Goal: Task Accomplishment & Management: Manage account settings

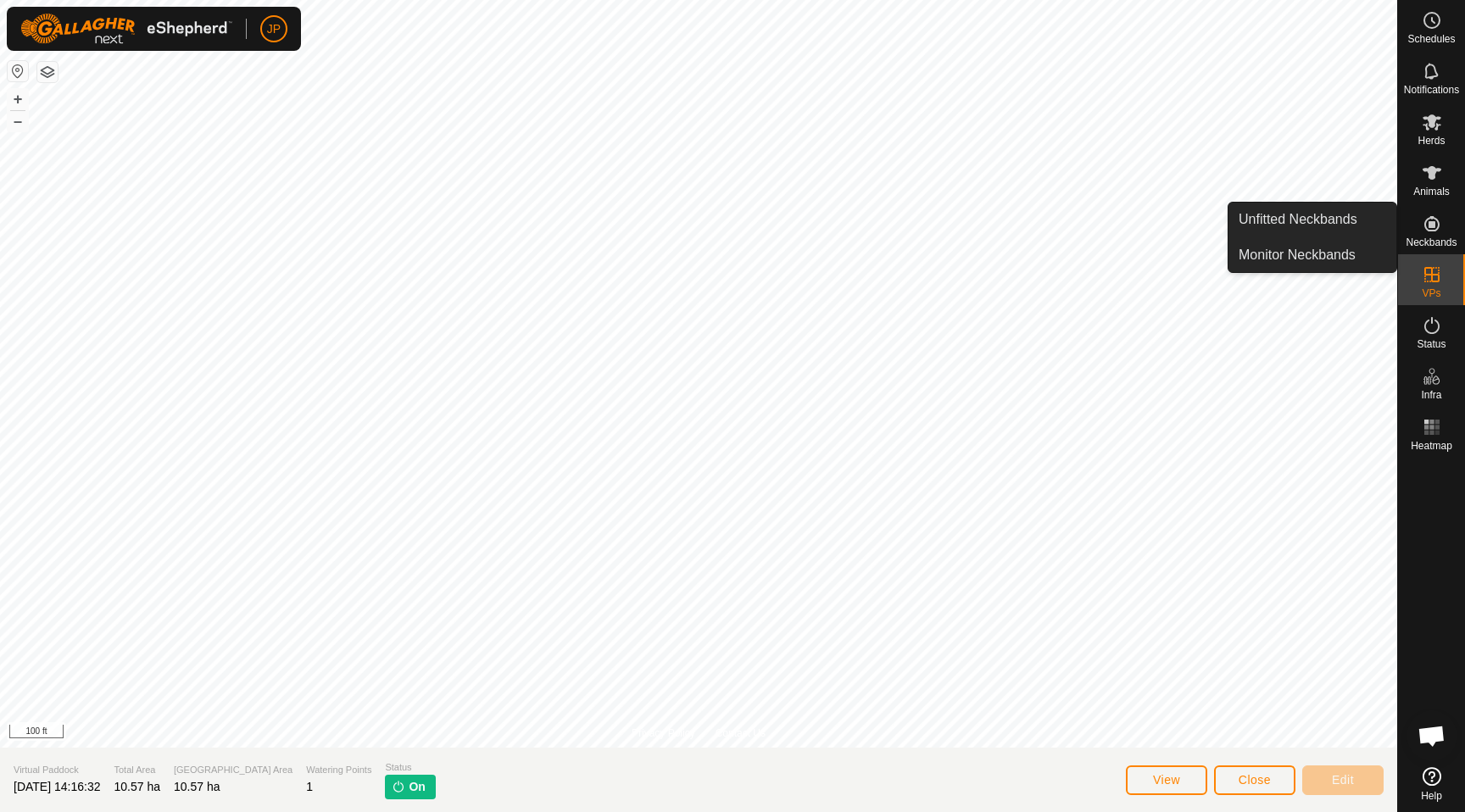
click at [1429, 238] on span "Neckbands" at bounding box center [1432, 243] width 51 height 11
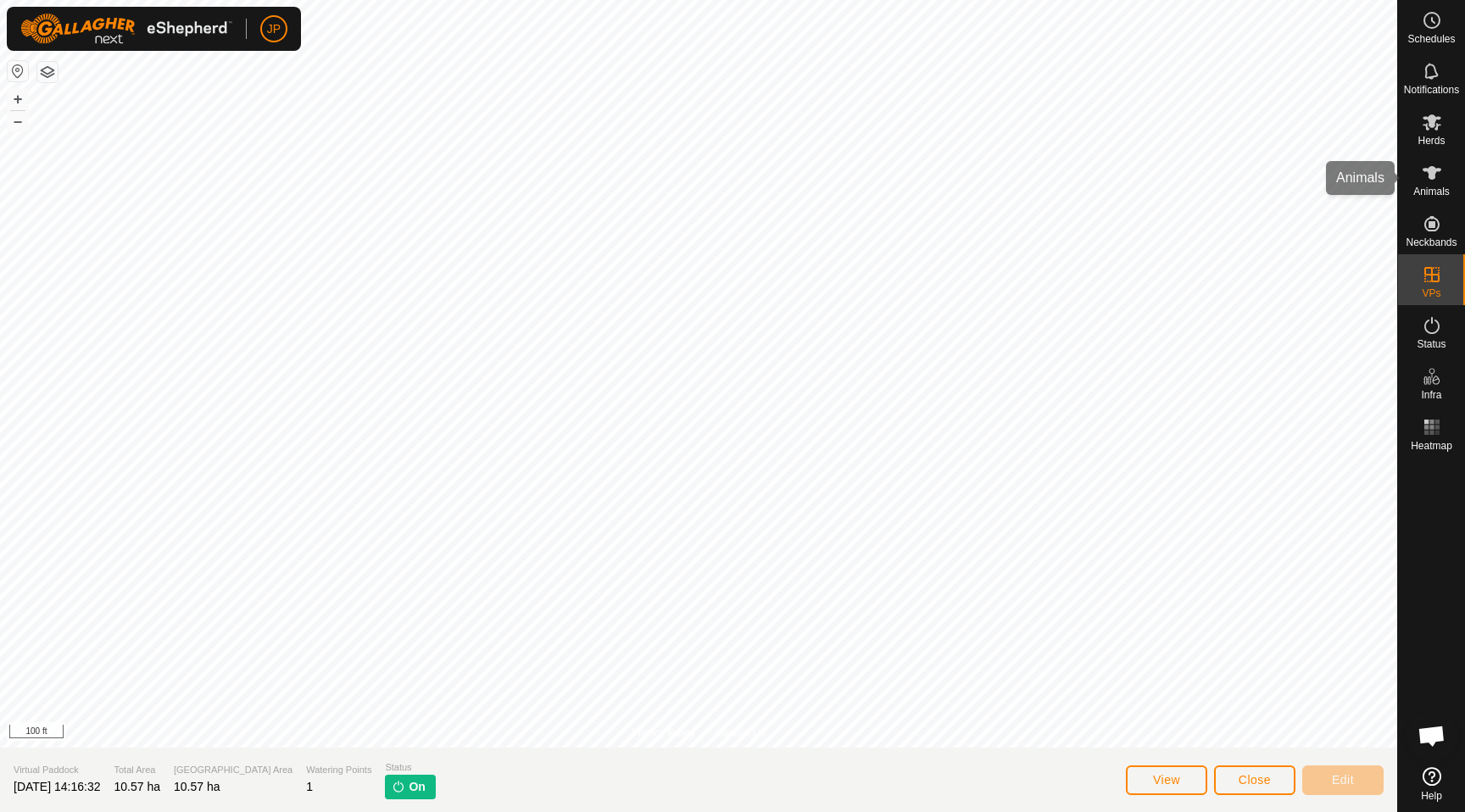
click at [1432, 182] on icon at bounding box center [1432, 173] width 20 height 20
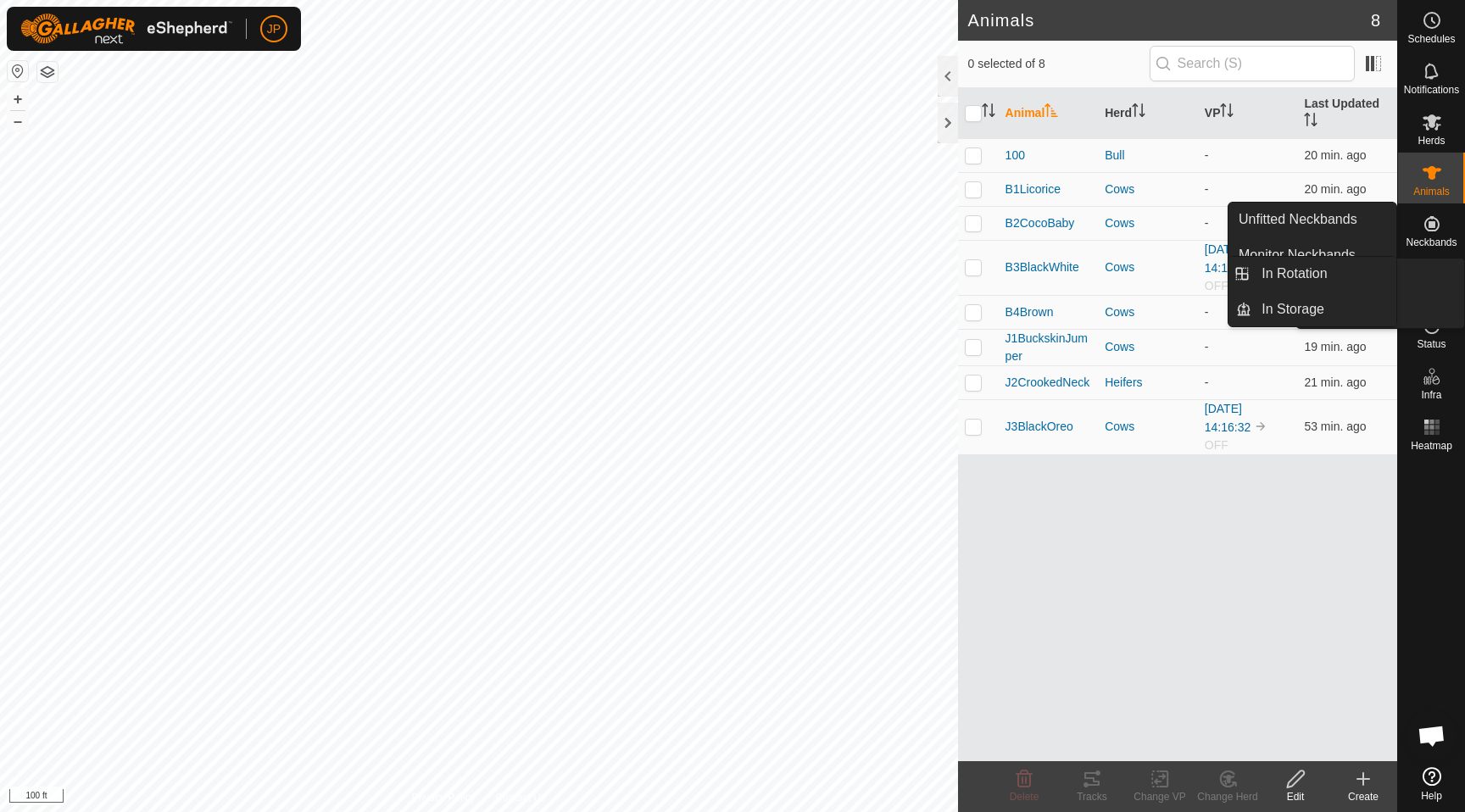
click at [1433, 277] on icon at bounding box center [1432, 274] width 20 height 20
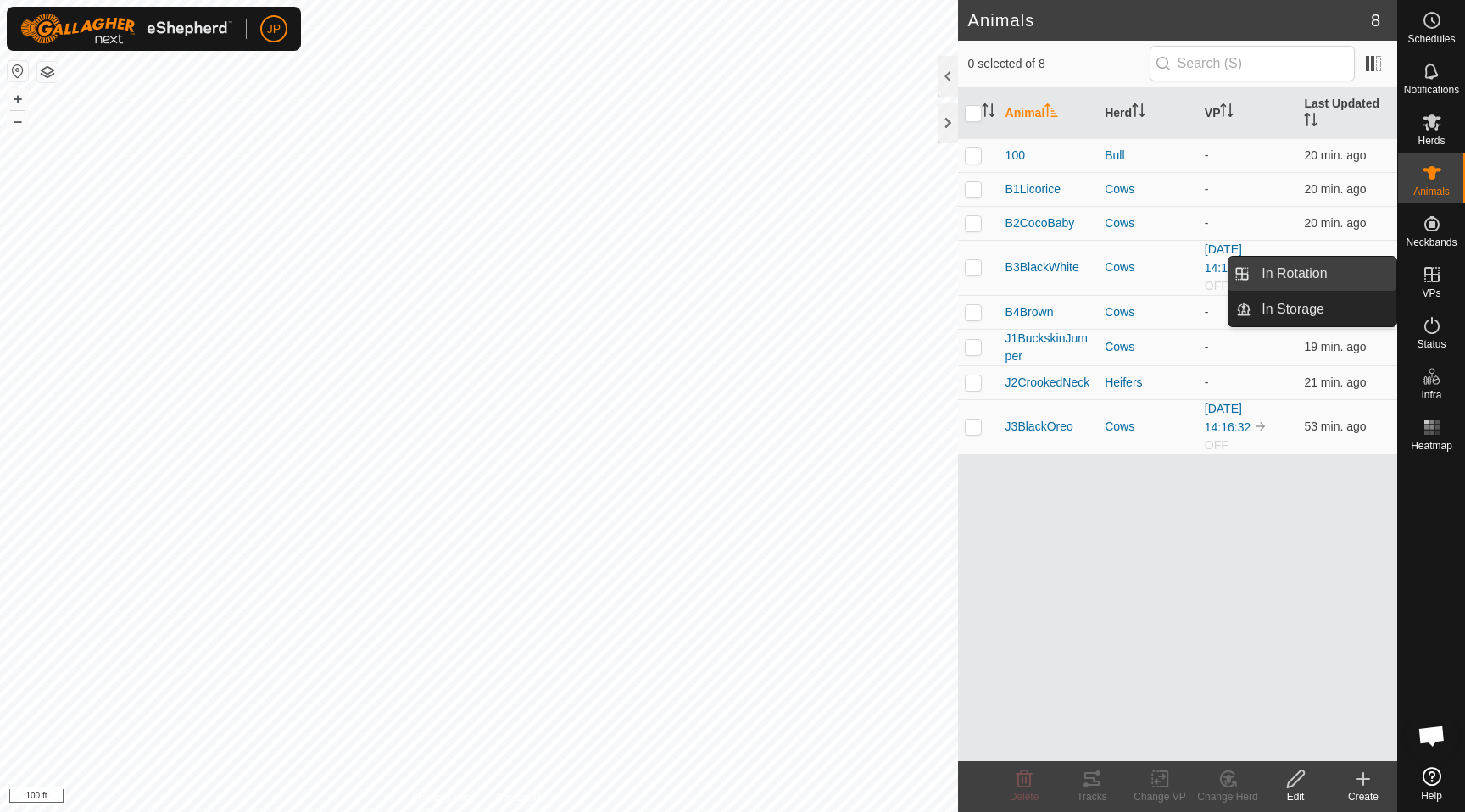
click at [1350, 274] on link "In Rotation" at bounding box center [1324, 274] width 145 height 34
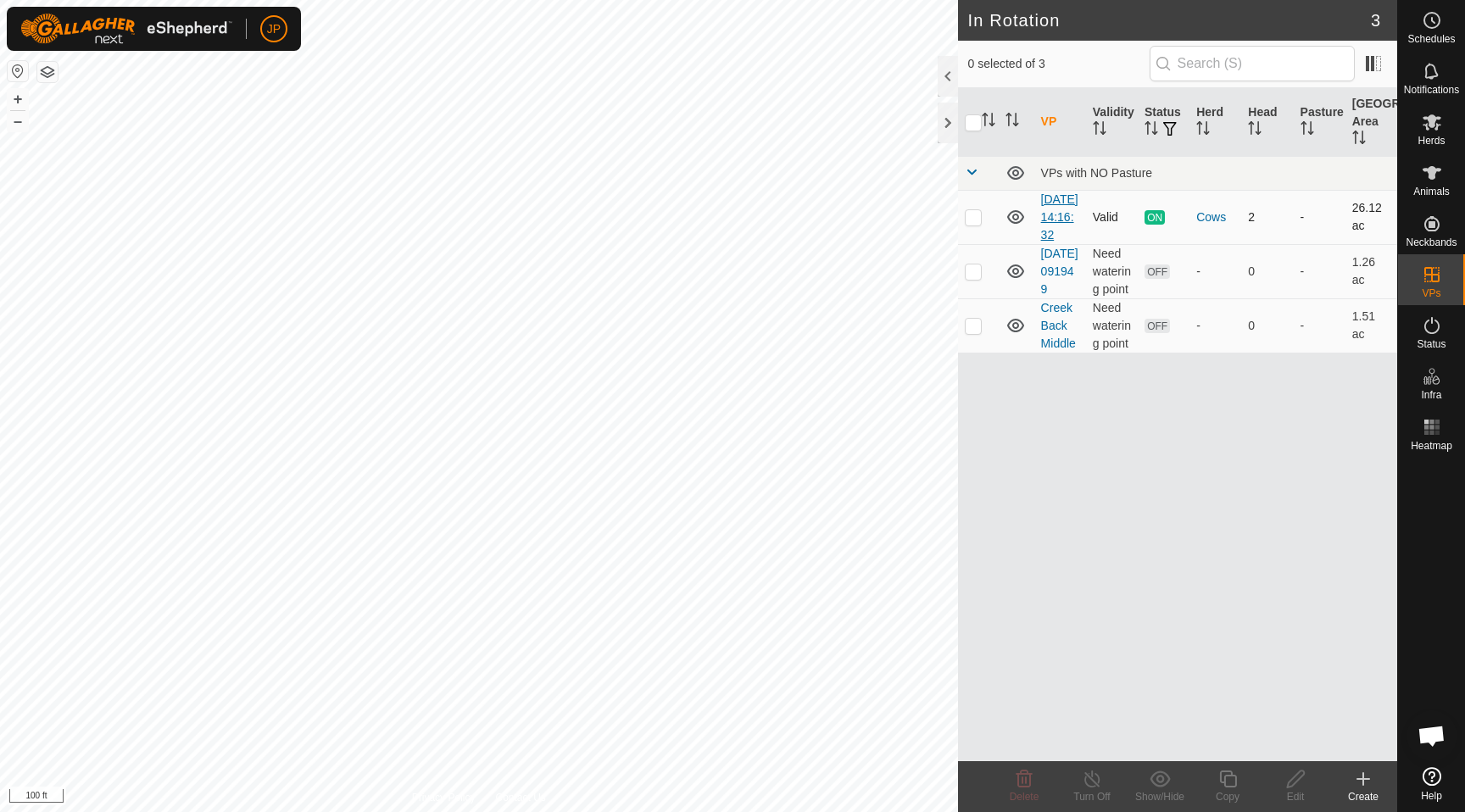
click at [1059, 217] on link "[DATE] 14:16:32" at bounding box center [1060, 218] width 37 height 49
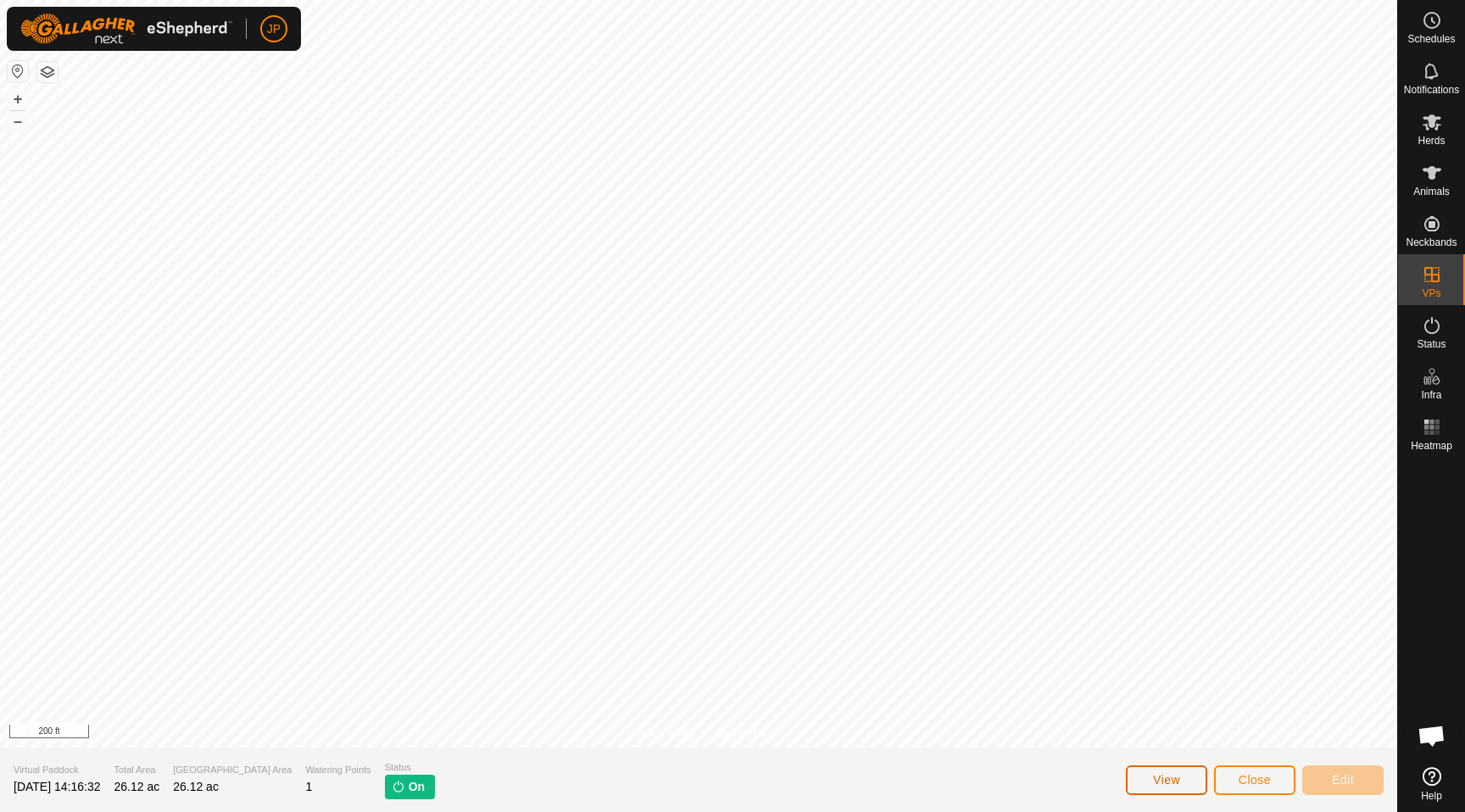
click at [1195, 776] on button "View" at bounding box center [1166, 780] width 81 height 30
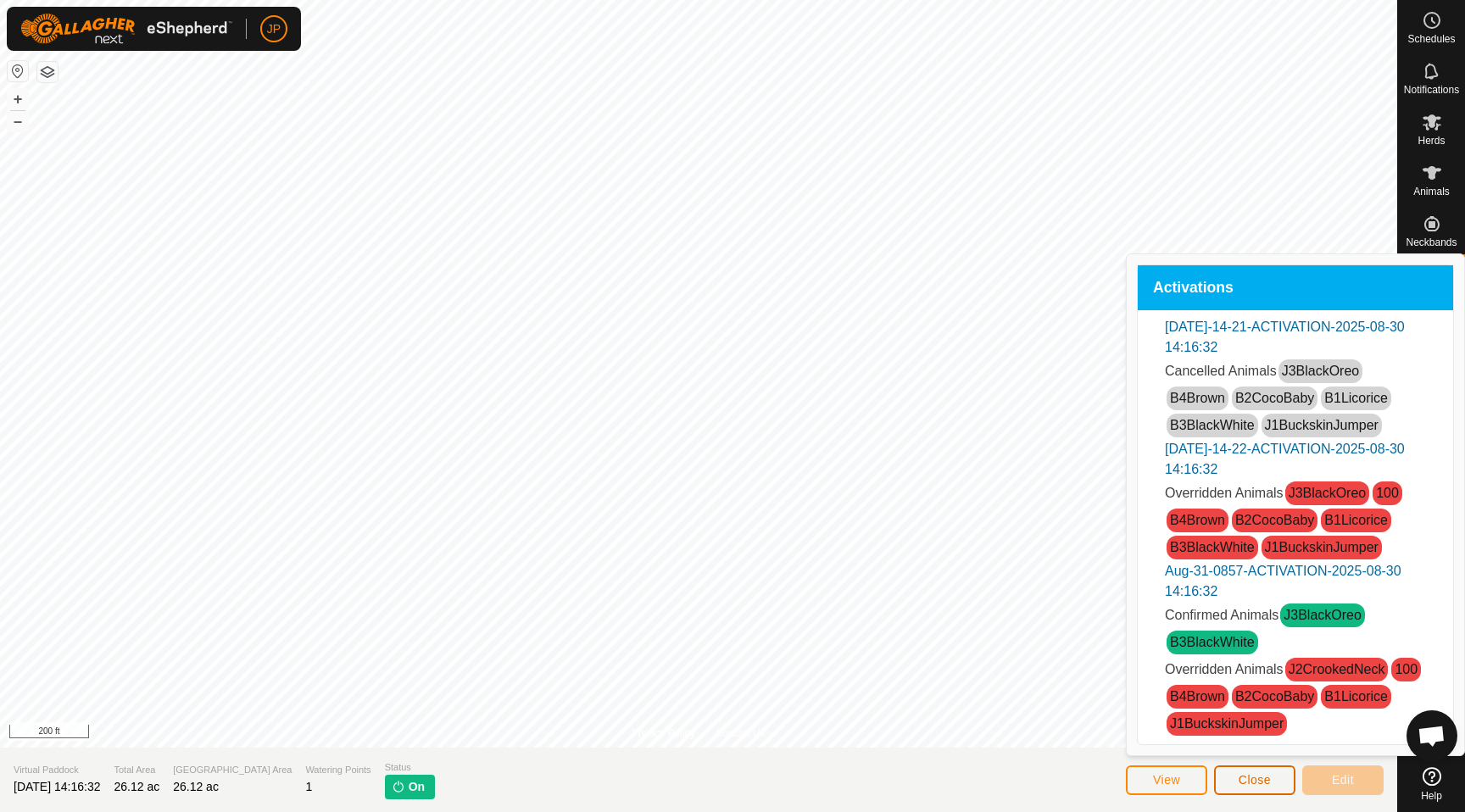
click at [1255, 773] on span "Close" at bounding box center [1254, 779] width 33 height 13
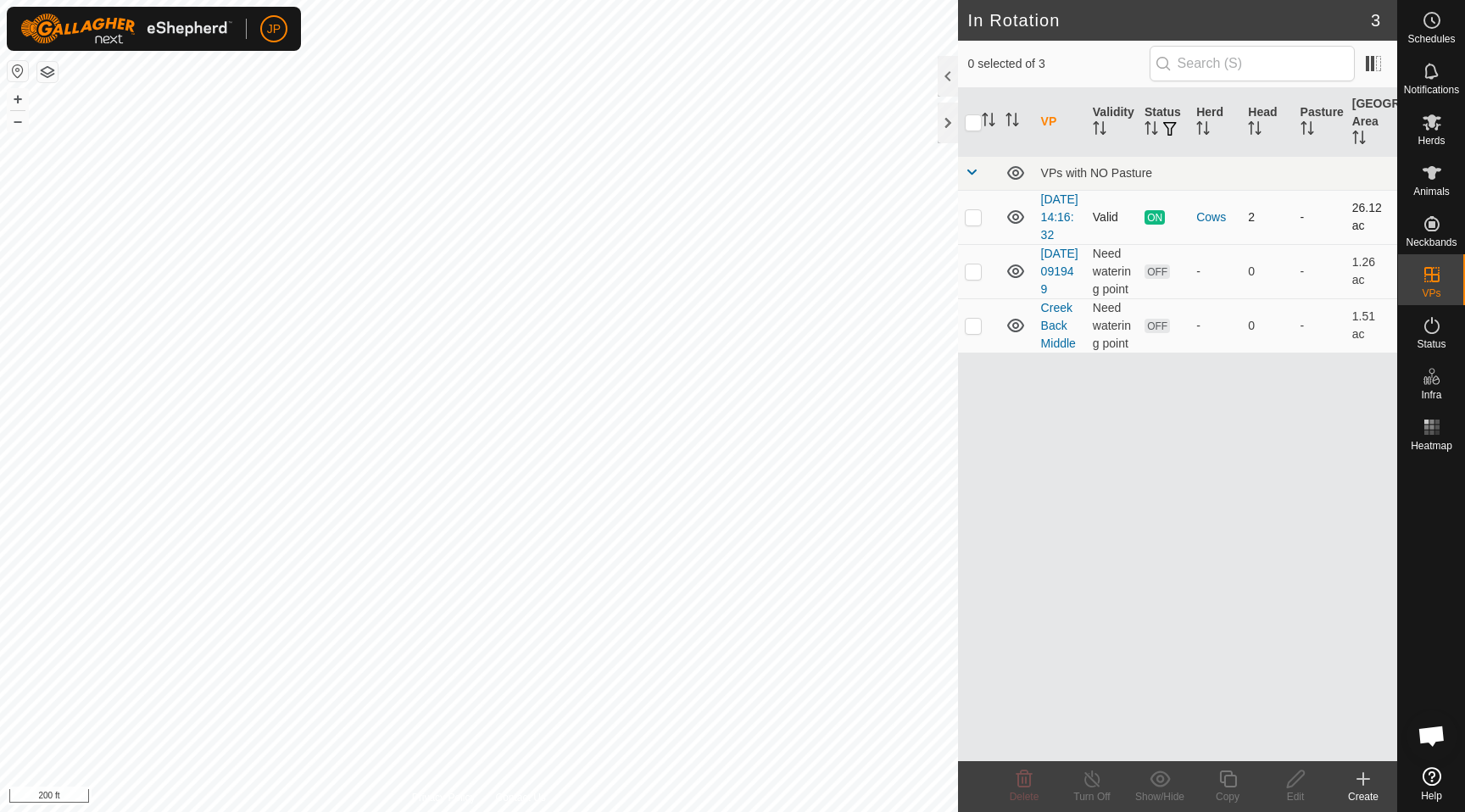
click at [974, 224] on p-checkbox at bounding box center [973, 217] width 17 height 13
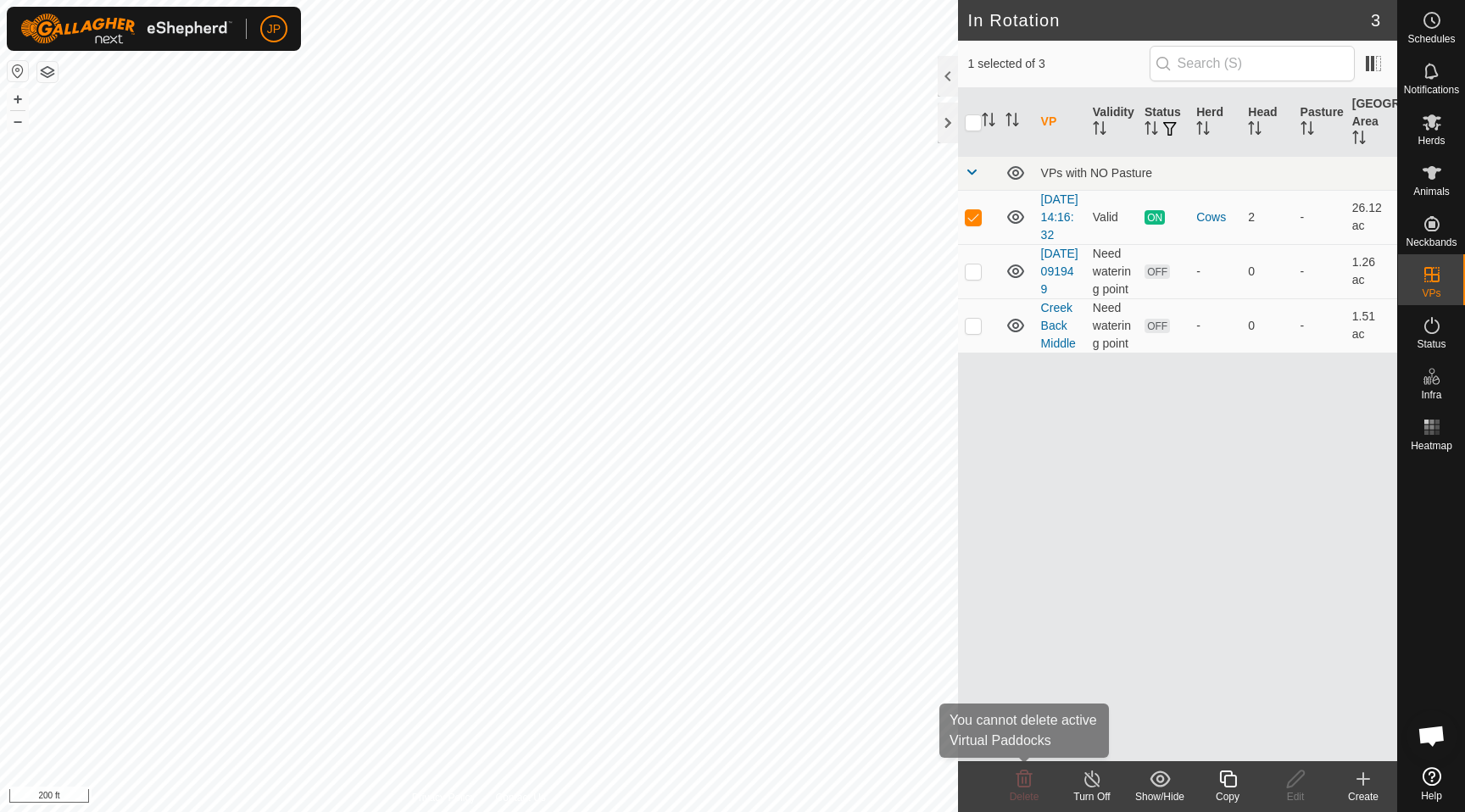
click at [1023, 777] on icon at bounding box center [1025, 779] width 16 height 17
click at [1025, 791] on span "Delete" at bounding box center [1025, 796] width 30 height 11
click at [974, 224] on p-checkbox at bounding box center [973, 217] width 17 height 13
checkbox input "false"
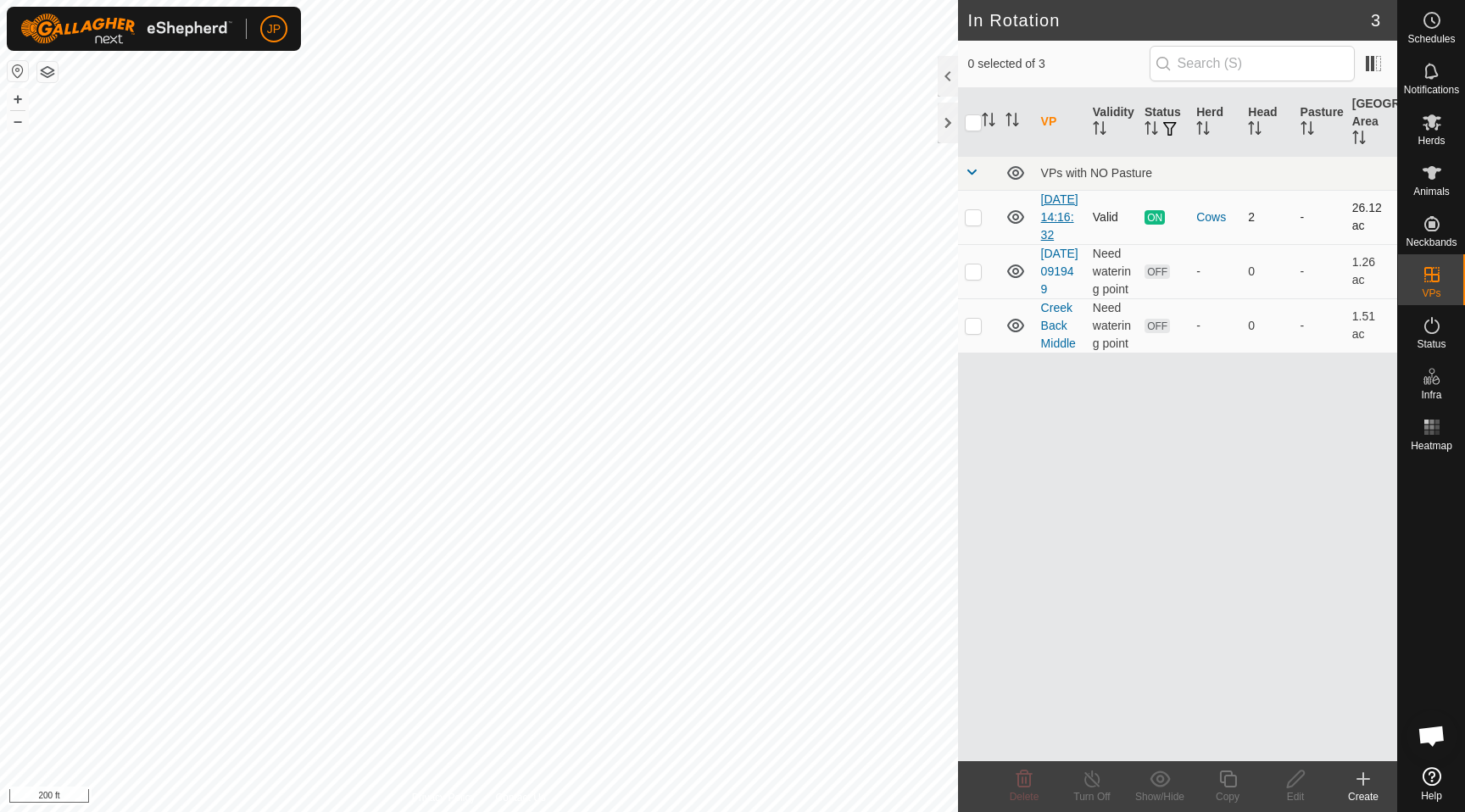
click at [1054, 219] on link "[DATE] 14:16:32" at bounding box center [1060, 218] width 37 height 49
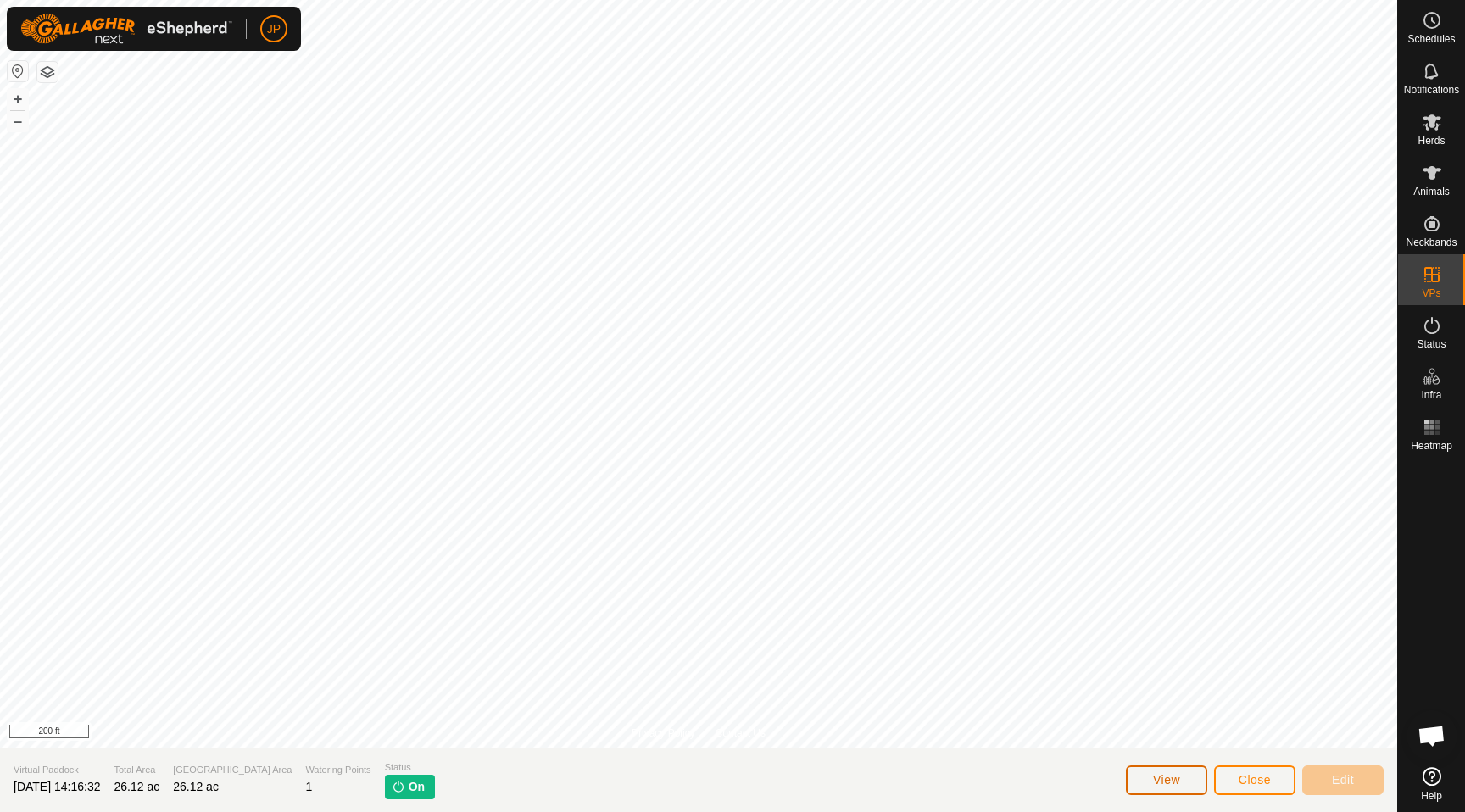
click at [1146, 776] on button "View" at bounding box center [1166, 780] width 81 height 30
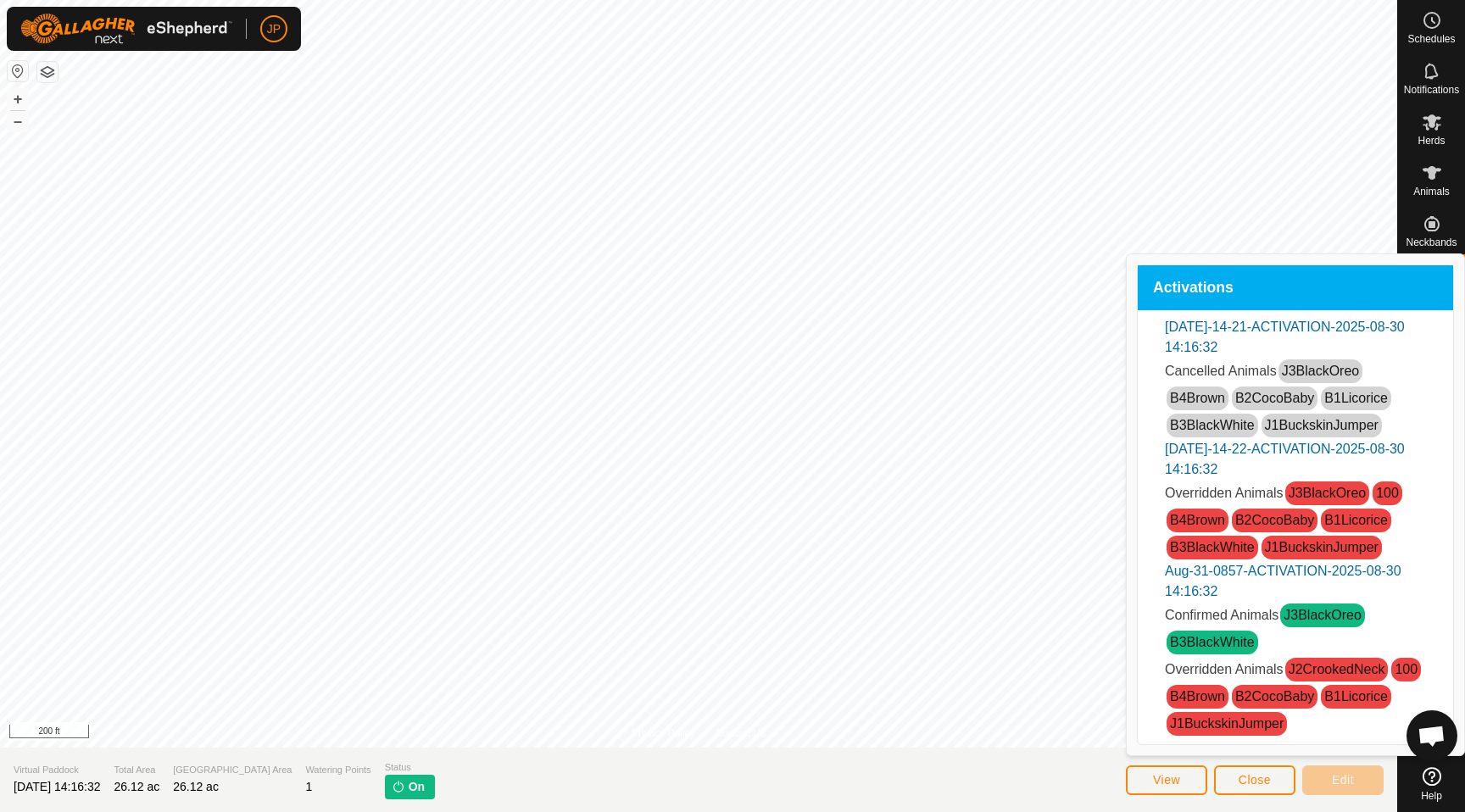
click at [1208, 339] on link "[DATE]-14-21-ACTIVATION-2025-08-30 14:16:32" at bounding box center [1285, 336] width 240 height 34
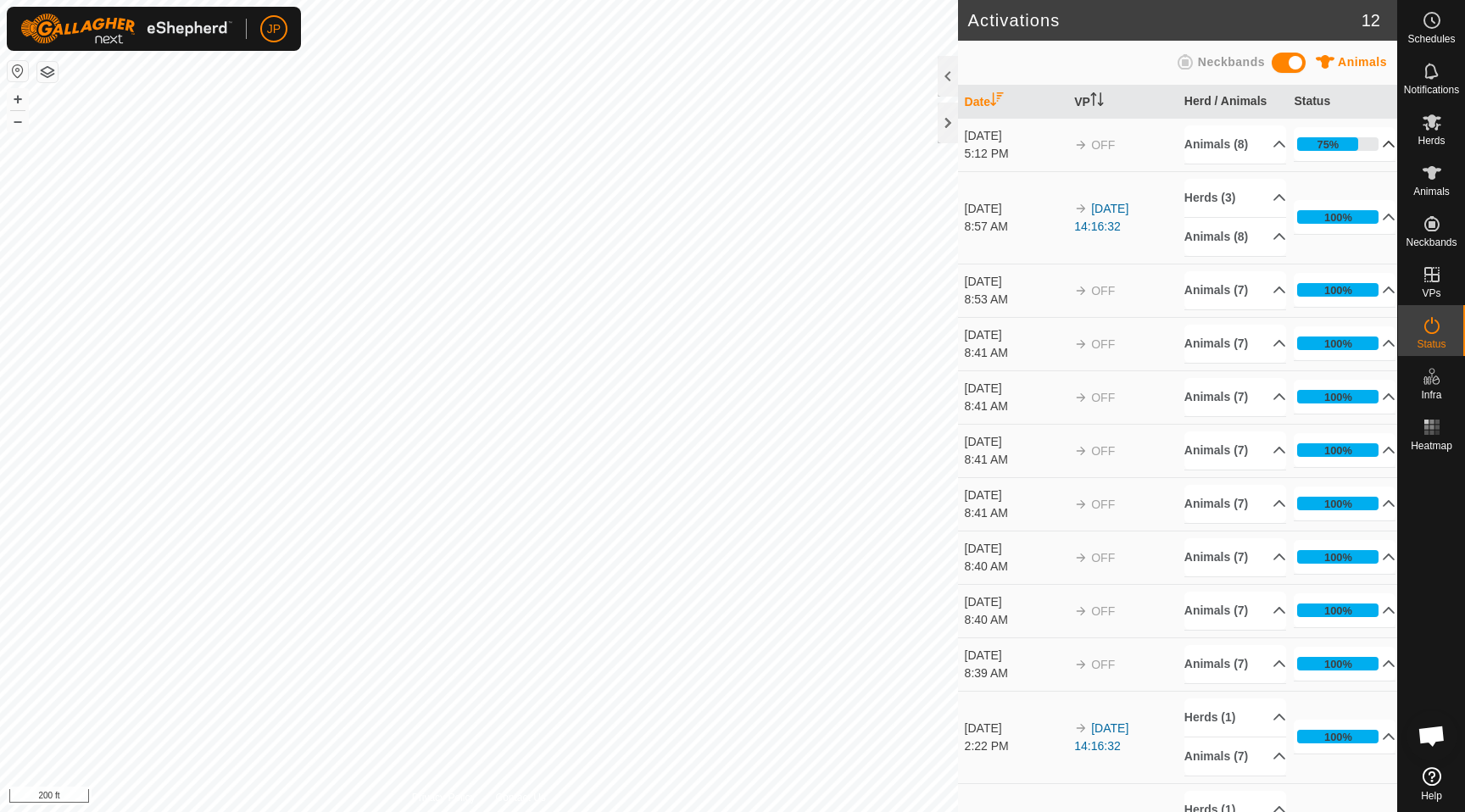
click at [1320, 150] on p-accordion-header "75%" at bounding box center [1345, 144] width 102 height 34
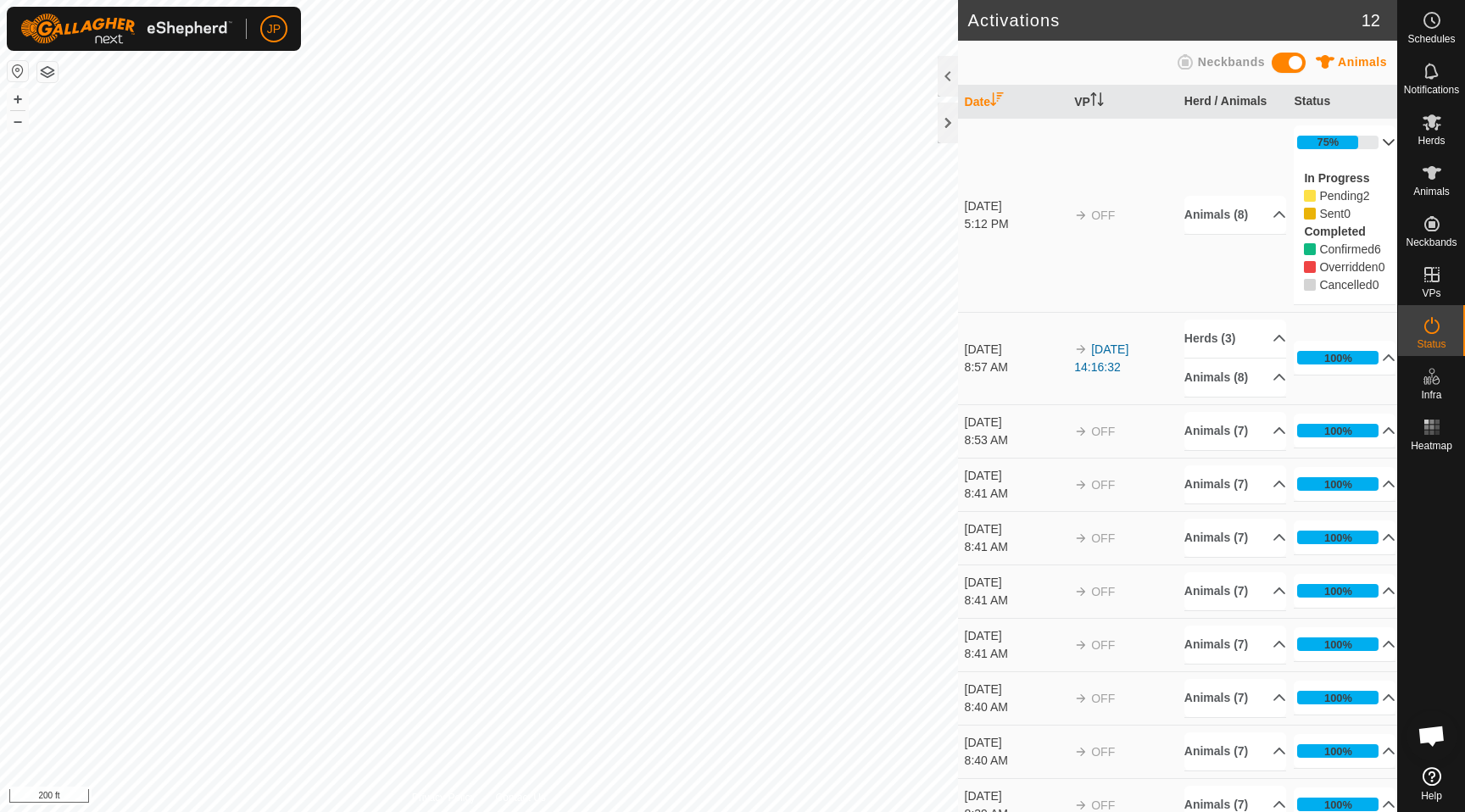
click at [1320, 195] on span "Pending" at bounding box center [1341, 196] width 43 height 13
click at [1213, 234] on p-accordion-header "Animals (8)" at bounding box center [1236, 214] width 102 height 38
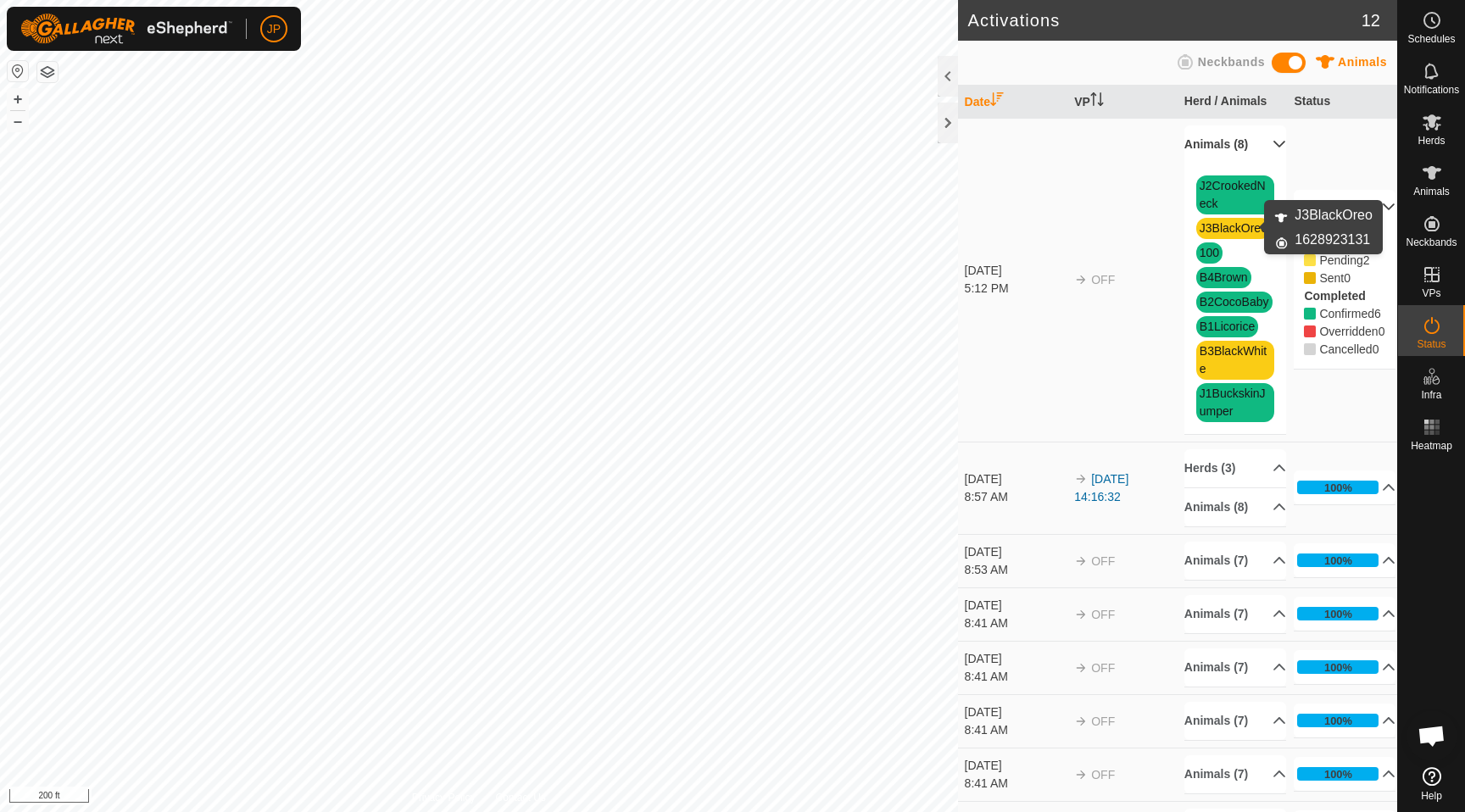
click at [1242, 229] on link "J3BlackOreo" at bounding box center [1233, 227] width 68 height 13
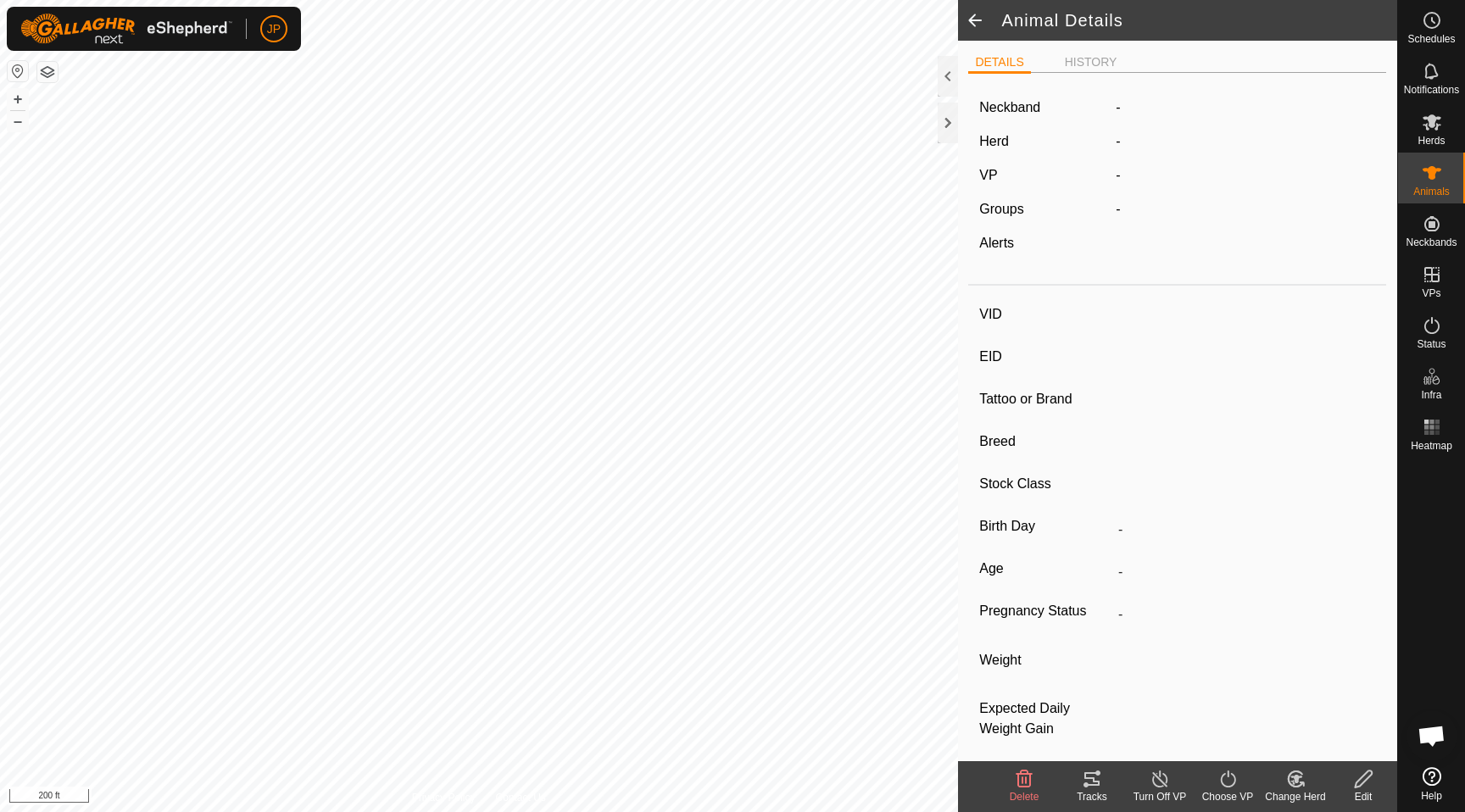
type input "J3BlackOreo"
type input "-"
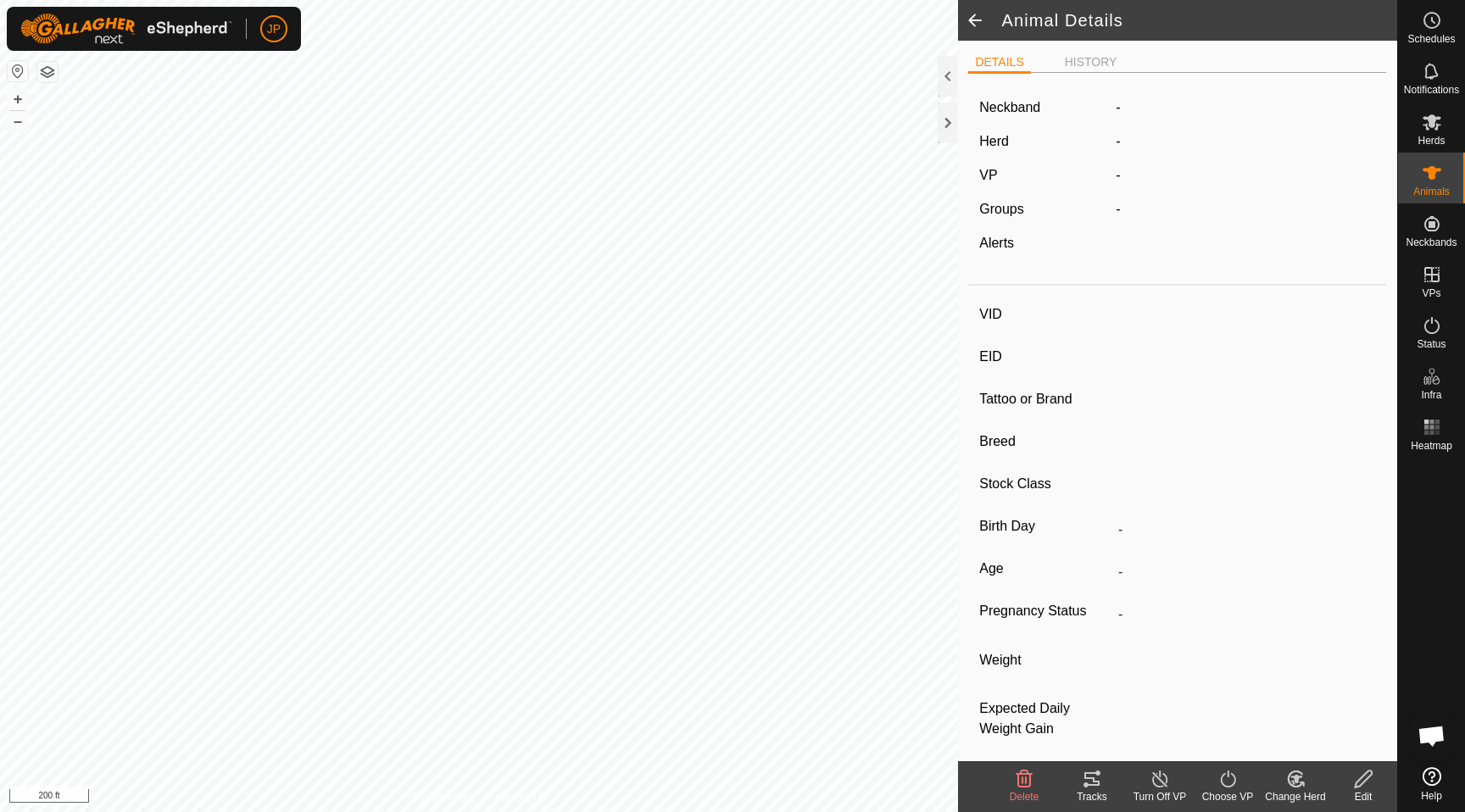
type input "04/2023"
type input "2 years 5 months"
type input "Pregnant"
type input "0 kg"
type input "-"
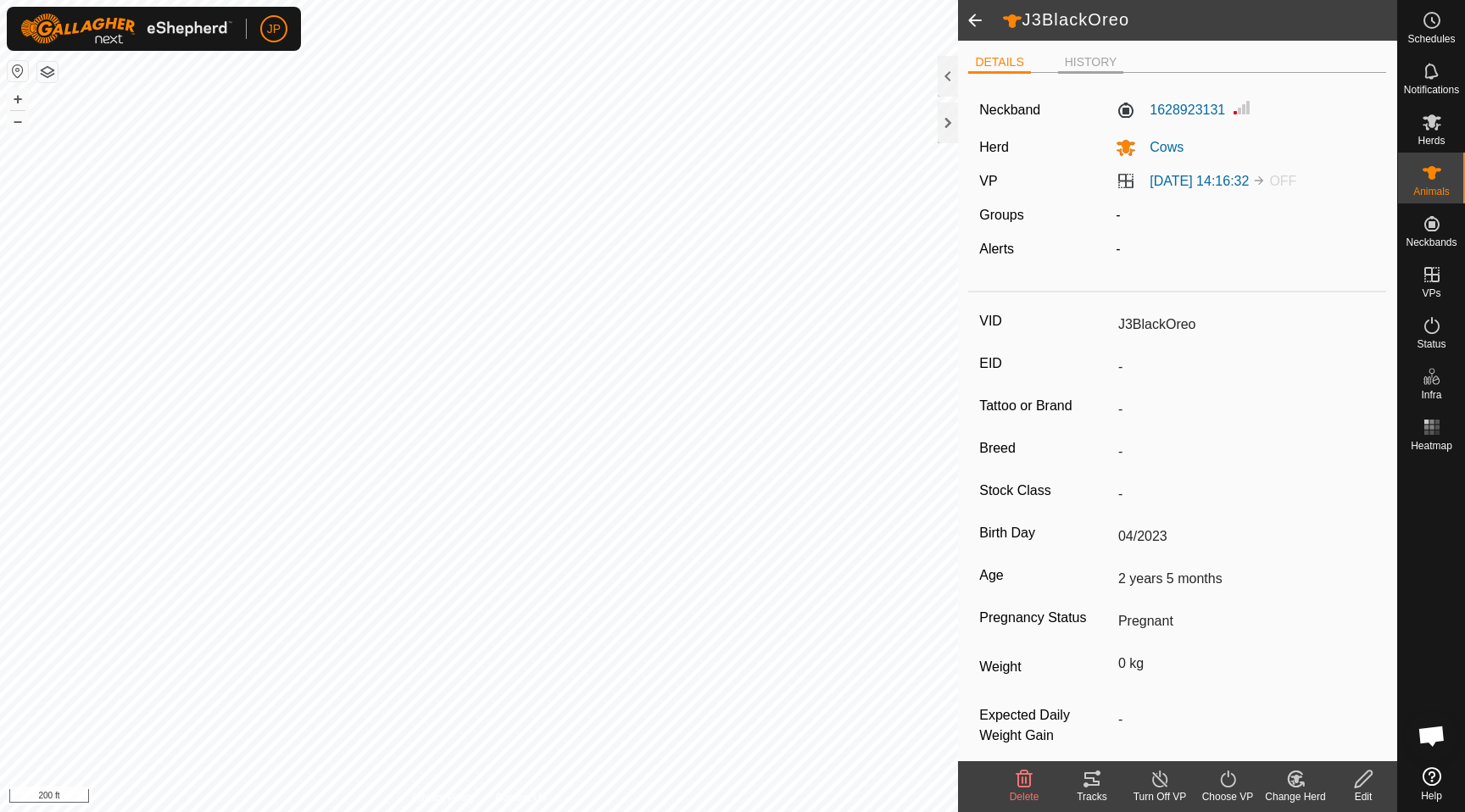
click at [1094, 66] on li "HISTORY" at bounding box center [1091, 63] width 66 height 20
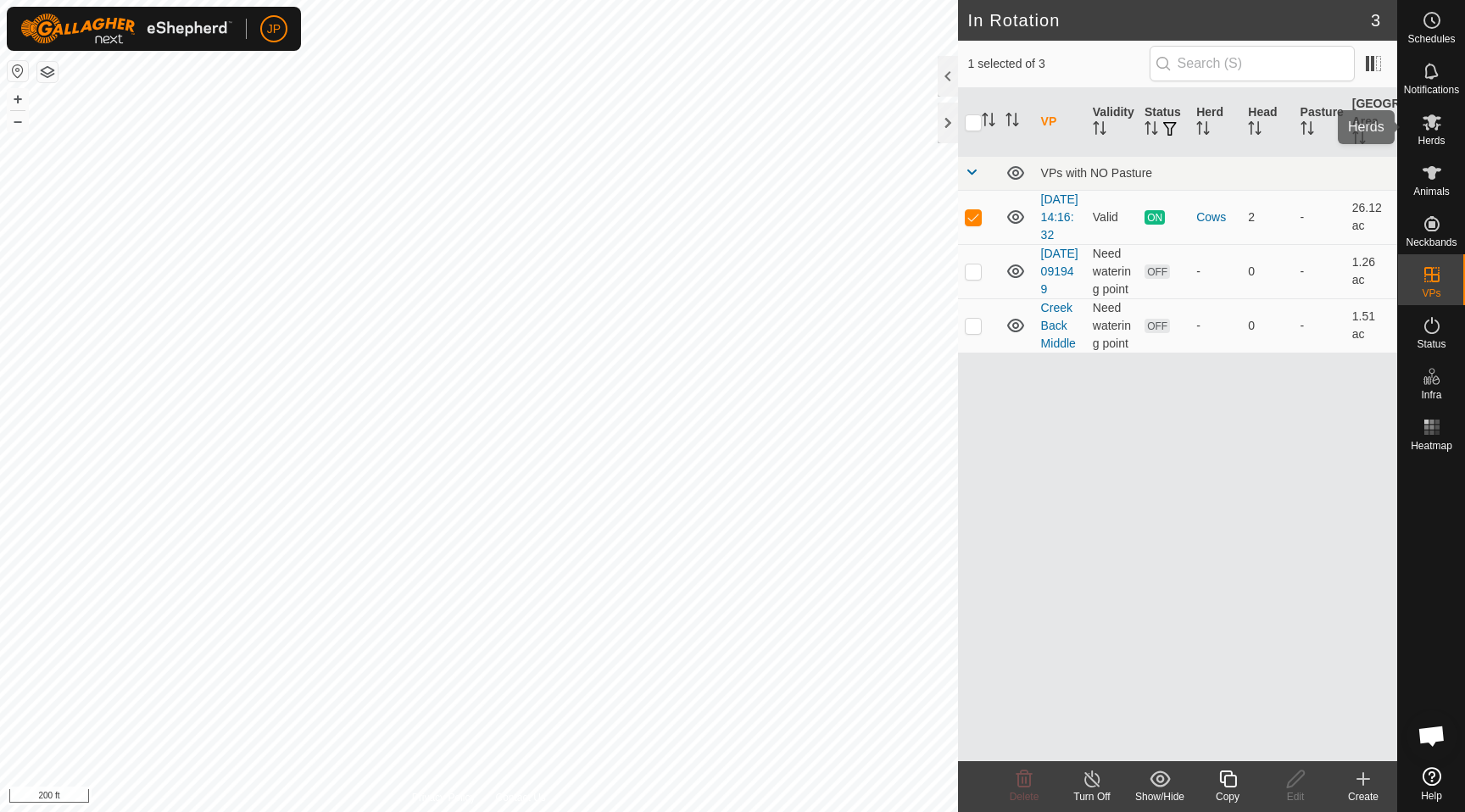
click at [1439, 143] on span "Herds" at bounding box center [1431, 141] width 27 height 11
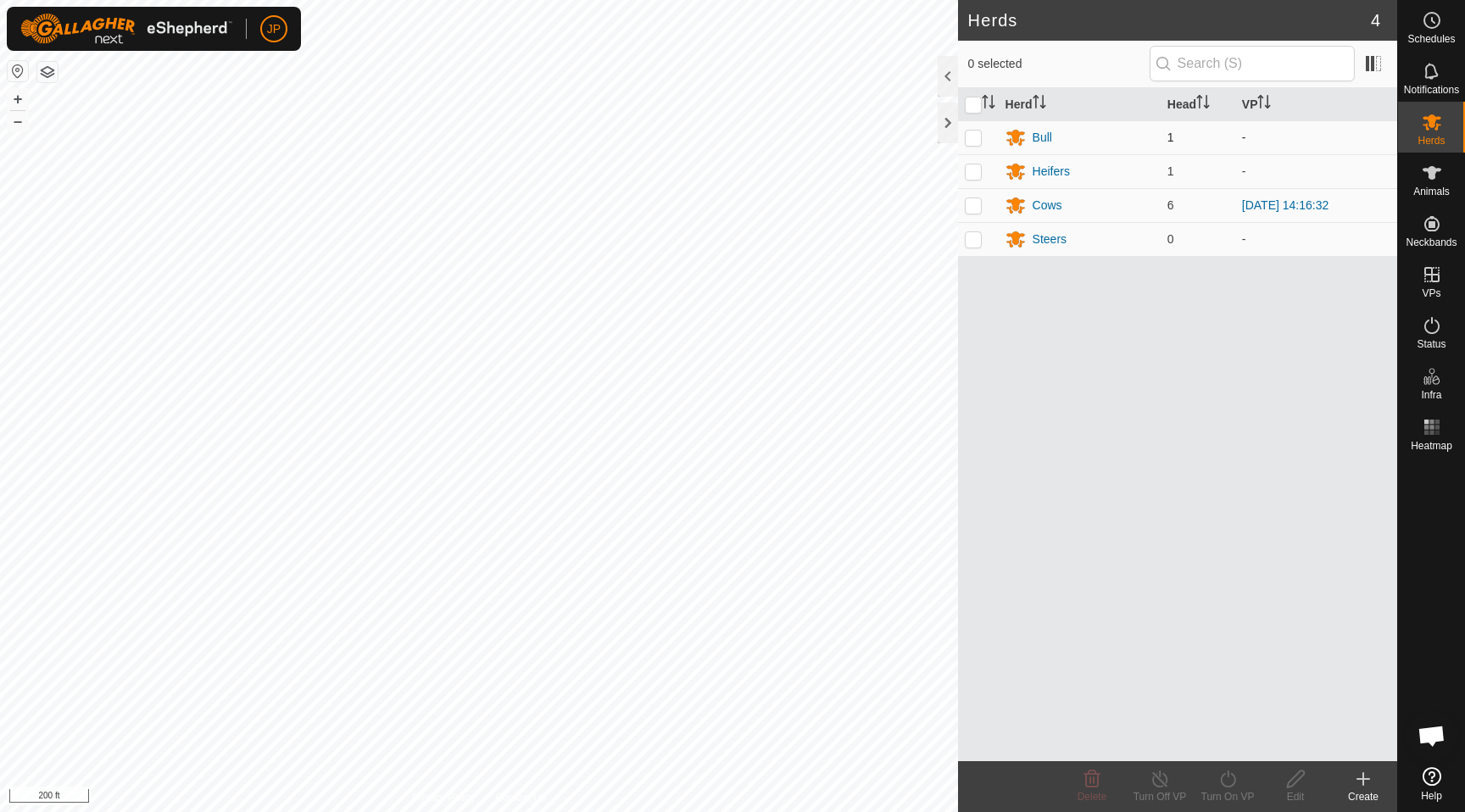
click at [963, 144] on td at bounding box center [979, 137] width 41 height 34
checkbox input "true"
click at [972, 172] on p-checkbox at bounding box center [973, 171] width 17 height 13
checkbox input "true"
click at [973, 207] on p-checkbox at bounding box center [973, 204] width 17 height 13
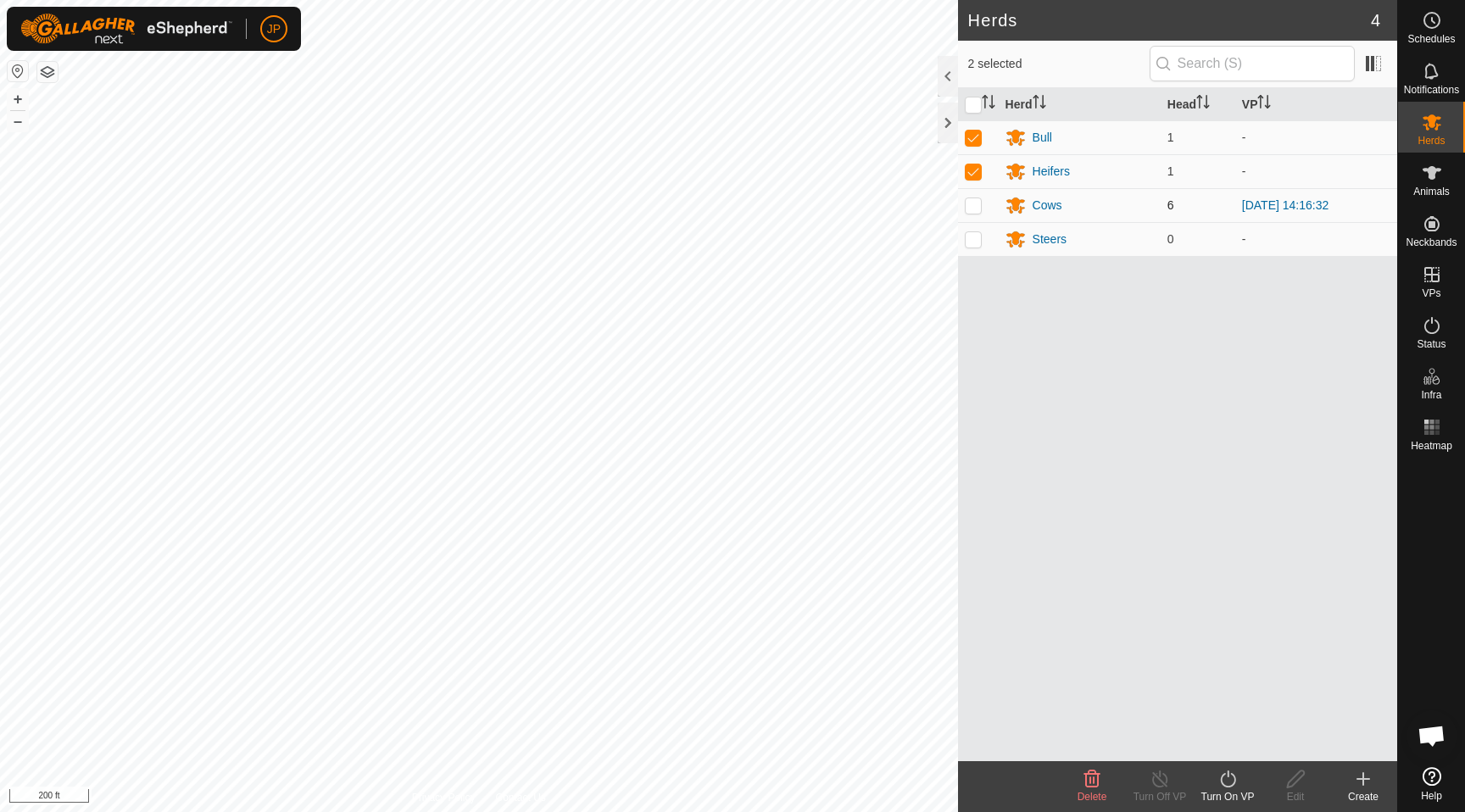
checkbox input "true"
click at [974, 235] on p-checkbox at bounding box center [973, 239] width 17 height 13
checkbox input "true"
click at [1160, 776] on icon at bounding box center [1159, 779] width 15 height 17
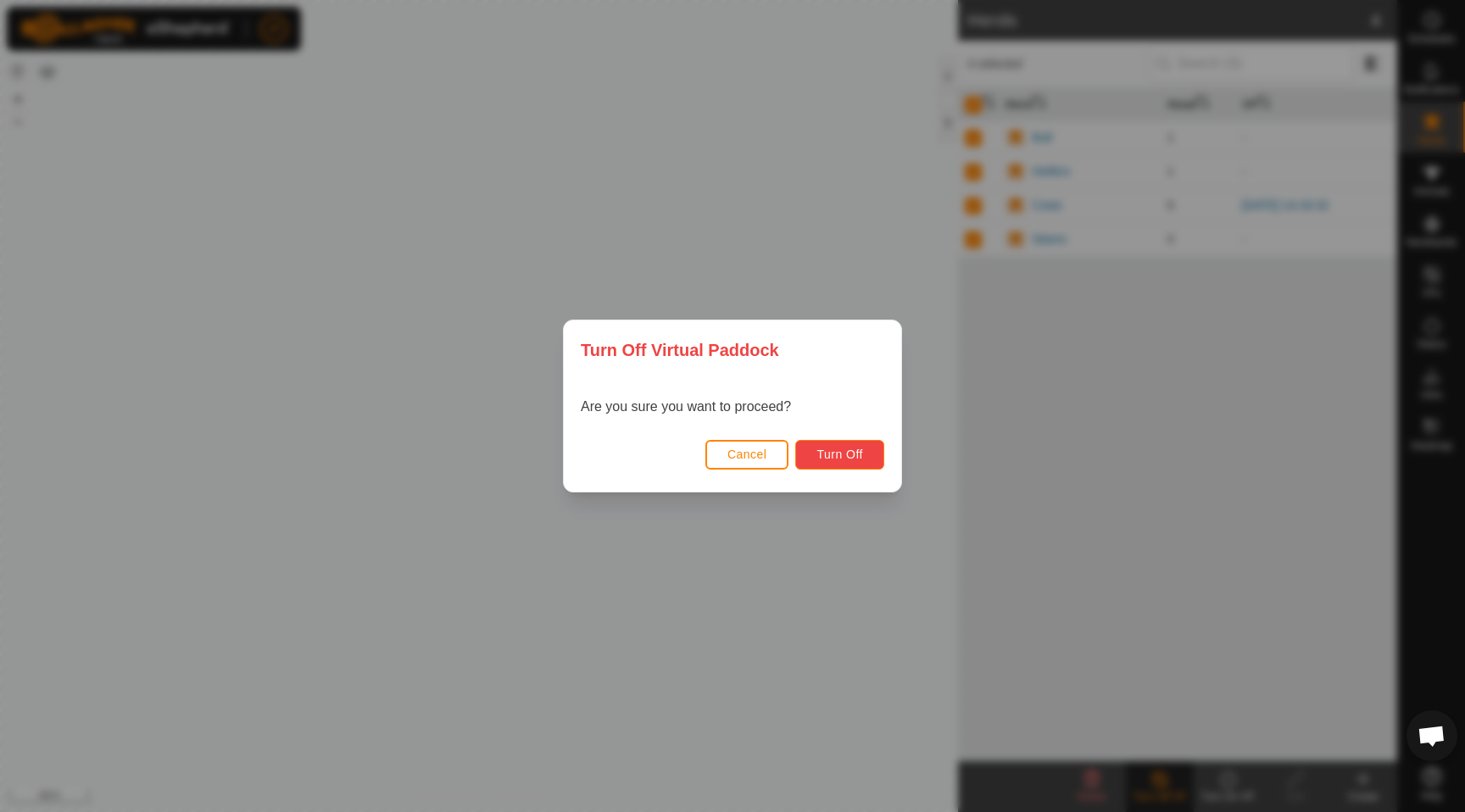
click at [836, 445] on button "Turn Off" at bounding box center [840, 455] width 89 height 30
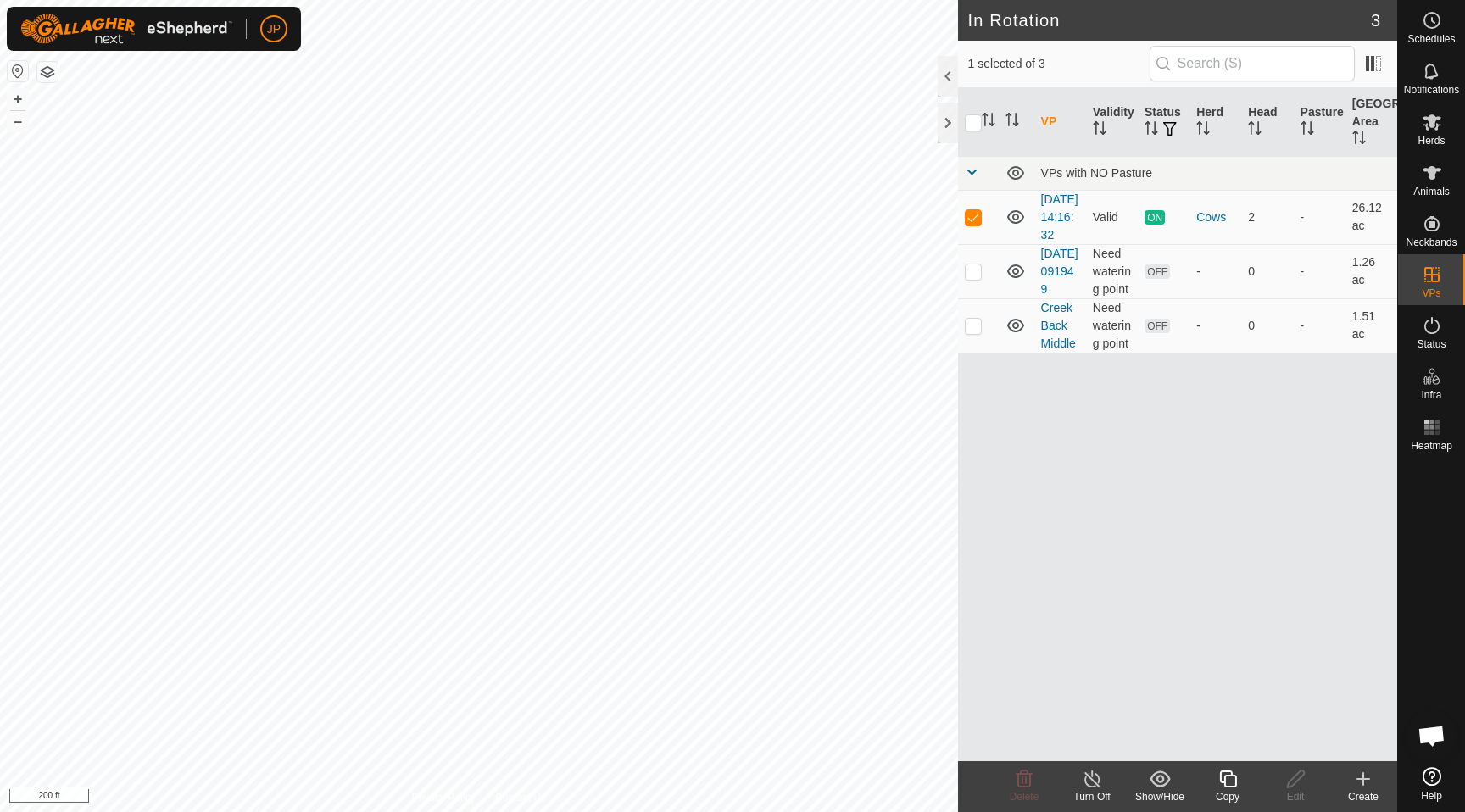
click at [1096, 777] on icon at bounding box center [1092, 779] width 21 height 20
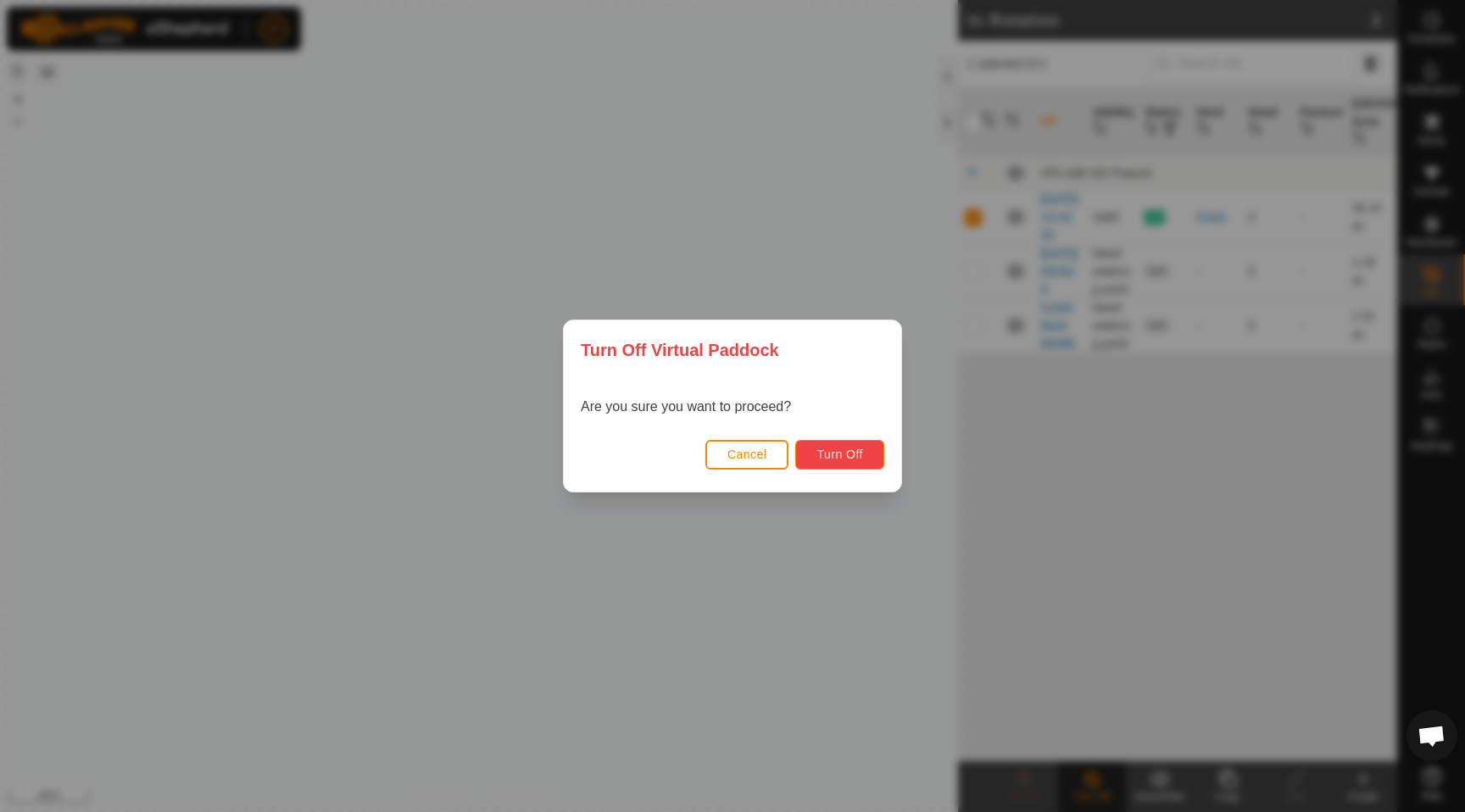
click at [857, 461] on button "Turn Off" at bounding box center [840, 455] width 89 height 30
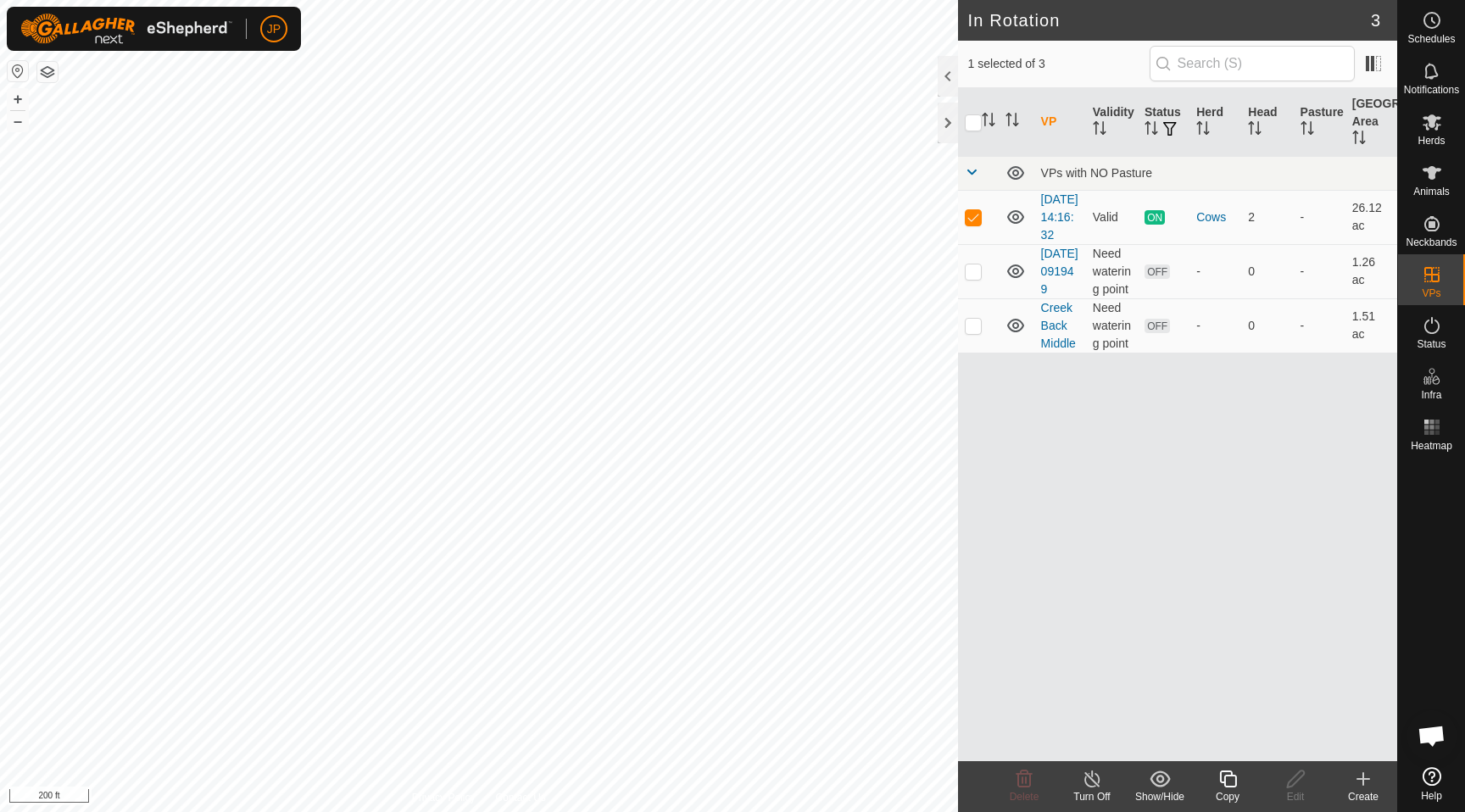
click at [1355, 774] on icon at bounding box center [1363, 779] width 20 height 20
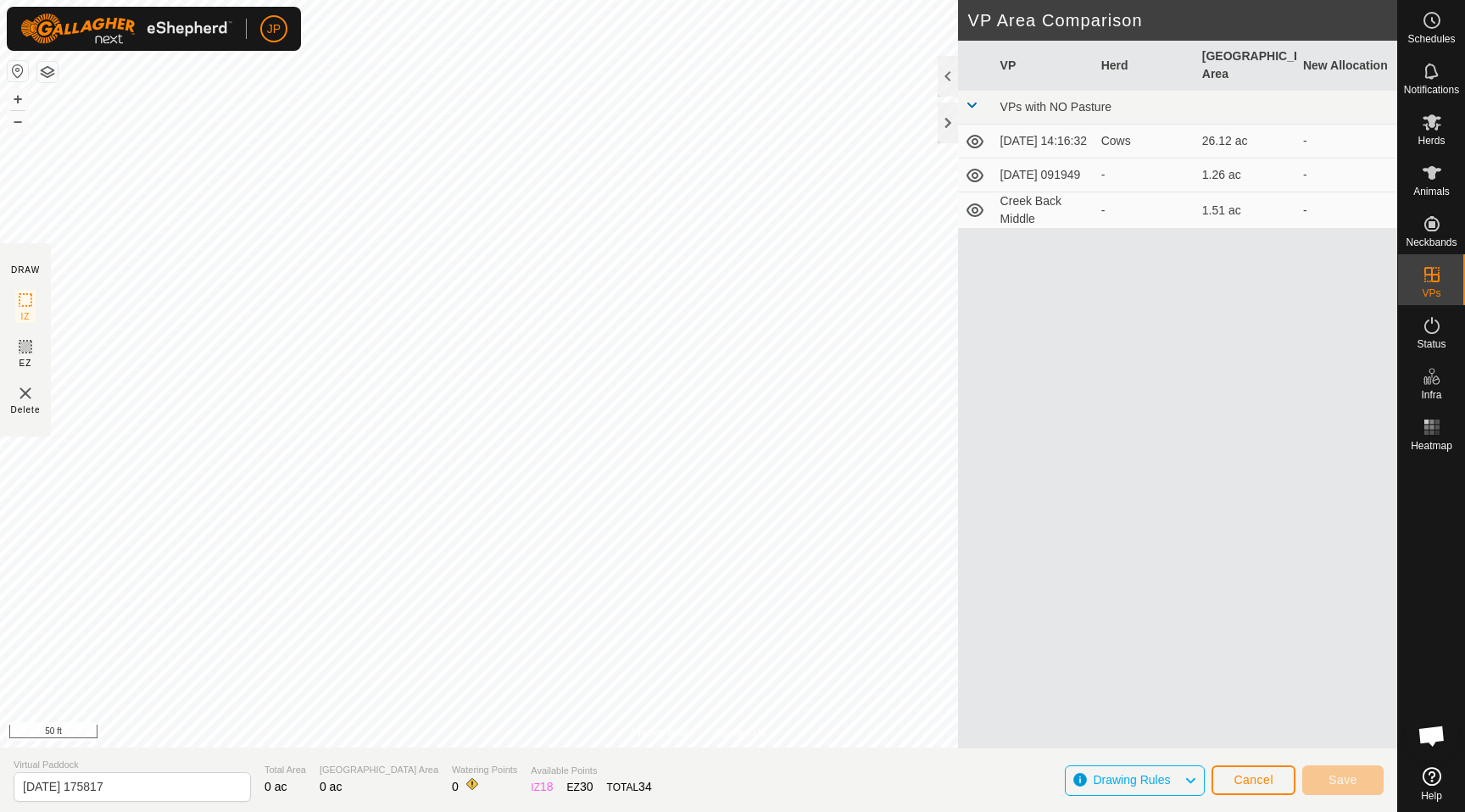
click at [758, 811] on div "Privacy Policy Contact Us [DATE] 14:16:32 Type: Inclusion Zone 2 Animals + – ⇧ …" at bounding box center [699, 406] width 1397 height 812
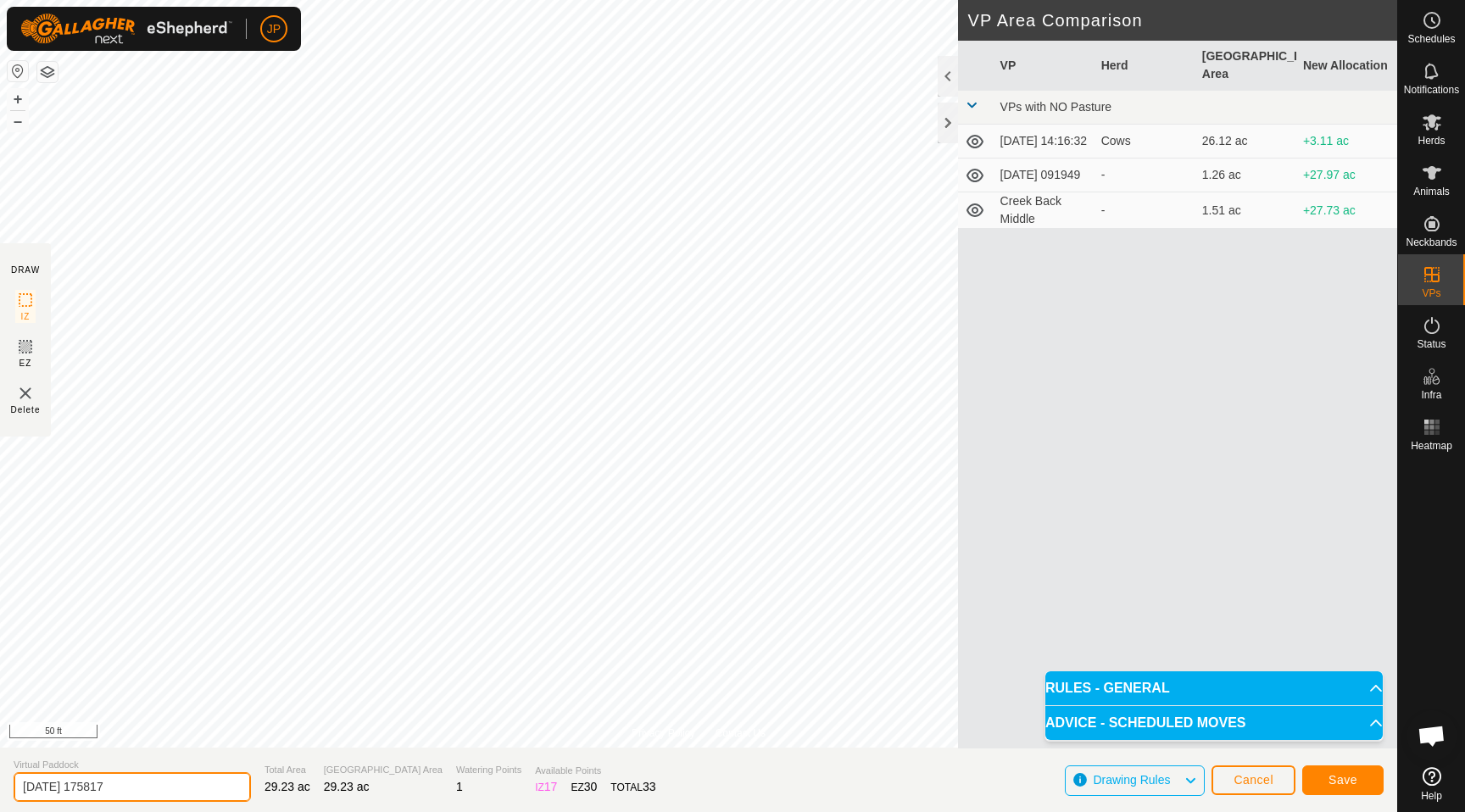
click at [144, 788] on input "[DATE] 175817" at bounding box center [132, 787] width 238 height 30
type input "full bottom pasture"
click at [1331, 771] on button "Save" at bounding box center [1343, 780] width 81 height 30
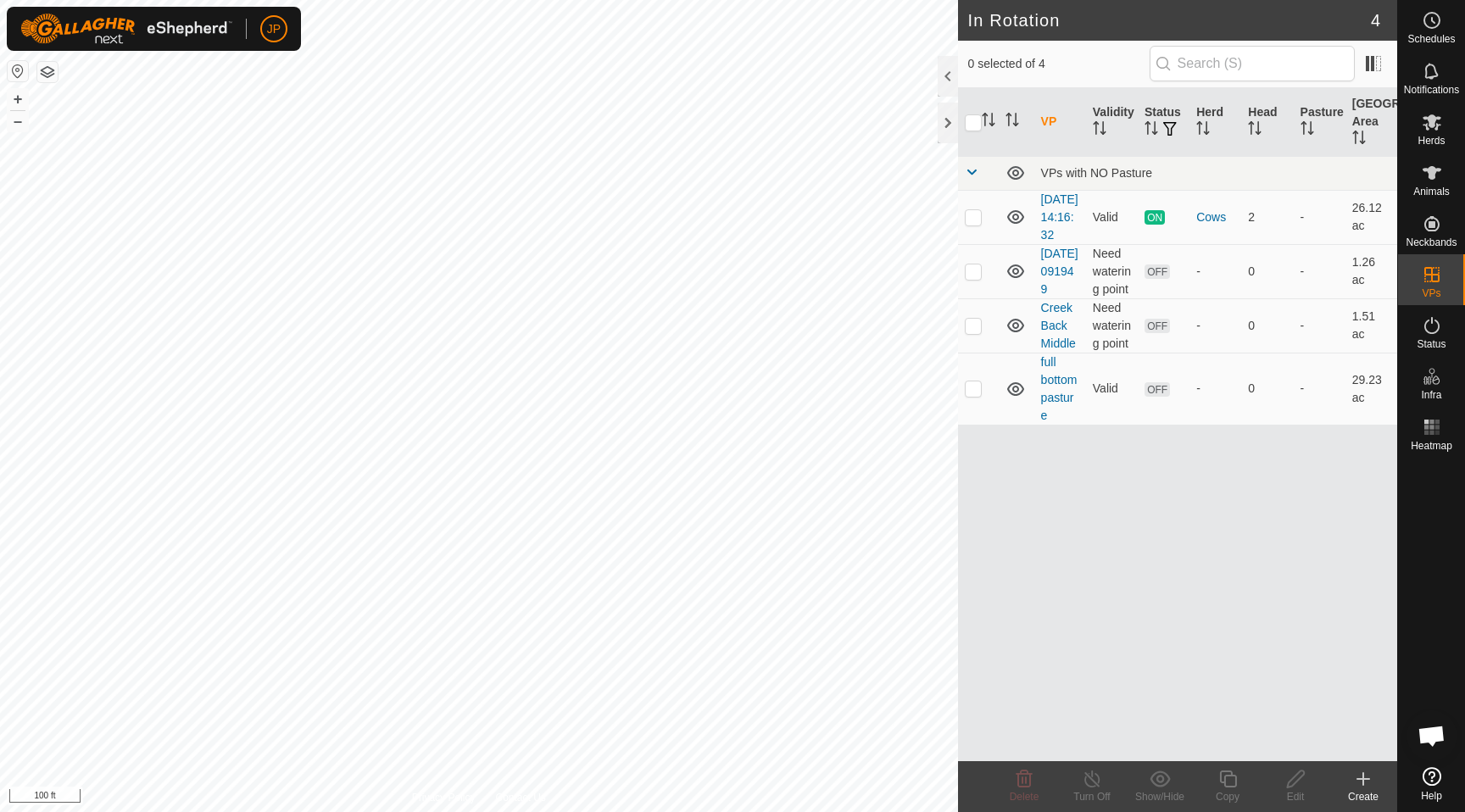
checkbox input "true"
checkbox input "false"
checkbox input "true"
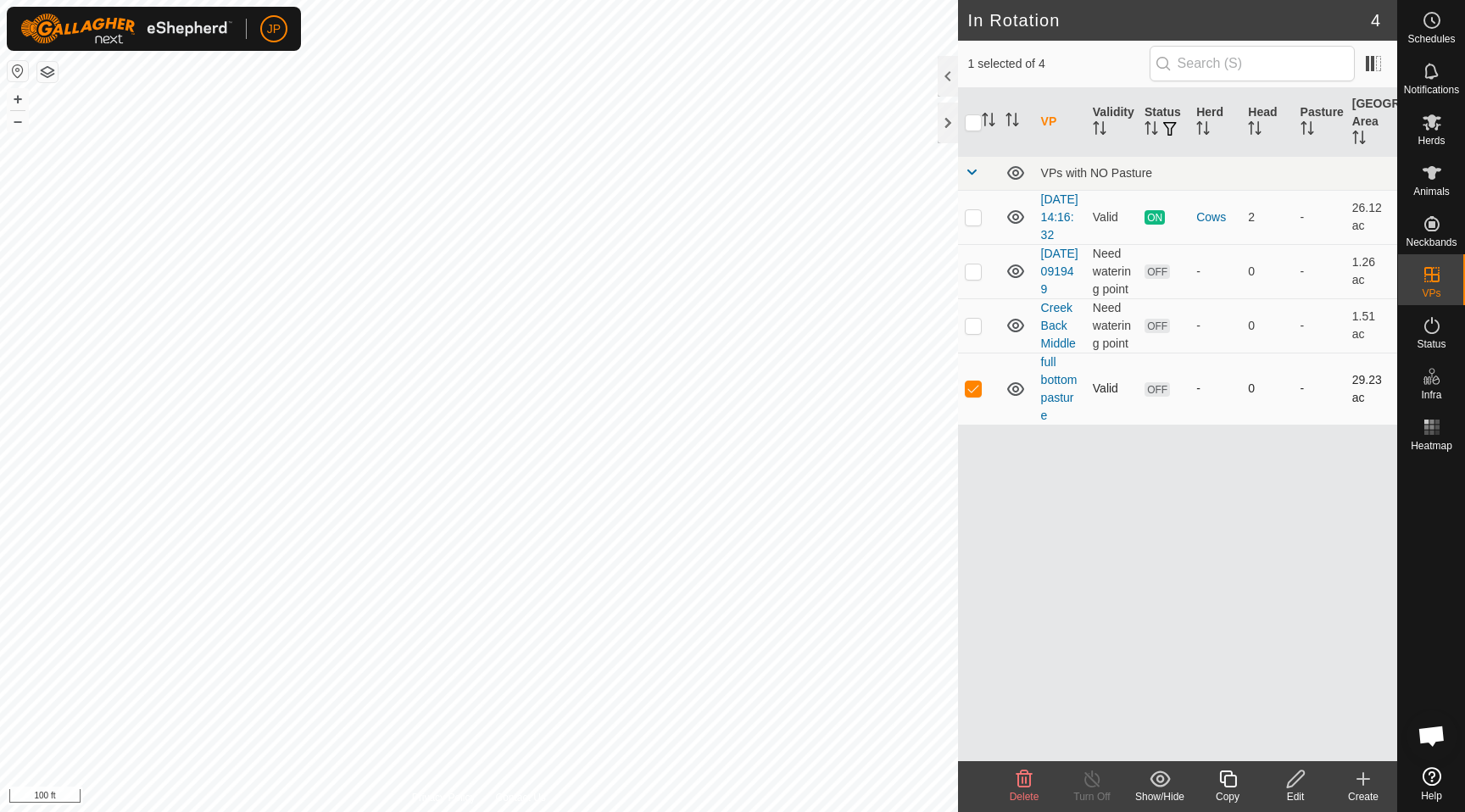
click at [1162, 396] on span "OFF" at bounding box center [1157, 389] width 26 height 14
click at [1361, 269] on link "In Rotation" at bounding box center [1324, 274] width 145 height 34
click at [1320, 269] on link "In Rotation" at bounding box center [1324, 274] width 145 height 34
click at [953, 68] on div at bounding box center [948, 77] width 20 height 41
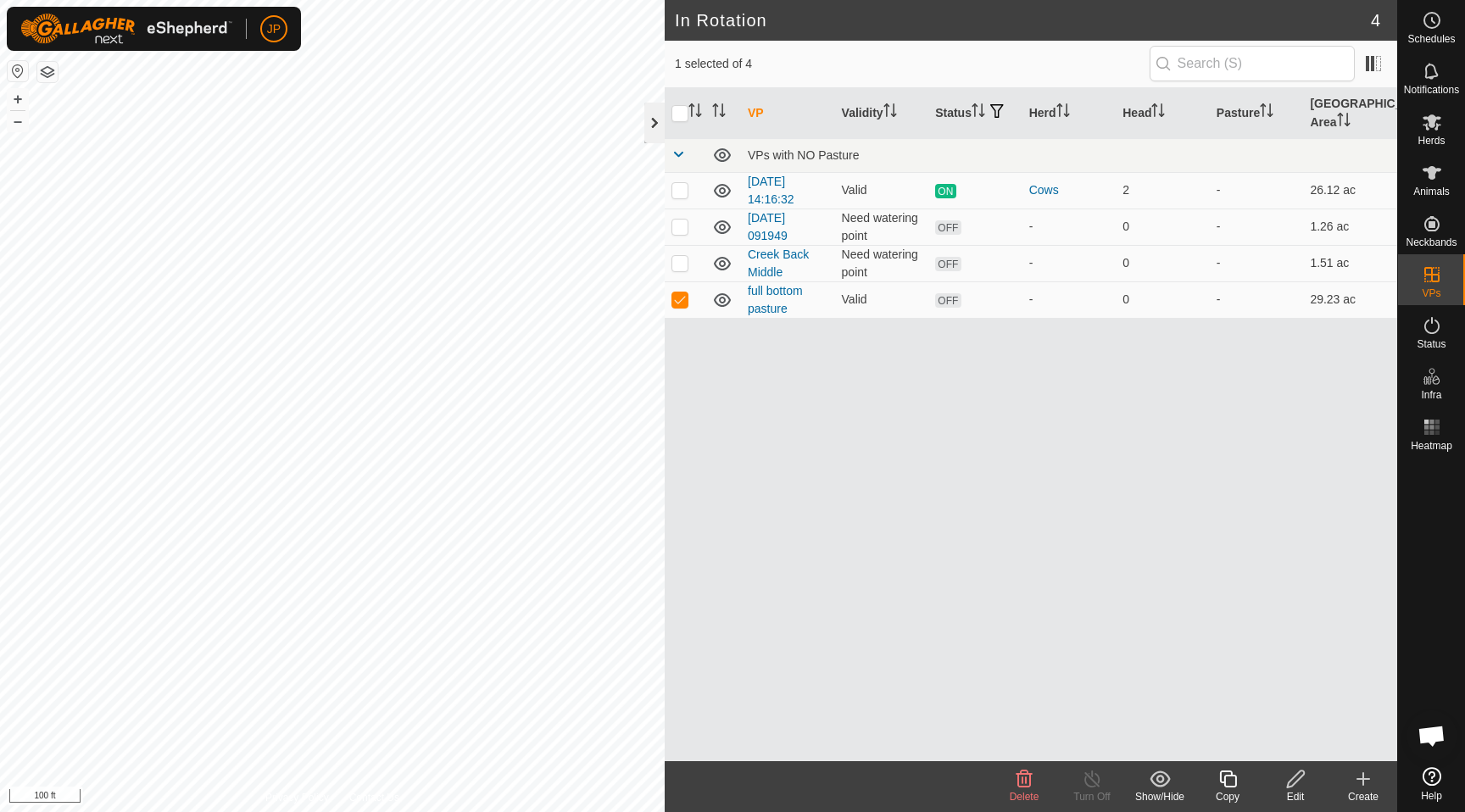
click at [657, 118] on div at bounding box center [655, 122] width 20 height 41
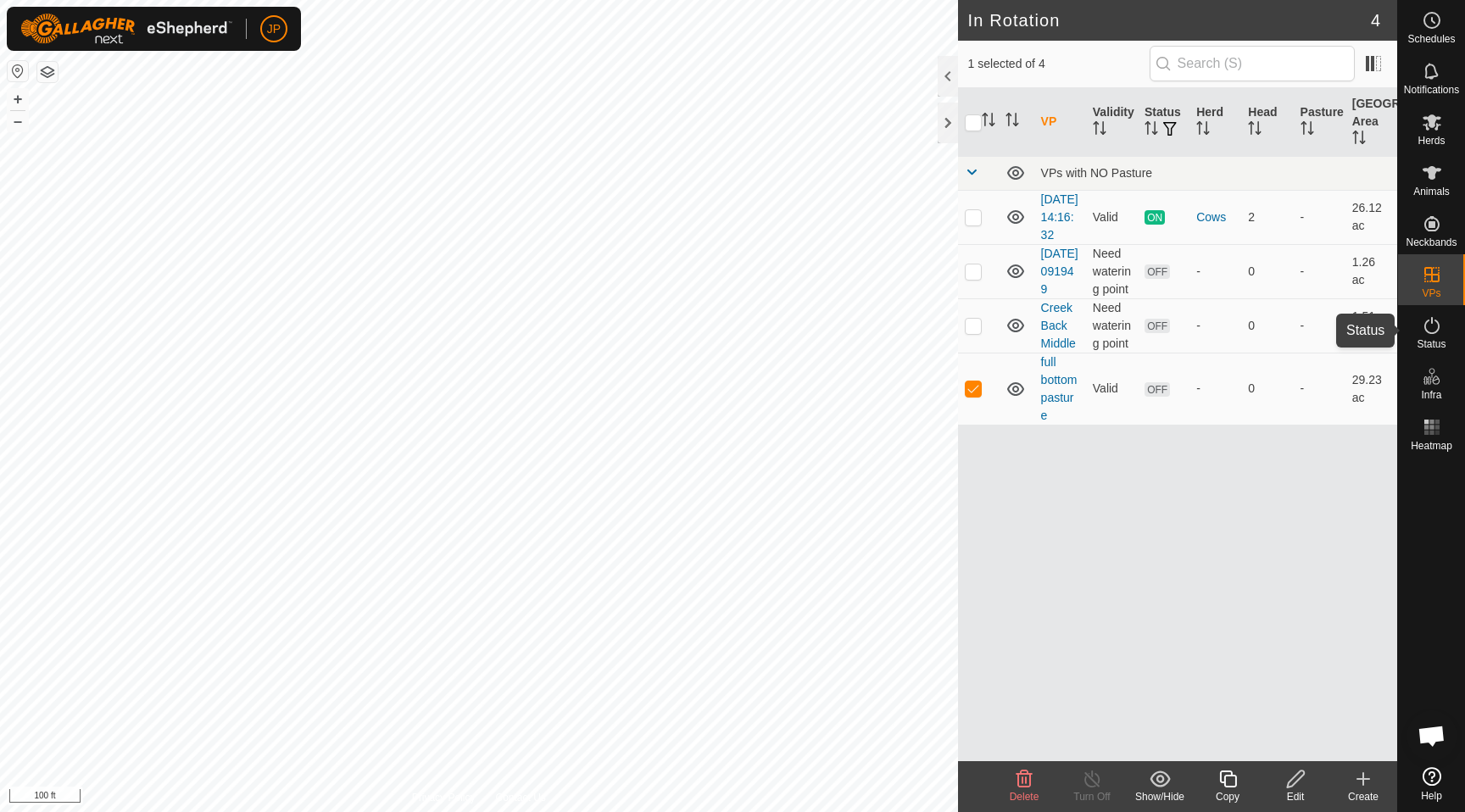
click at [1437, 340] on span "Status" at bounding box center [1431, 344] width 29 height 11
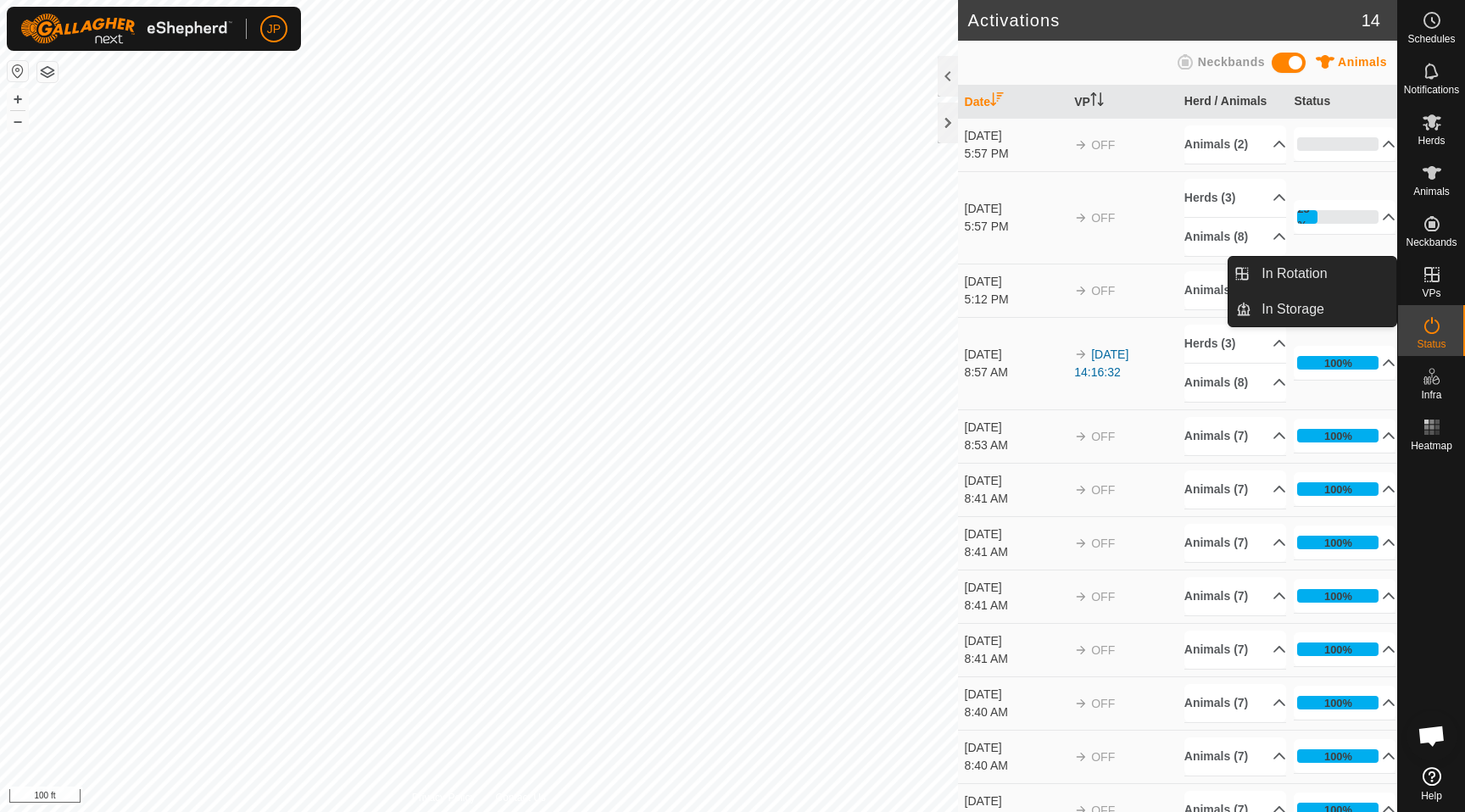
click at [1437, 283] on icon at bounding box center [1432, 274] width 20 height 20
click at [1430, 277] on icon at bounding box center [1432, 274] width 20 height 20
click at [1315, 311] on link "In Storage" at bounding box center [1324, 309] width 145 height 34
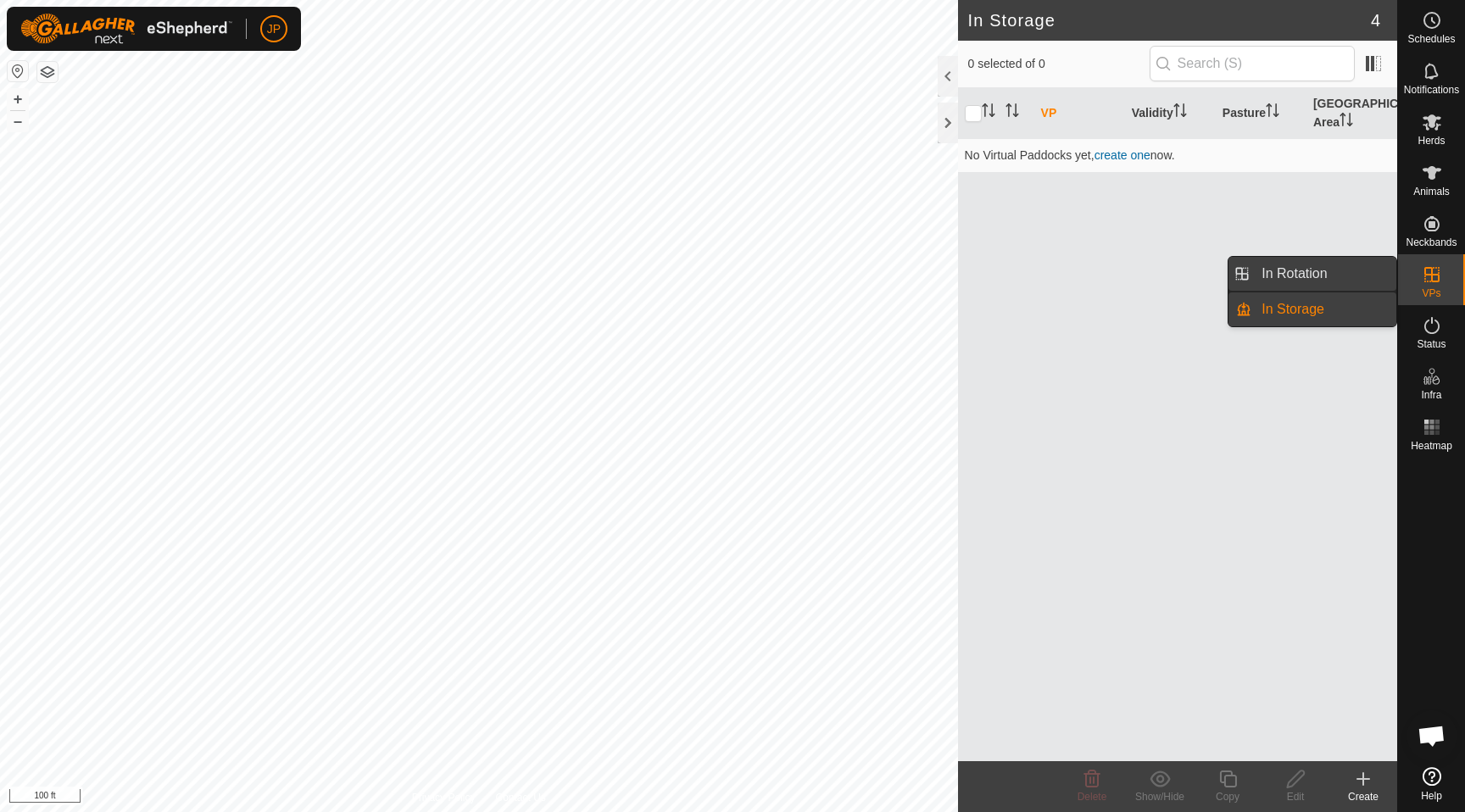
click at [1299, 277] on link "In Rotation" at bounding box center [1324, 274] width 145 height 34
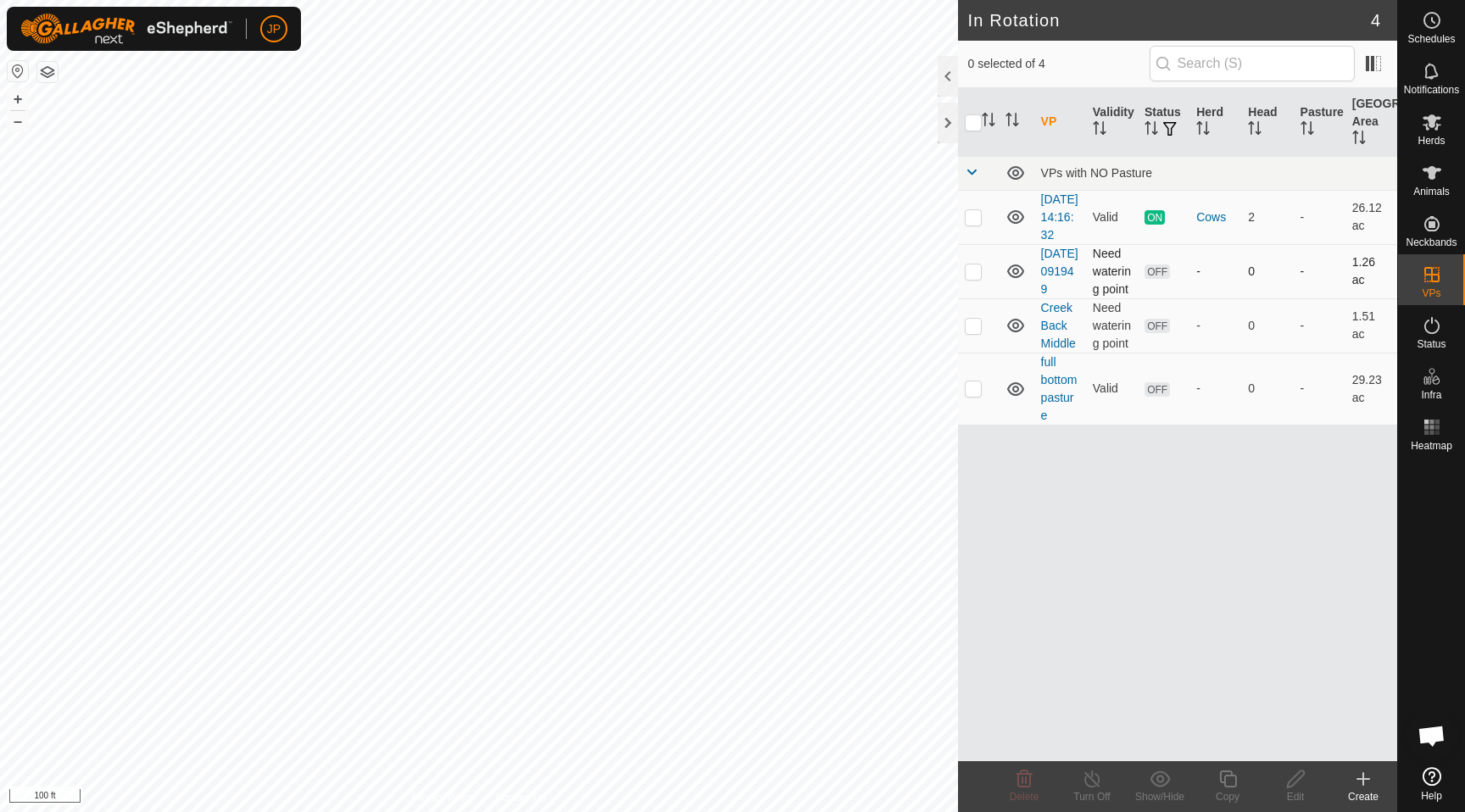
checkbox input "true"
click at [1434, 179] on icon at bounding box center [1432, 173] width 20 height 20
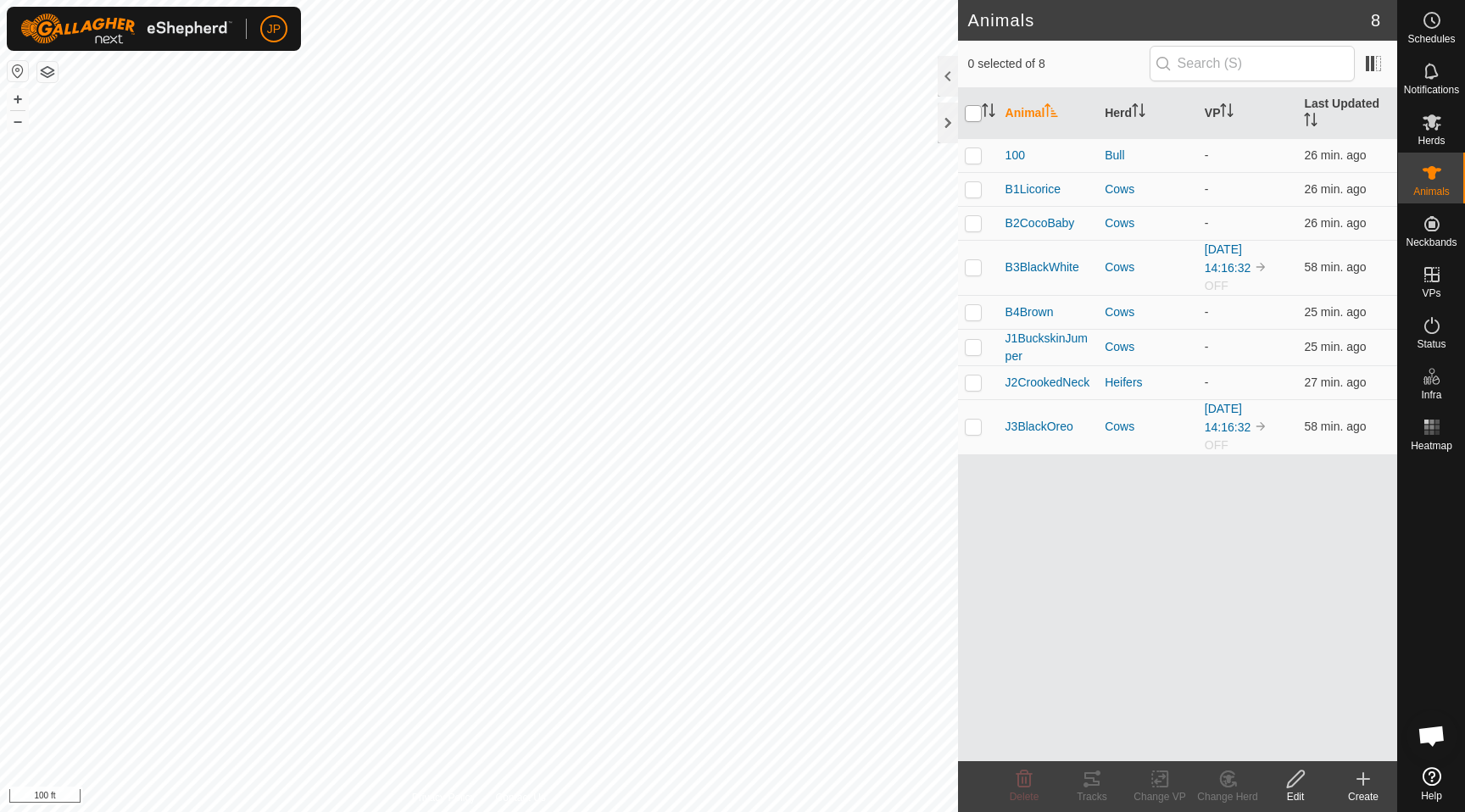
click at [977, 117] on input "checkbox" at bounding box center [973, 113] width 17 height 17
checkbox input "true"
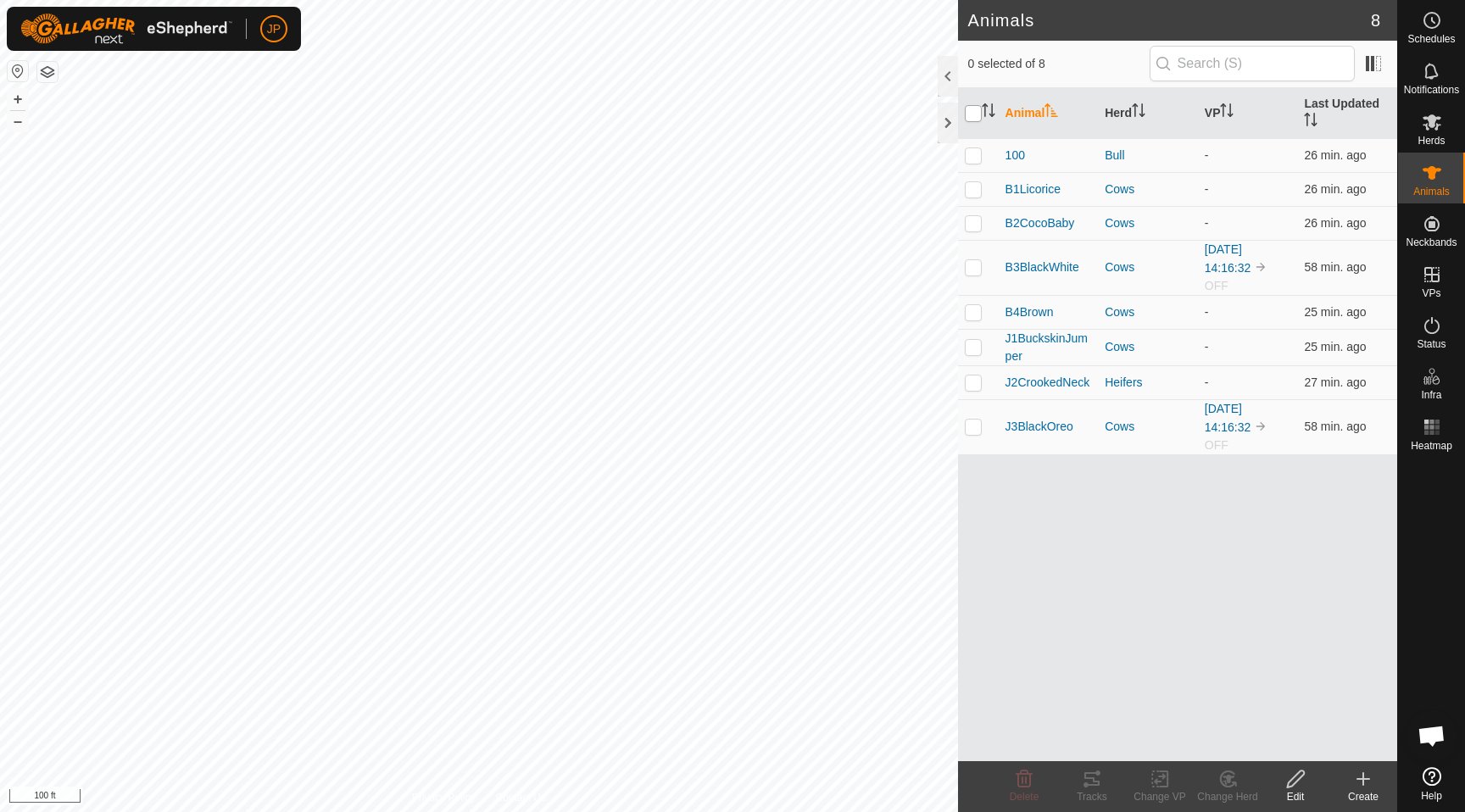
checkbox input "true"
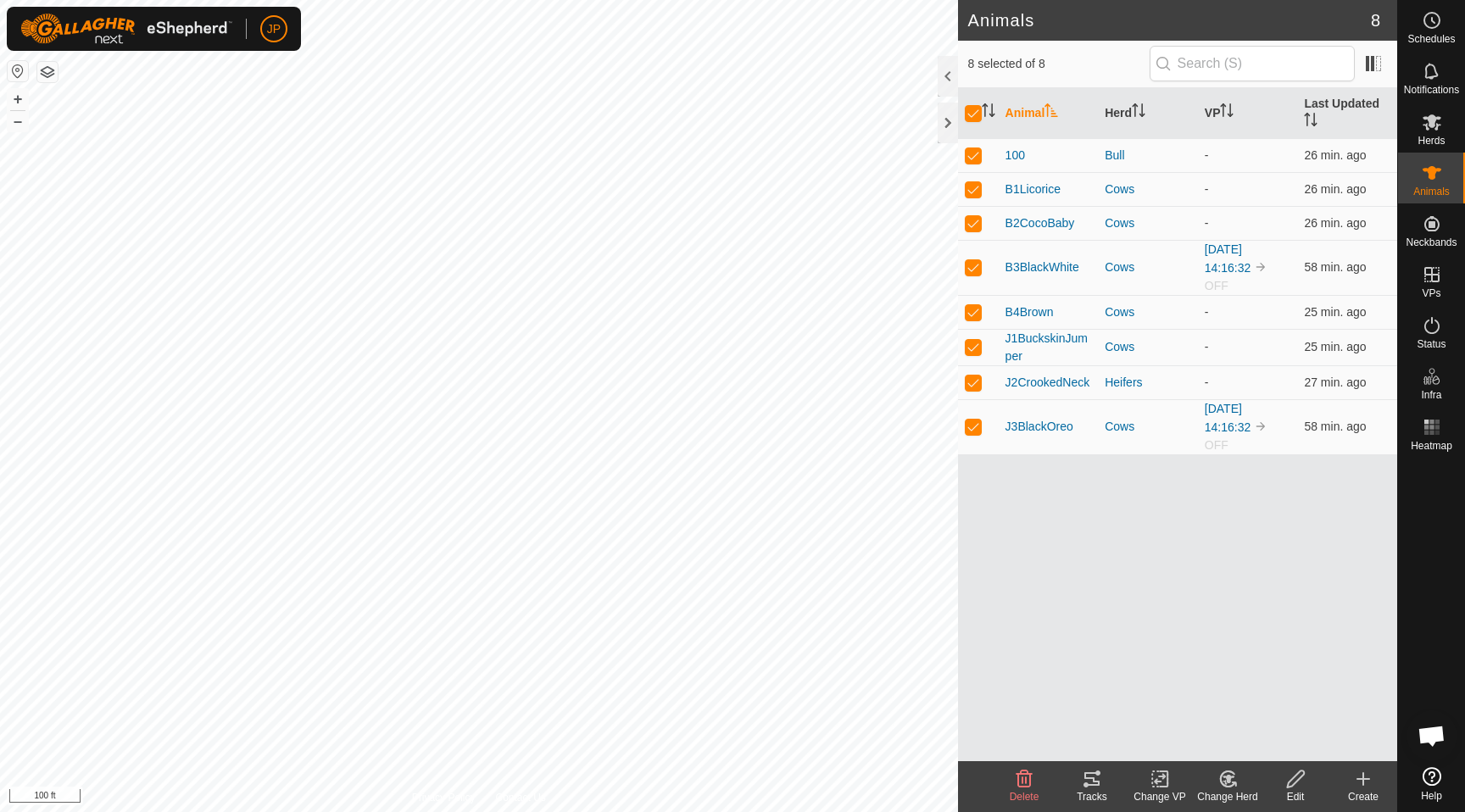
click at [1156, 779] on icon at bounding box center [1159, 779] width 11 height 11
click at [1198, 712] on link "Choose VP..." at bounding box center [1210, 706] width 168 height 34
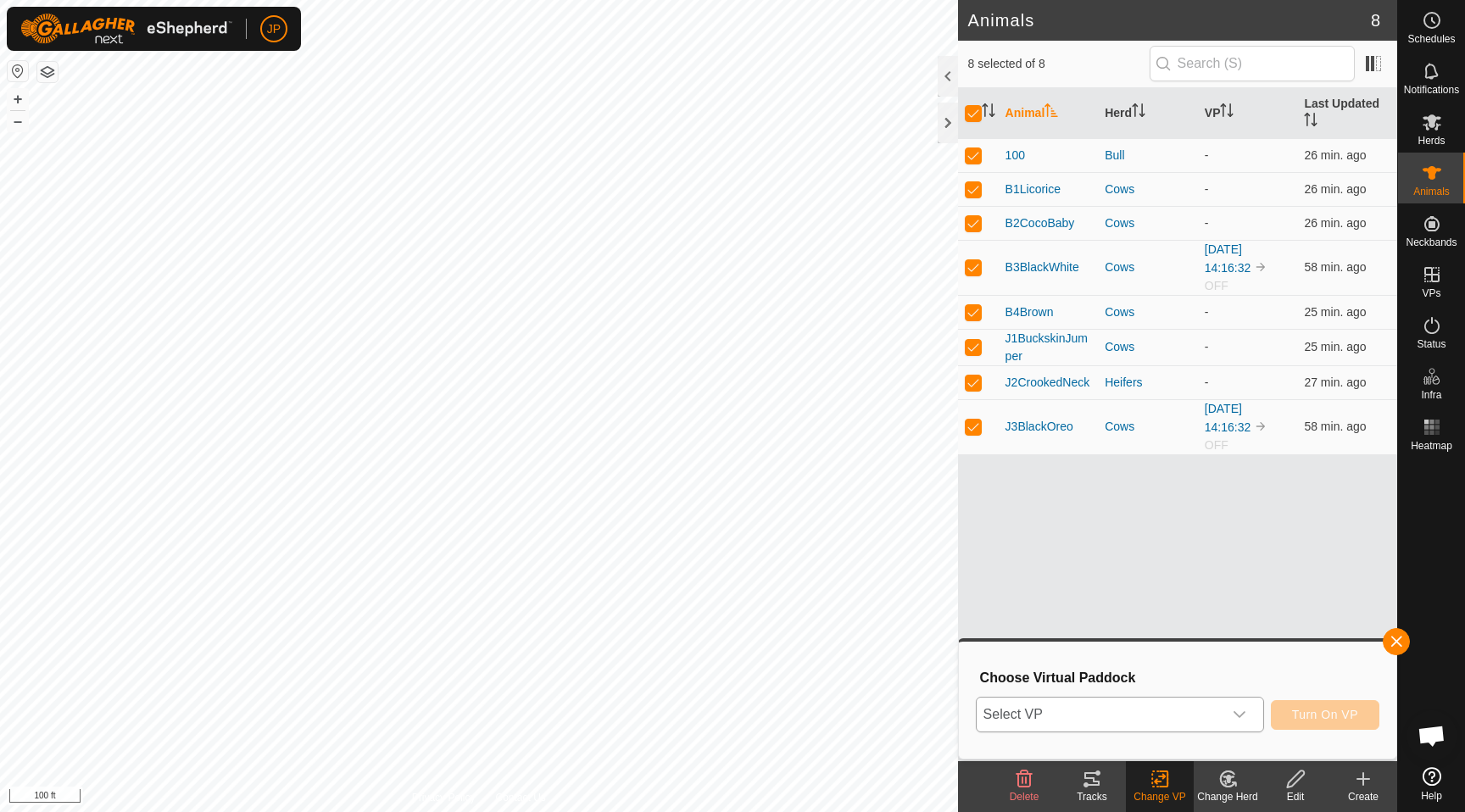
click at [1196, 713] on span "Select VP" at bounding box center [1099, 714] width 246 height 34
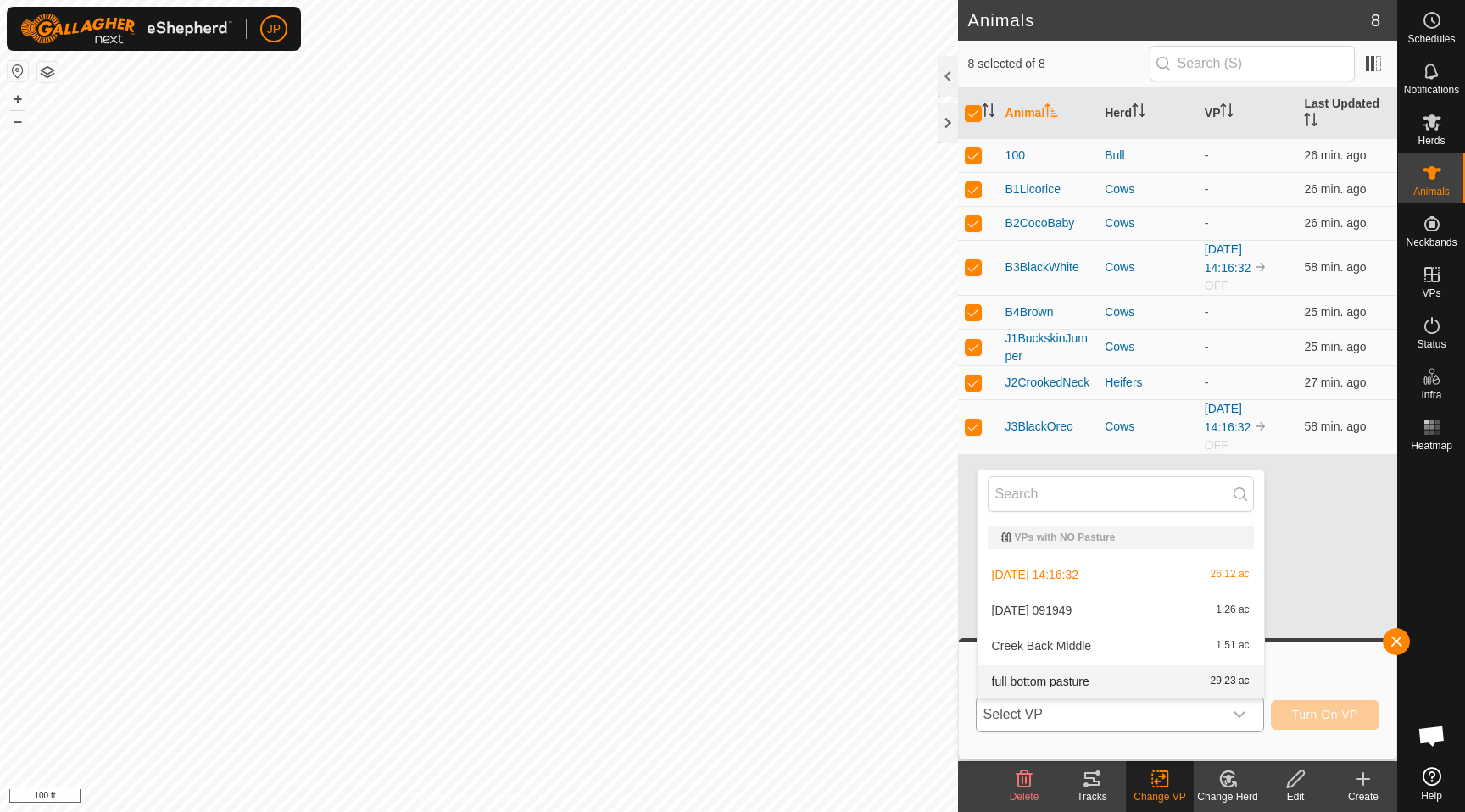
click at [1198, 689] on li "full bottom pasture 29.23 ac" at bounding box center [1121, 682] width 286 height 34
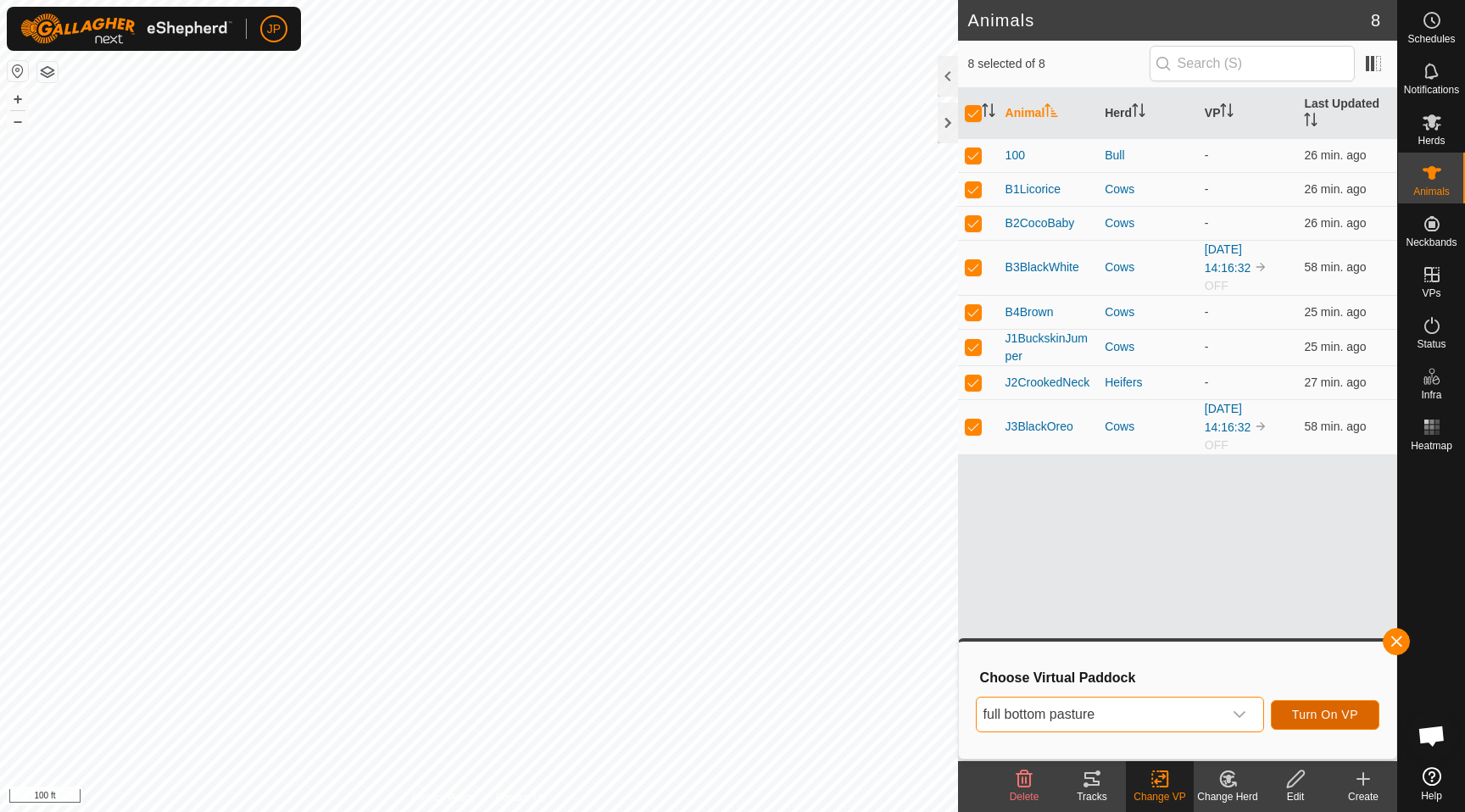
click at [1330, 719] on span "Turn On VP" at bounding box center [1325, 714] width 66 height 13
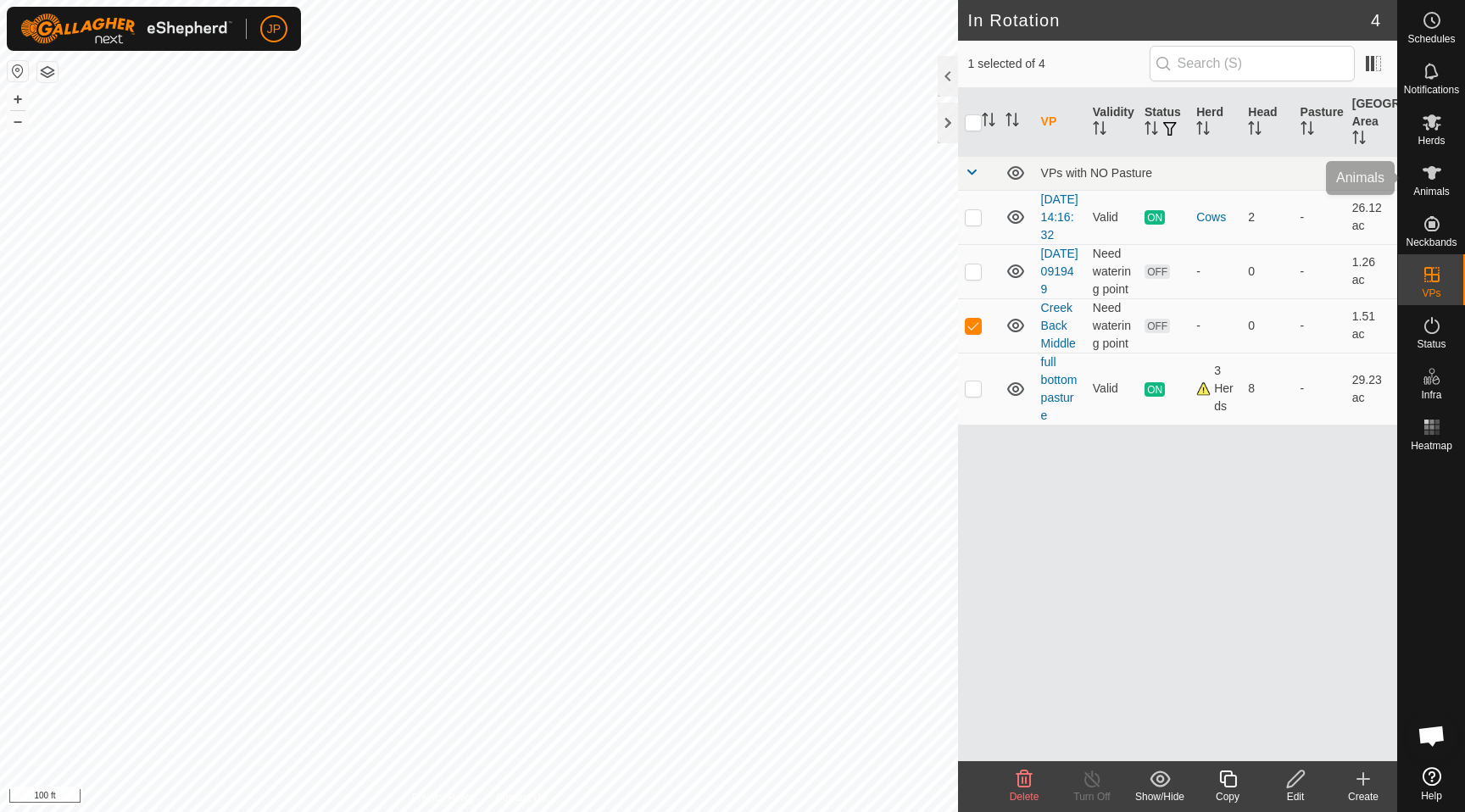
click at [1435, 181] on icon at bounding box center [1432, 173] width 20 height 20
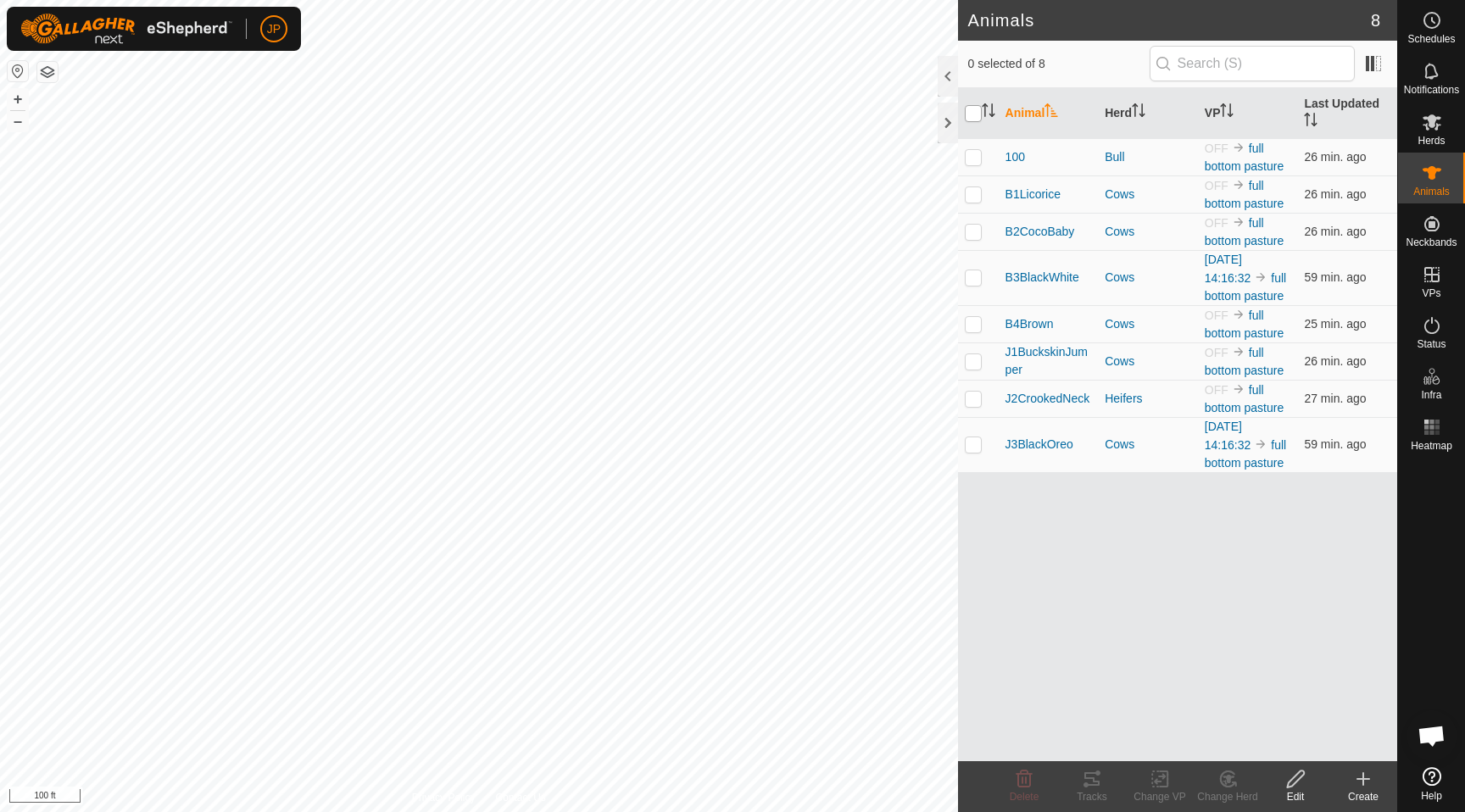
click at [975, 115] on input "checkbox" at bounding box center [973, 113] width 17 height 17
checkbox input "true"
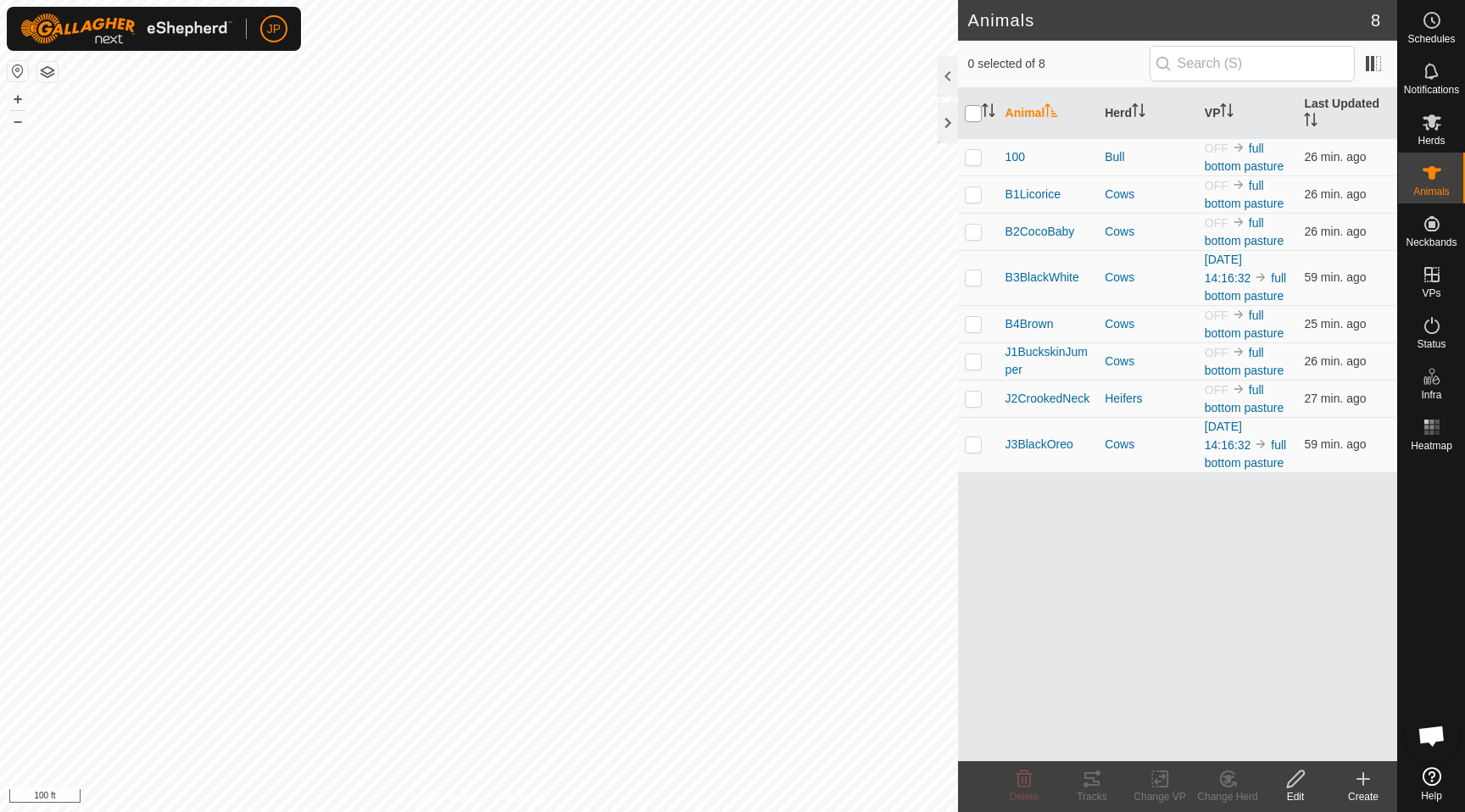
checkbox input "true"
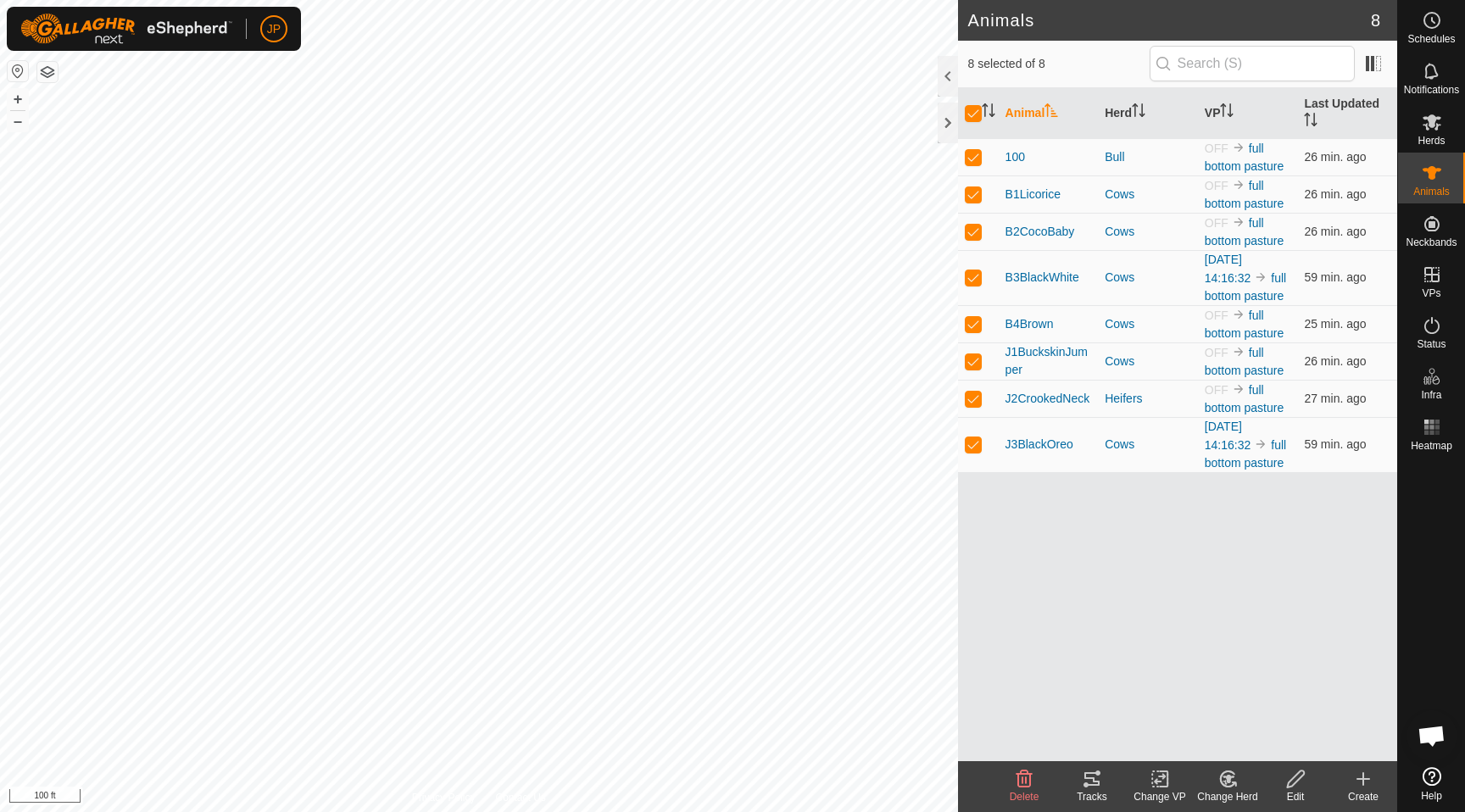
click at [1157, 780] on icon at bounding box center [1159, 779] width 11 height 11
click at [1069, 701] on div "Animal Herd VP Last Updated 100 Bull OFF full bottom pasture 26 min. ago B1Lico…" at bounding box center [1178, 424] width 440 height 673
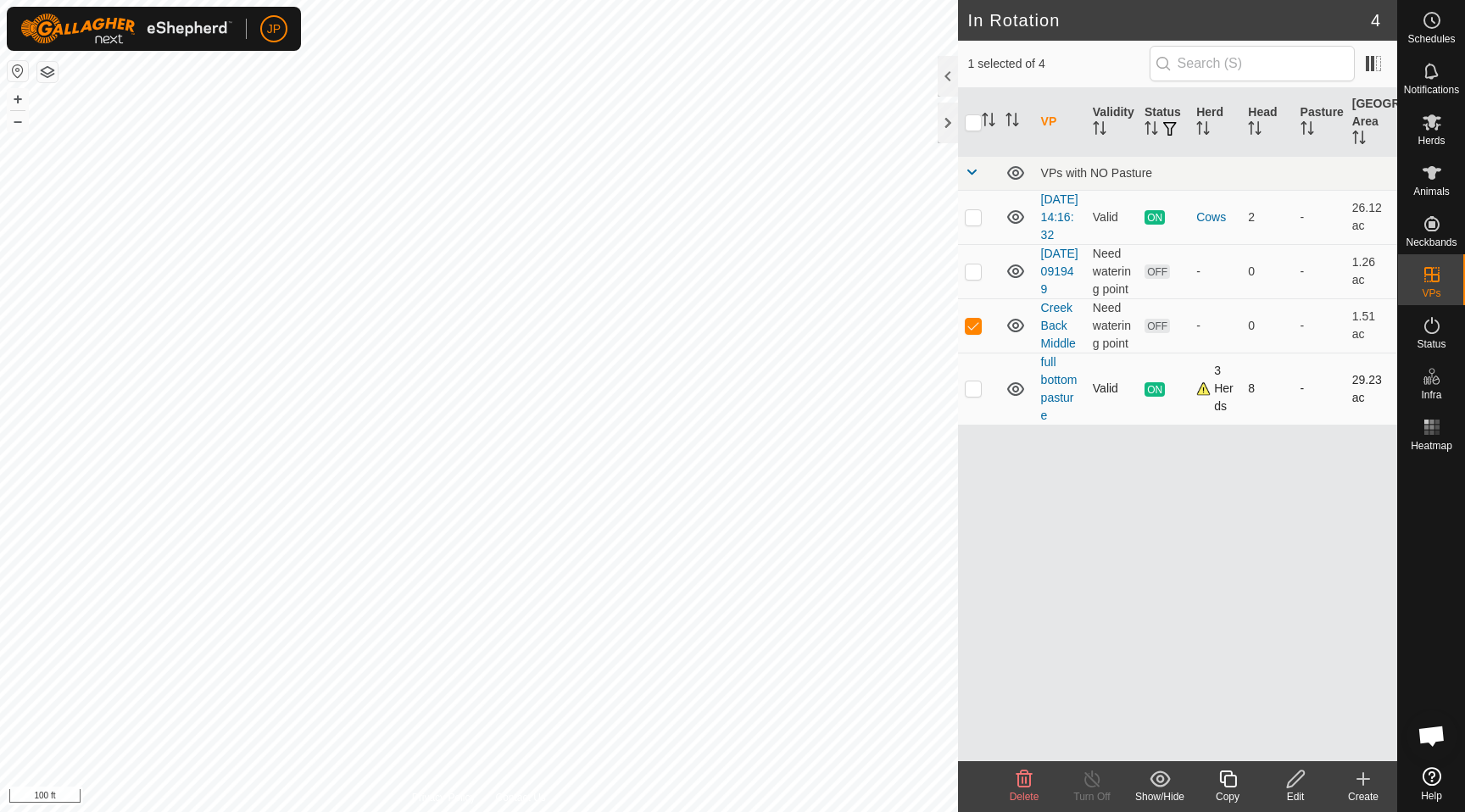
click at [971, 395] on p-checkbox at bounding box center [973, 388] width 17 height 13
checkbox input "true"
click at [975, 224] on p-checkbox at bounding box center [973, 217] width 17 height 13
checkbox input "true"
click at [973, 332] on p-checkbox at bounding box center [973, 325] width 17 height 13
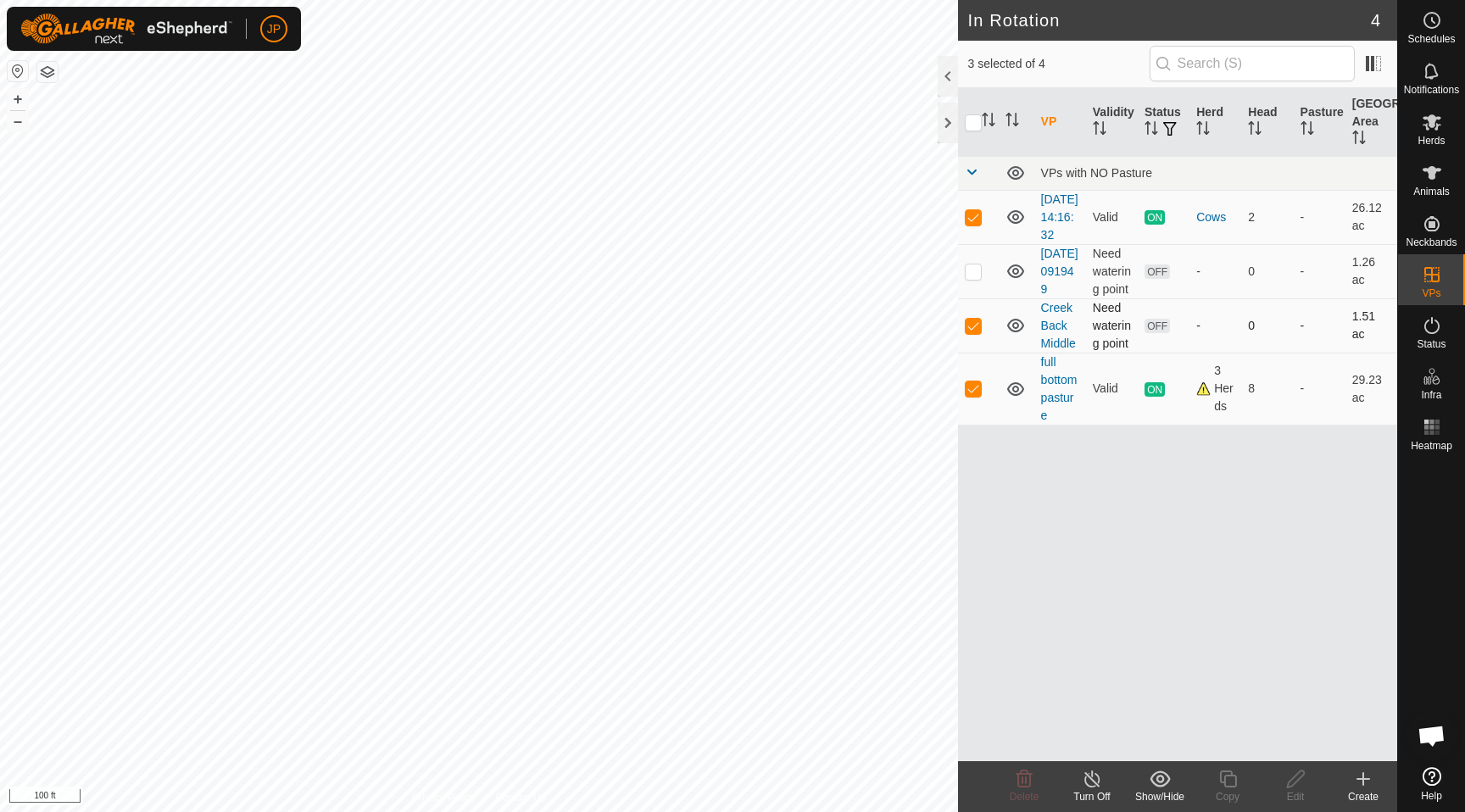
checkbox input "false"
click at [972, 395] on p-checkbox at bounding box center [973, 388] width 17 height 13
checkbox input "false"
click at [1090, 777] on line at bounding box center [1091, 779] width 13 height 13
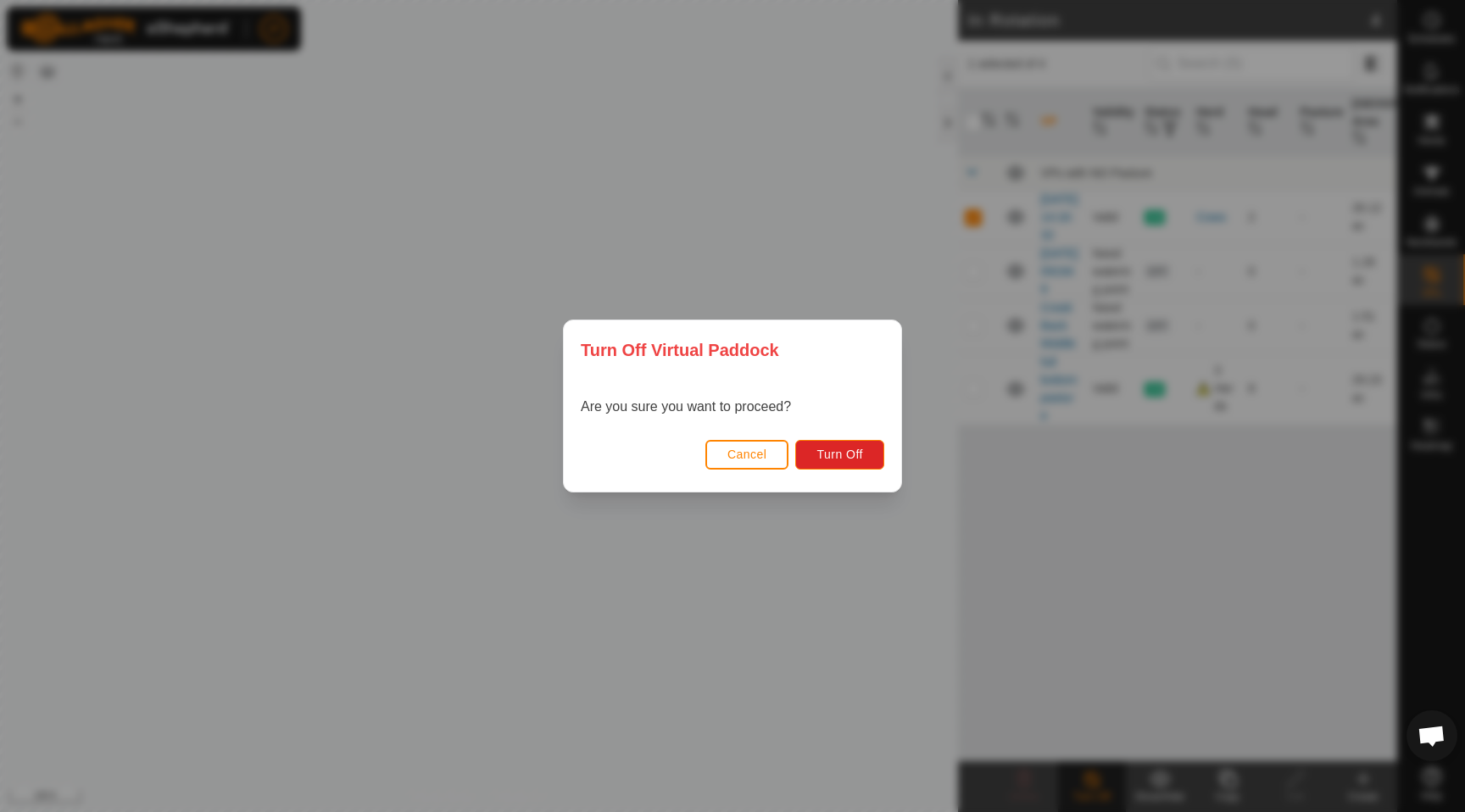
click at [772, 454] on button "Cancel" at bounding box center [747, 455] width 84 height 30
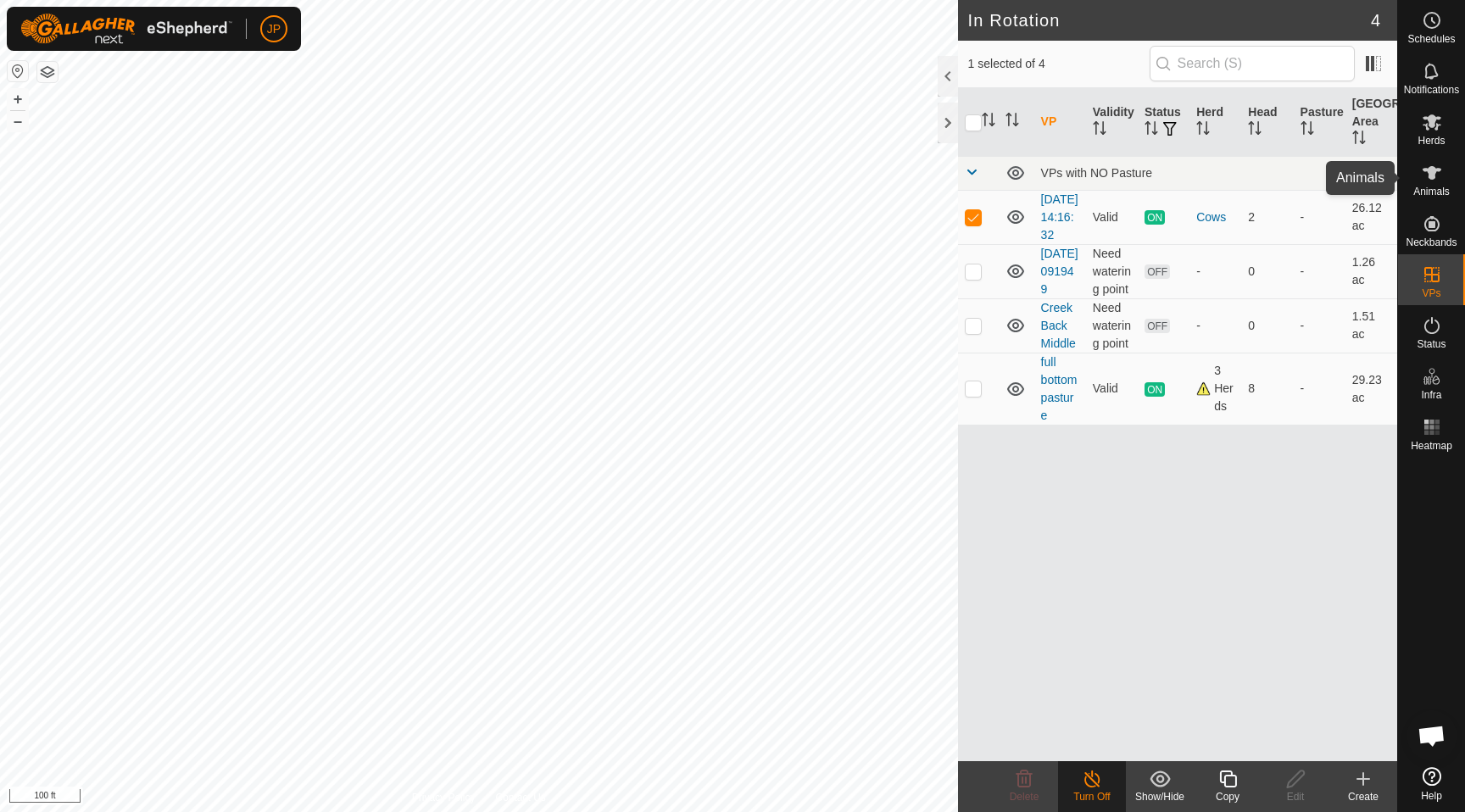
click at [1435, 181] on icon at bounding box center [1432, 173] width 20 height 20
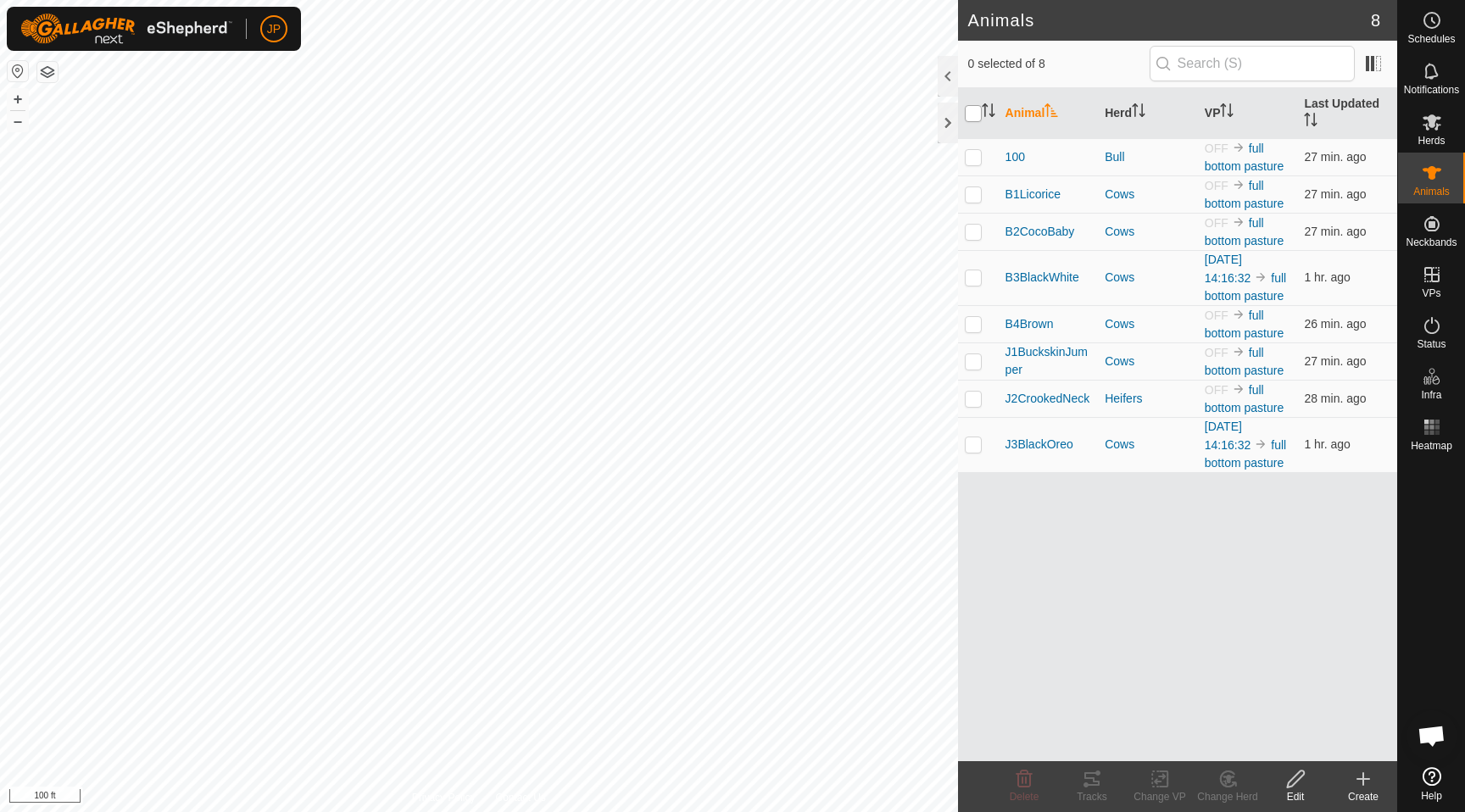
click at [978, 111] on input "checkbox" at bounding box center [973, 113] width 17 height 17
checkbox input "true"
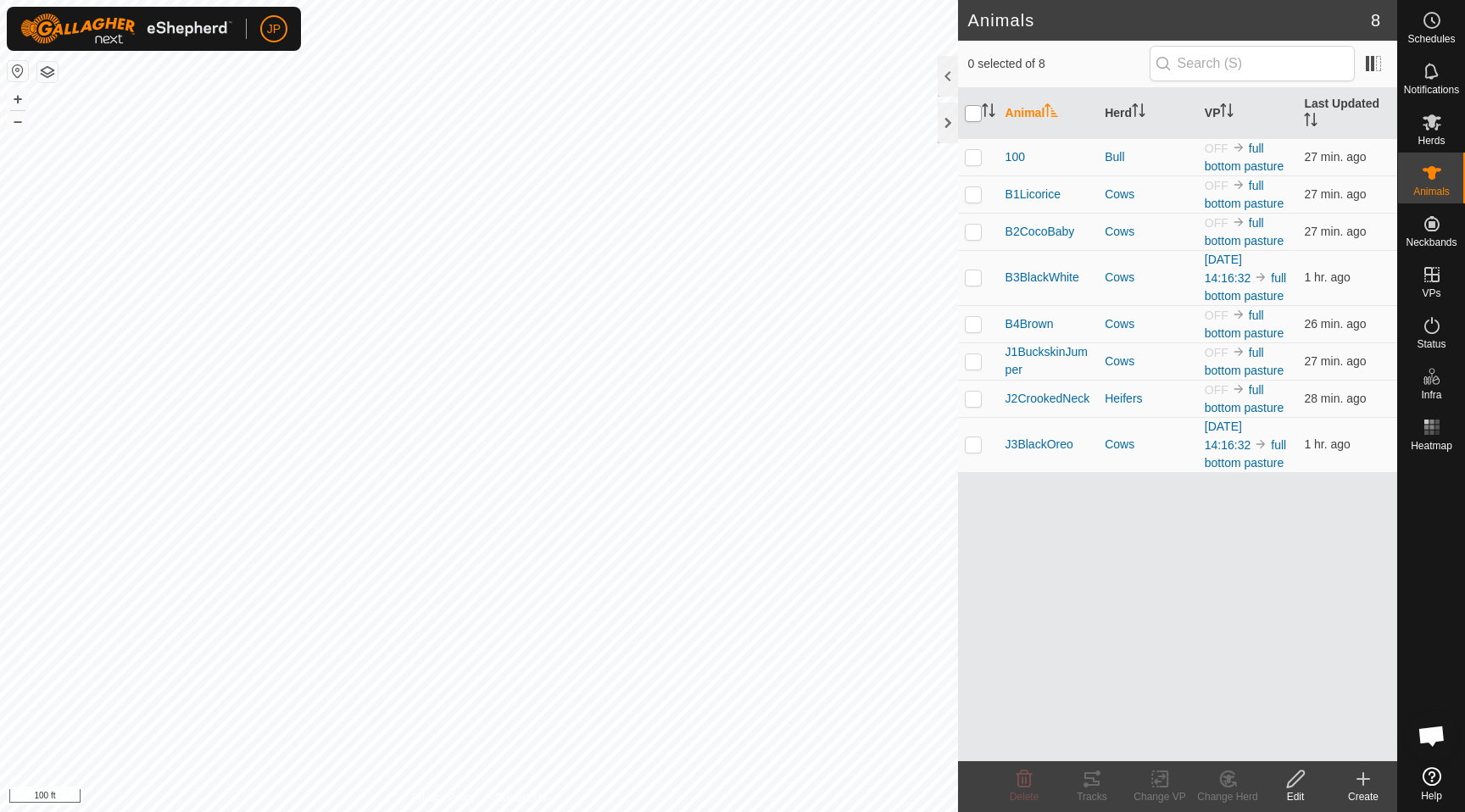
checkbox input "true"
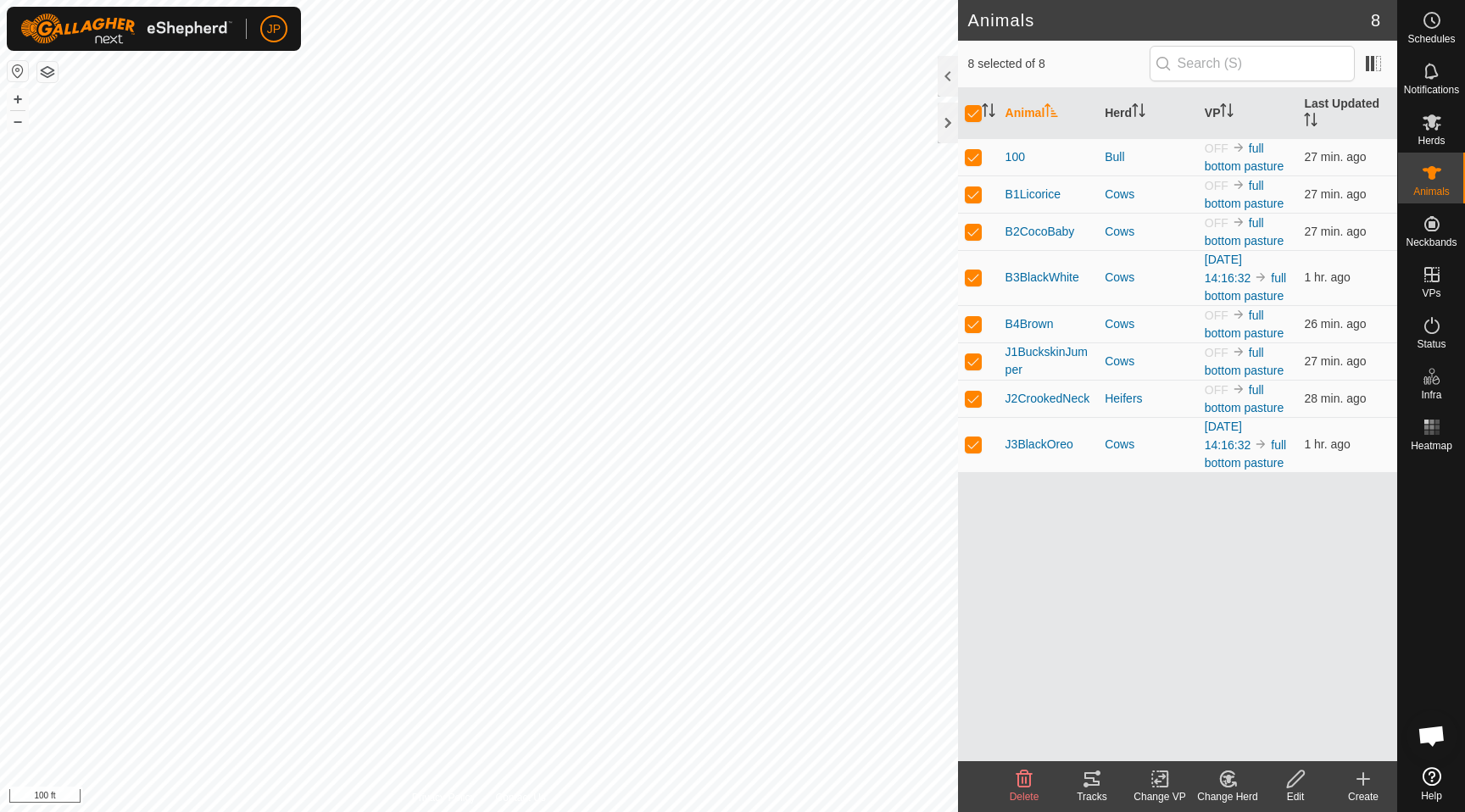
click at [1161, 779] on icon at bounding box center [1160, 779] width 21 height 20
click at [1200, 644] on div "Animal Herd VP Last Updated 100 Bull OFF full bottom pasture 27 min. ago B1Lico…" at bounding box center [1178, 424] width 440 height 673
click at [1420, 136] on span "Herds" at bounding box center [1431, 141] width 27 height 11
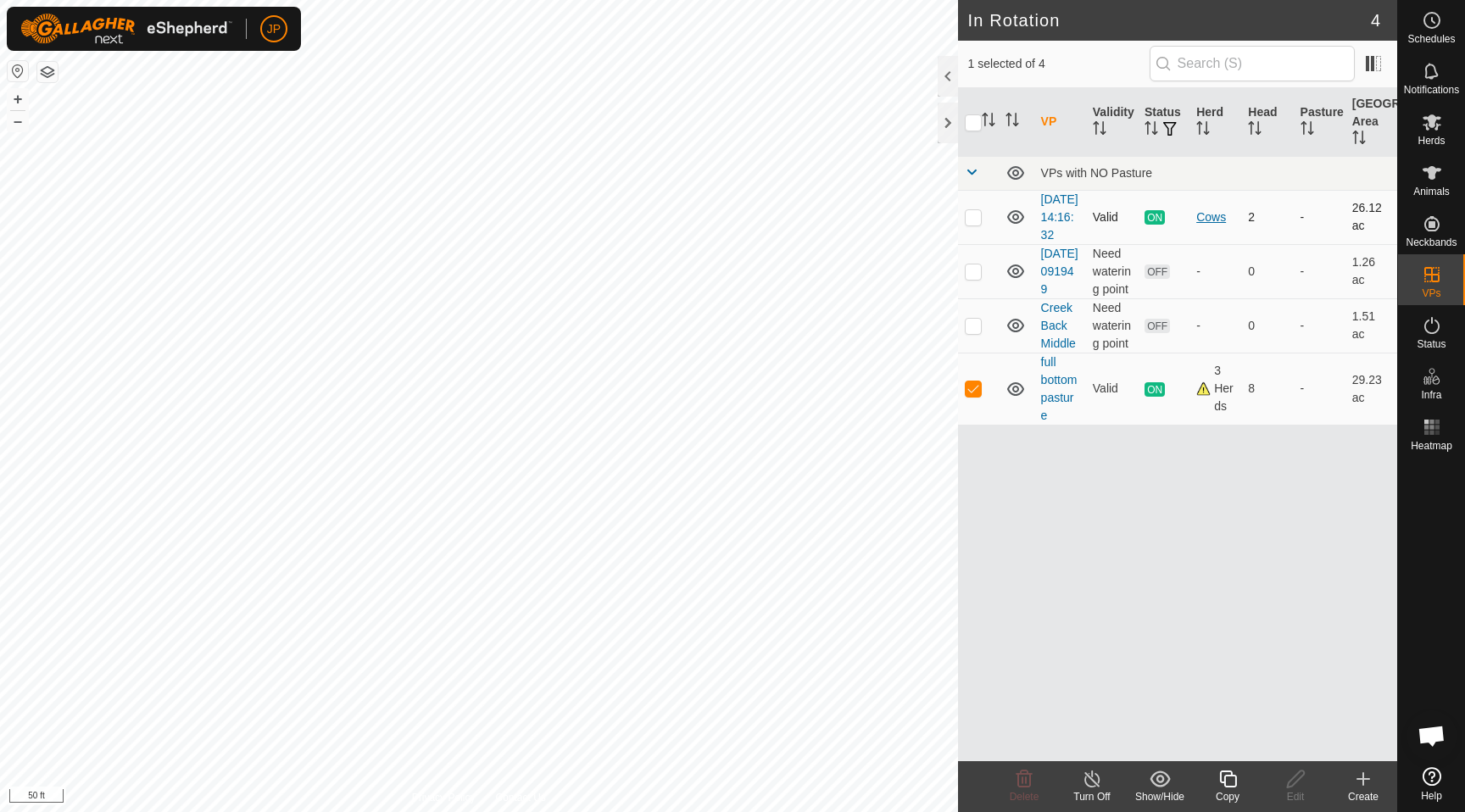
click at [1208, 224] on div "Cows" at bounding box center [1215, 218] width 38 height 18
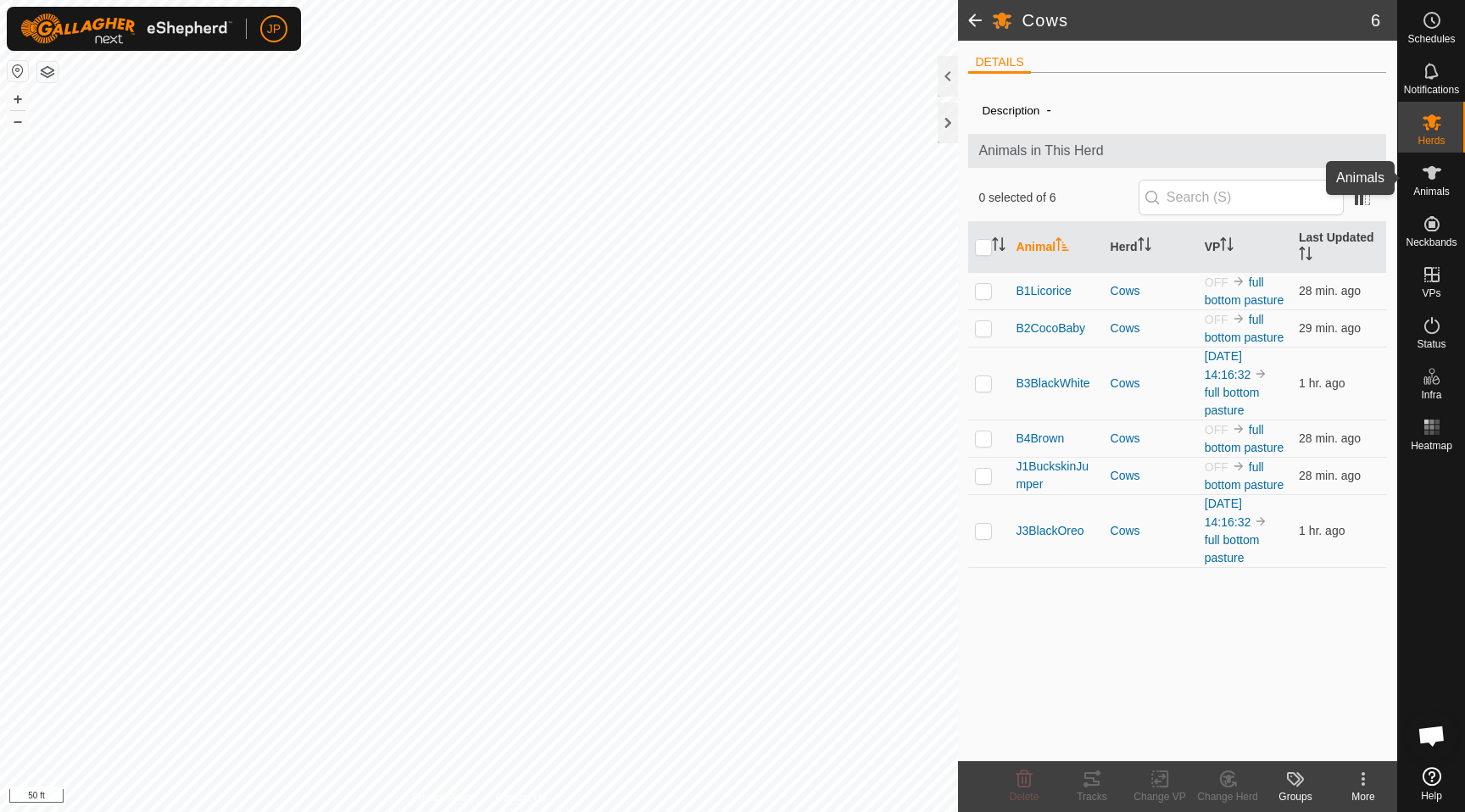
click at [1425, 182] on icon at bounding box center [1432, 173] width 20 height 20
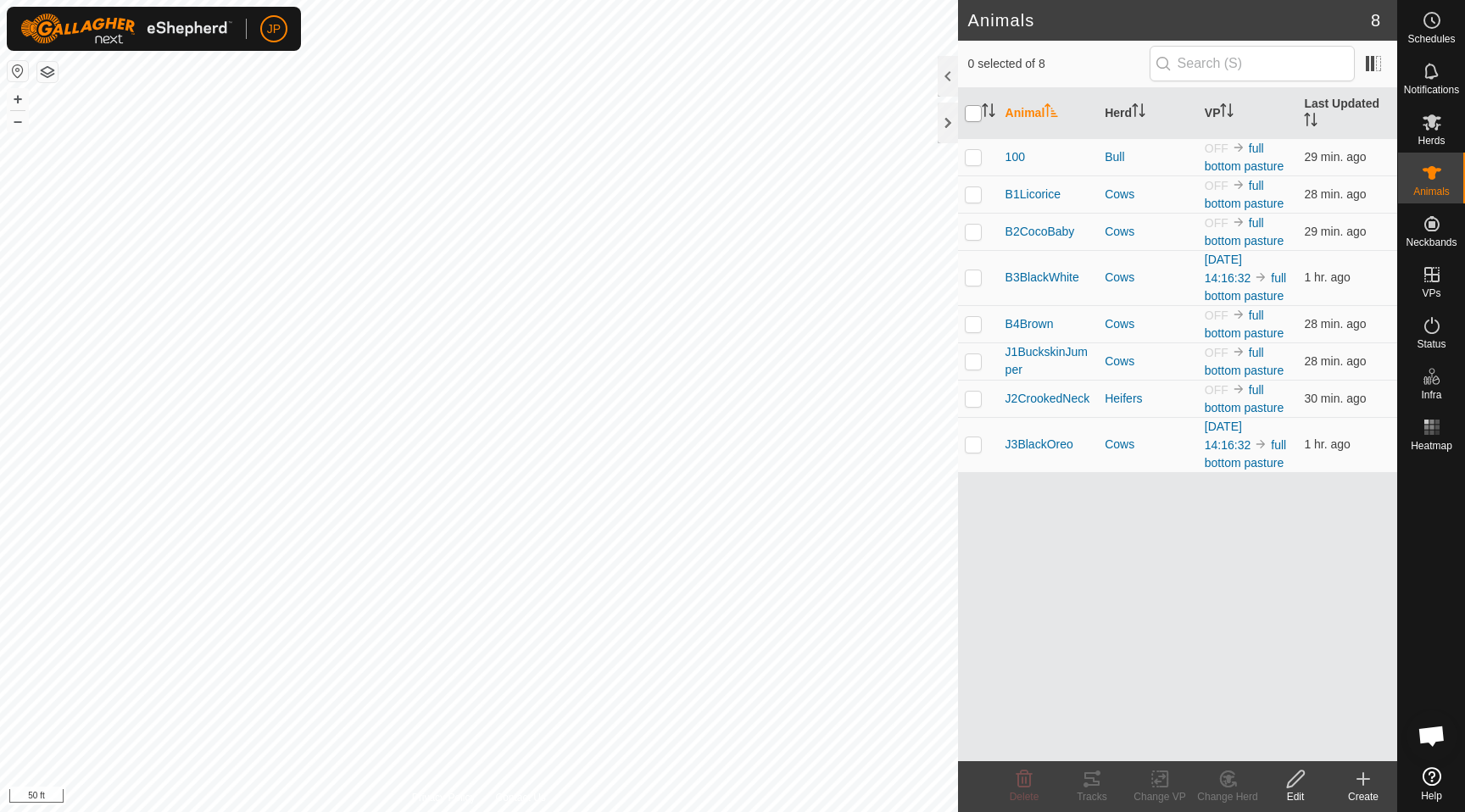
click at [976, 115] on input "checkbox" at bounding box center [973, 113] width 17 height 17
checkbox input "true"
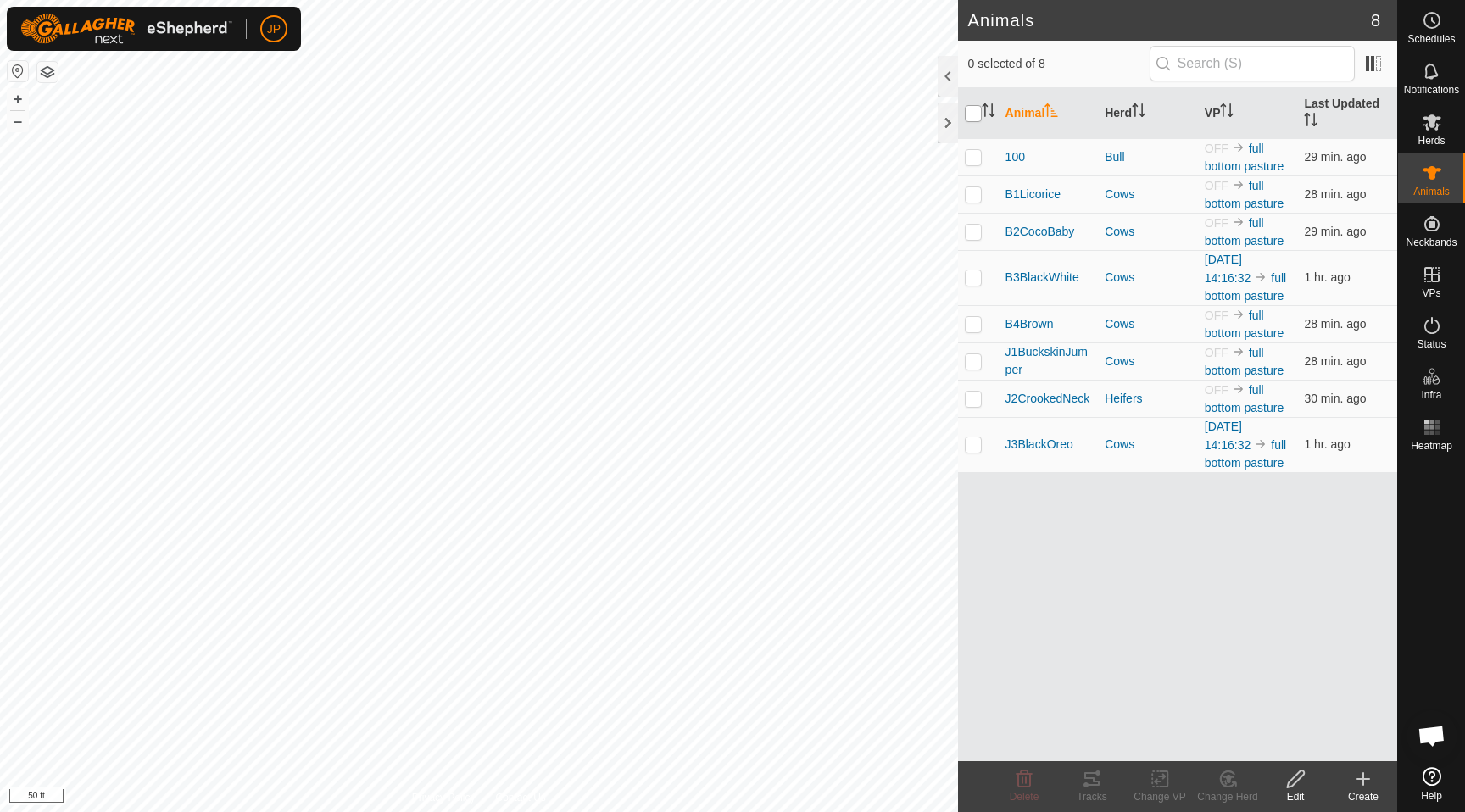
checkbox input "true"
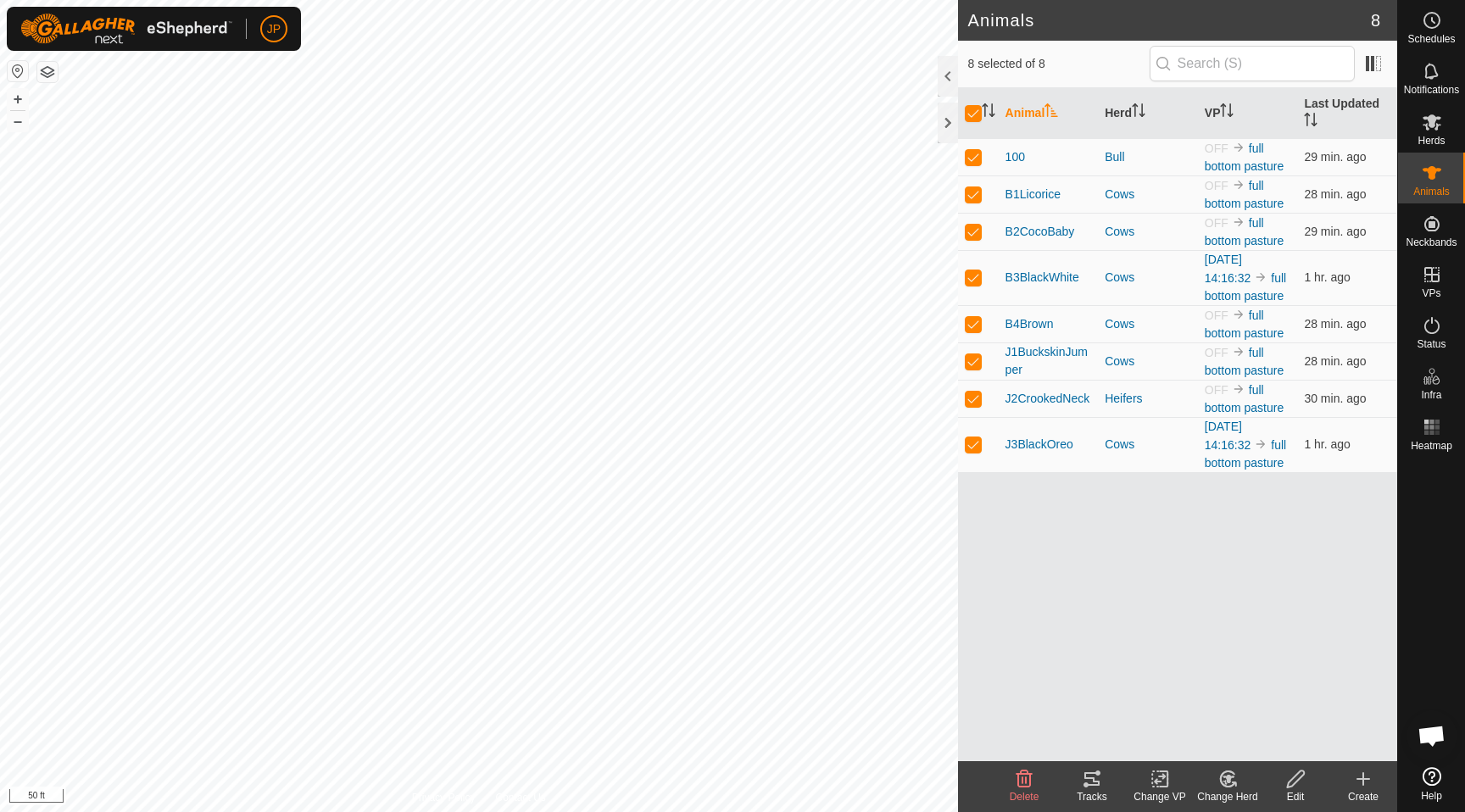
click at [1167, 781] on icon at bounding box center [1164, 779] width 8 height 15
click at [1188, 708] on link "Choose VP..." at bounding box center [1210, 706] width 168 height 34
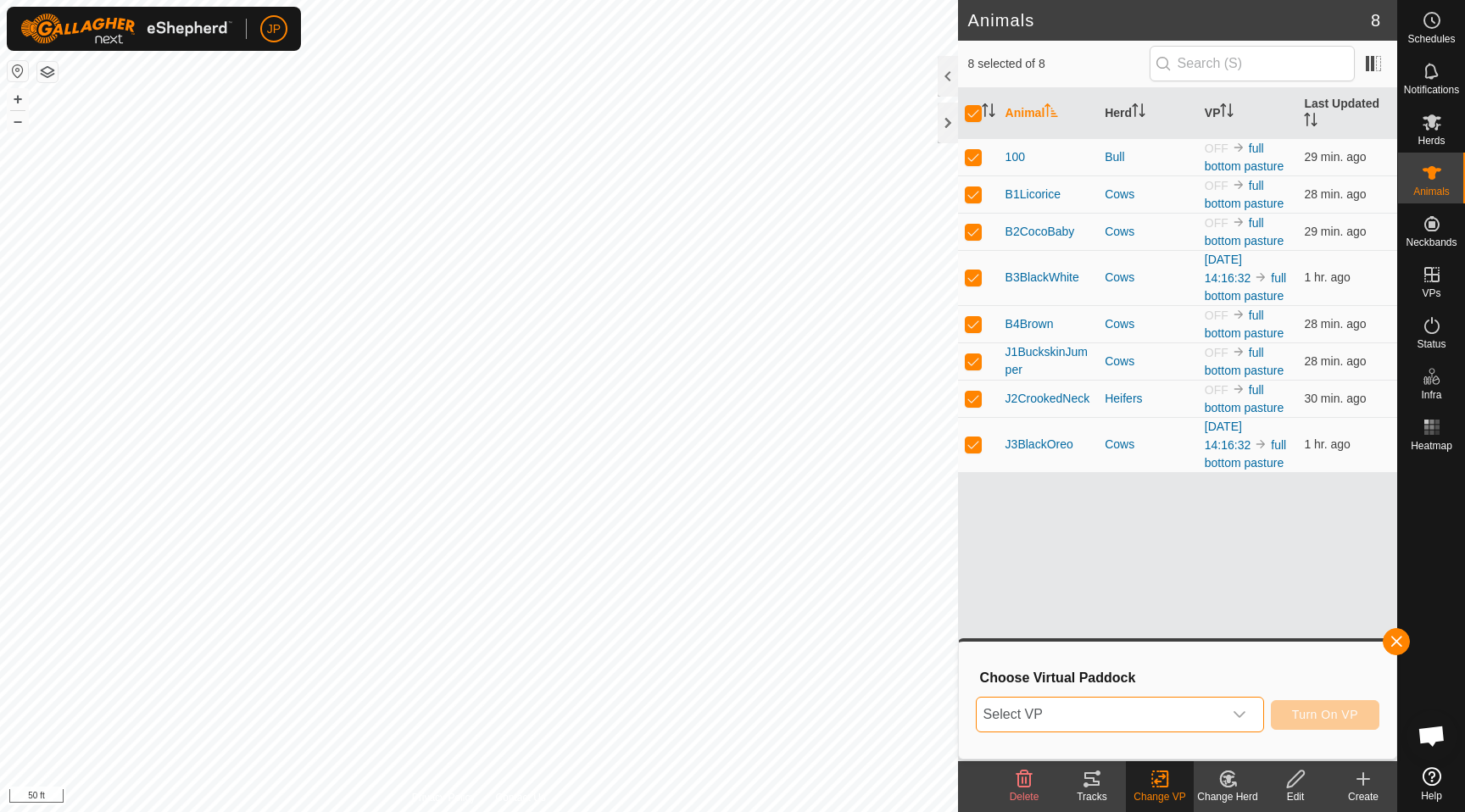
click at [1188, 708] on span "Select VP" at bounding box center [1099, 714] width 246 height 34
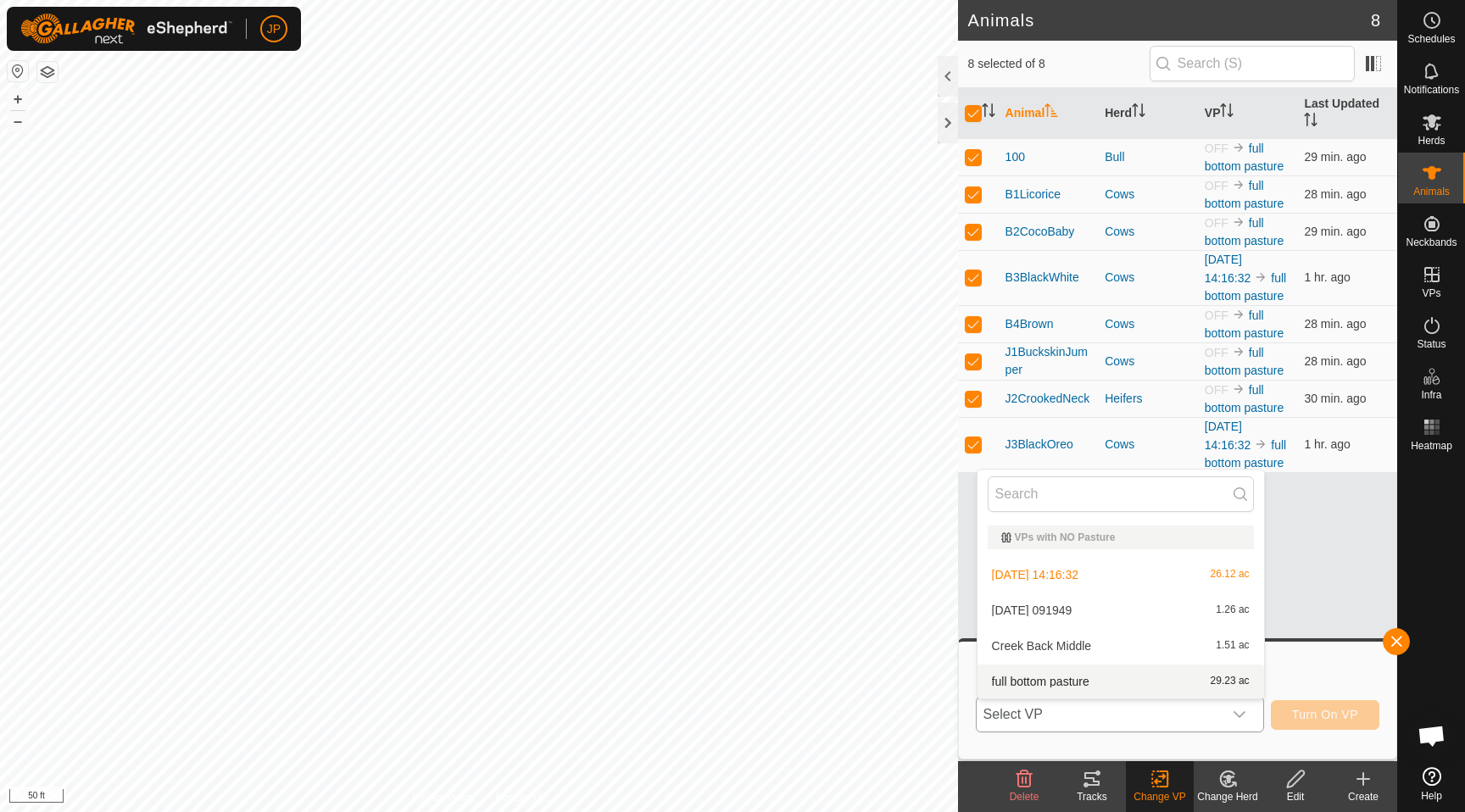
click at [1191, 688] on li "full bottom pasture 29.23 ac" at bounding box center [1121, 682] width 286 height 34
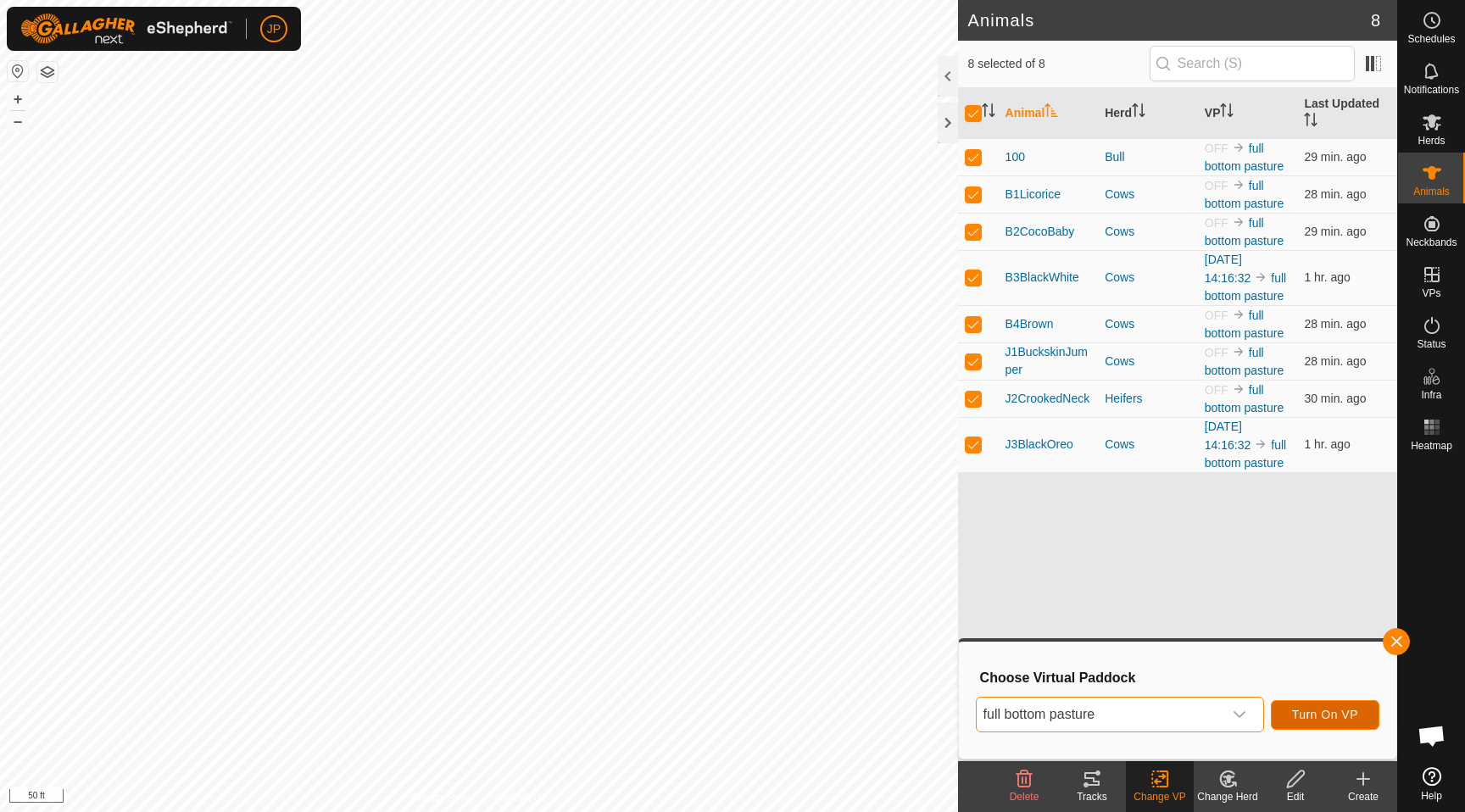
click at [1307, 721] on span "Turn On VP" at bounding box center [1325, 714] width 66 height 13
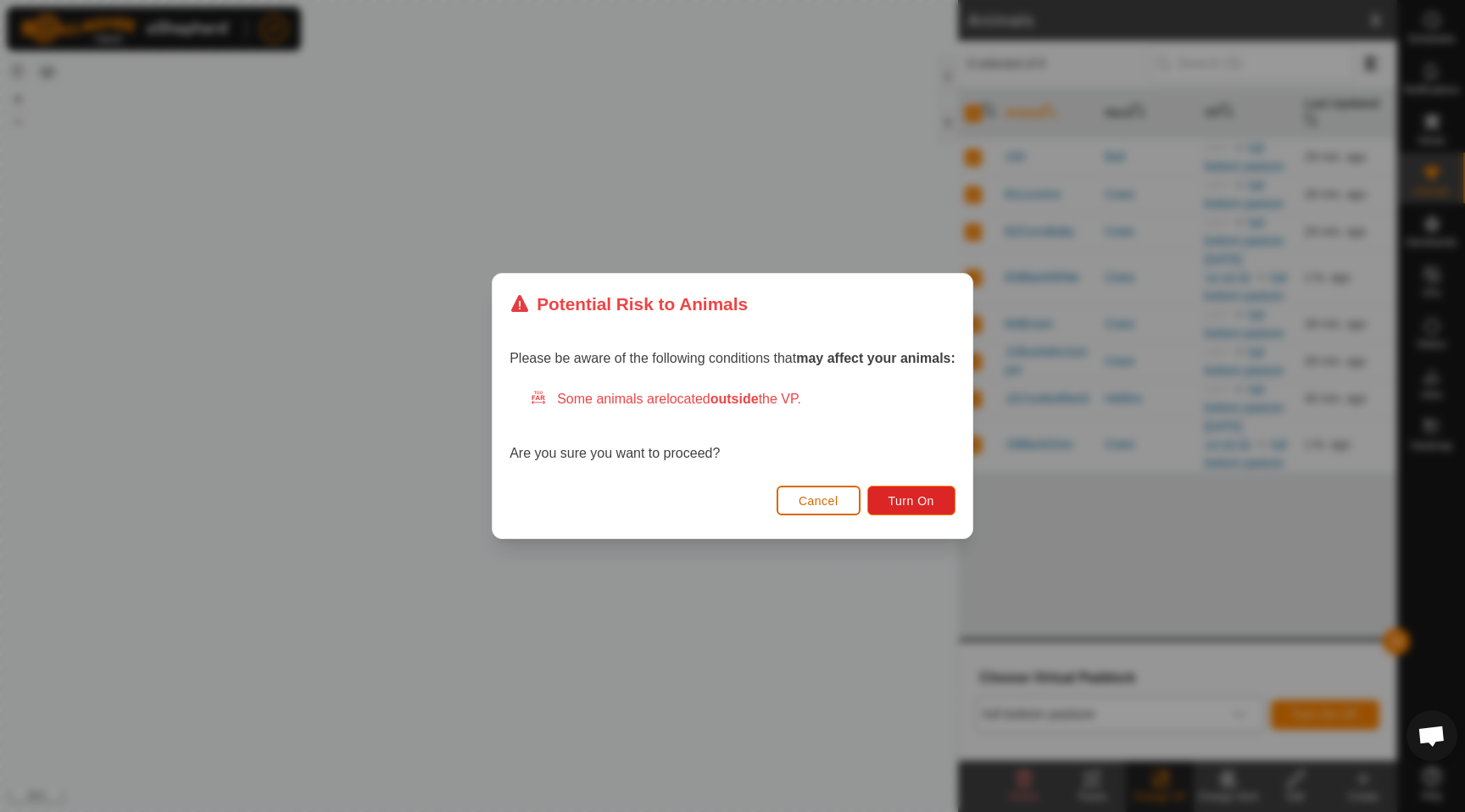
click at [833, 501] on span "Cancel" at bounding box center [818, 500] width 40 height 13
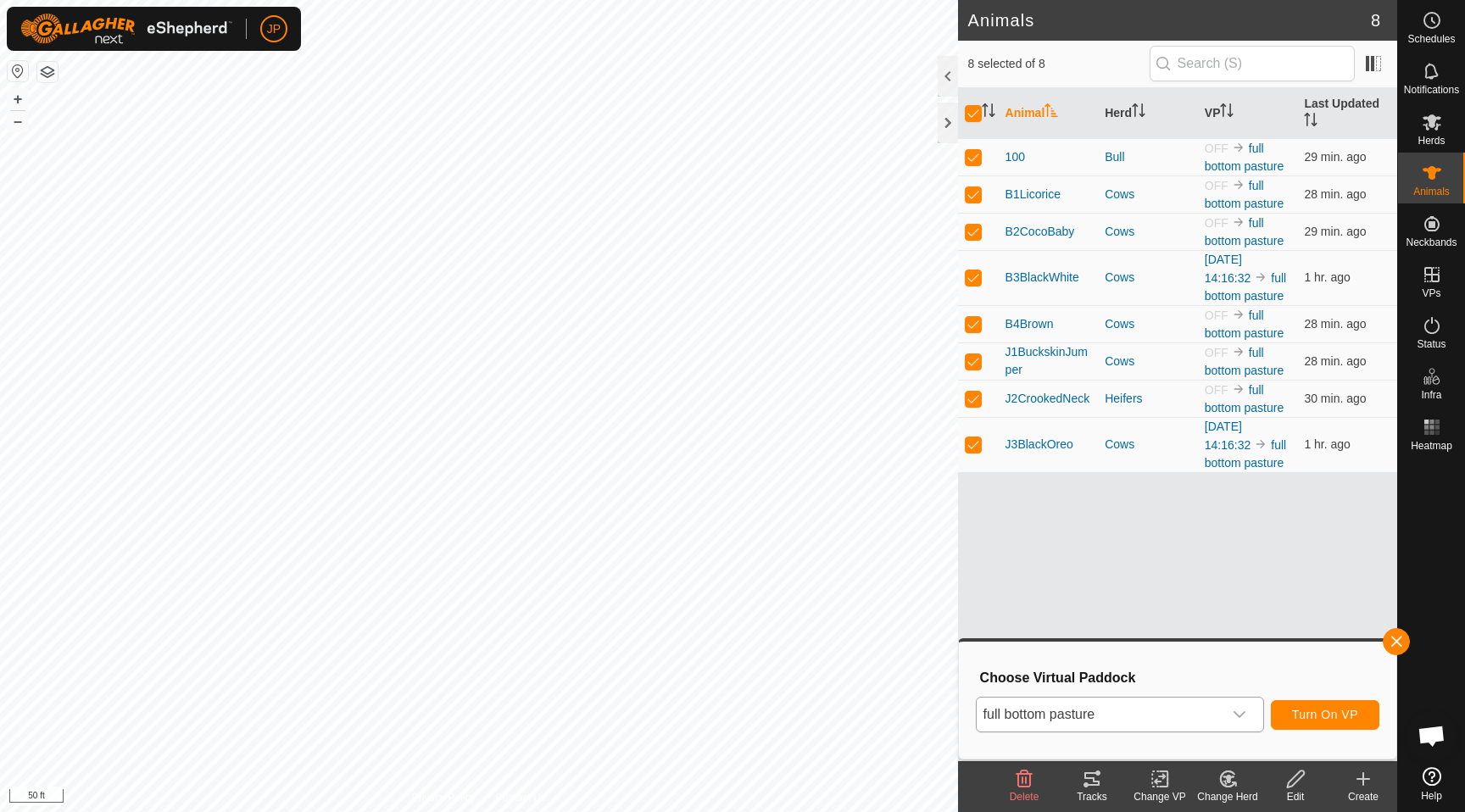
click at [1169, 790] on div "Change VP" at bounding box center [1159, 796] width 68 height 15
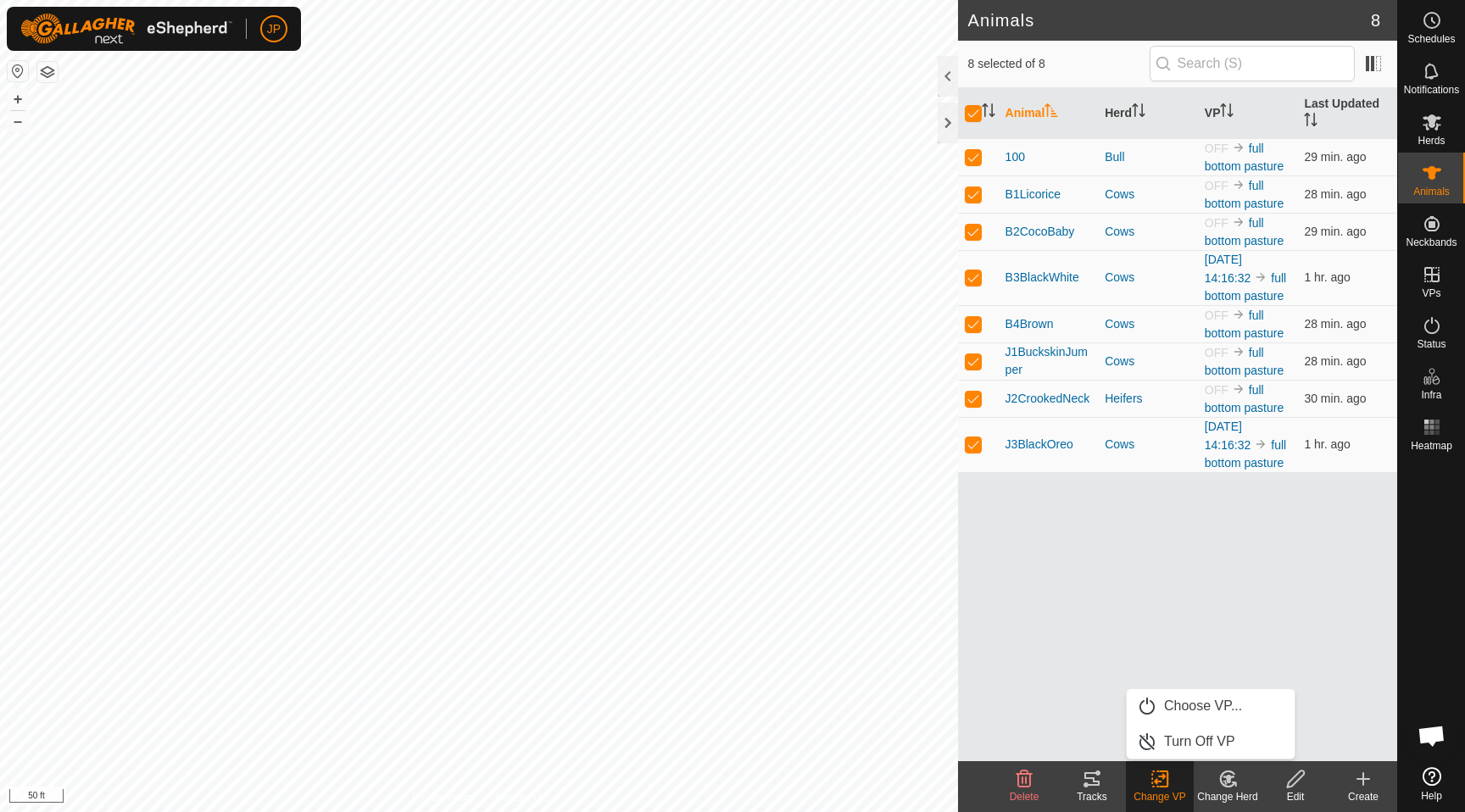
click at [1225, 784] on icon at bounding box center [1225, 783] width 4 height 5
click at [1171, 789] on div "Change VP" at bounding box center [1159, 796] width 68 height 15
click at [1106, 793] on div "Tracks" at bounding box center [1091, 796] width 68 height 15
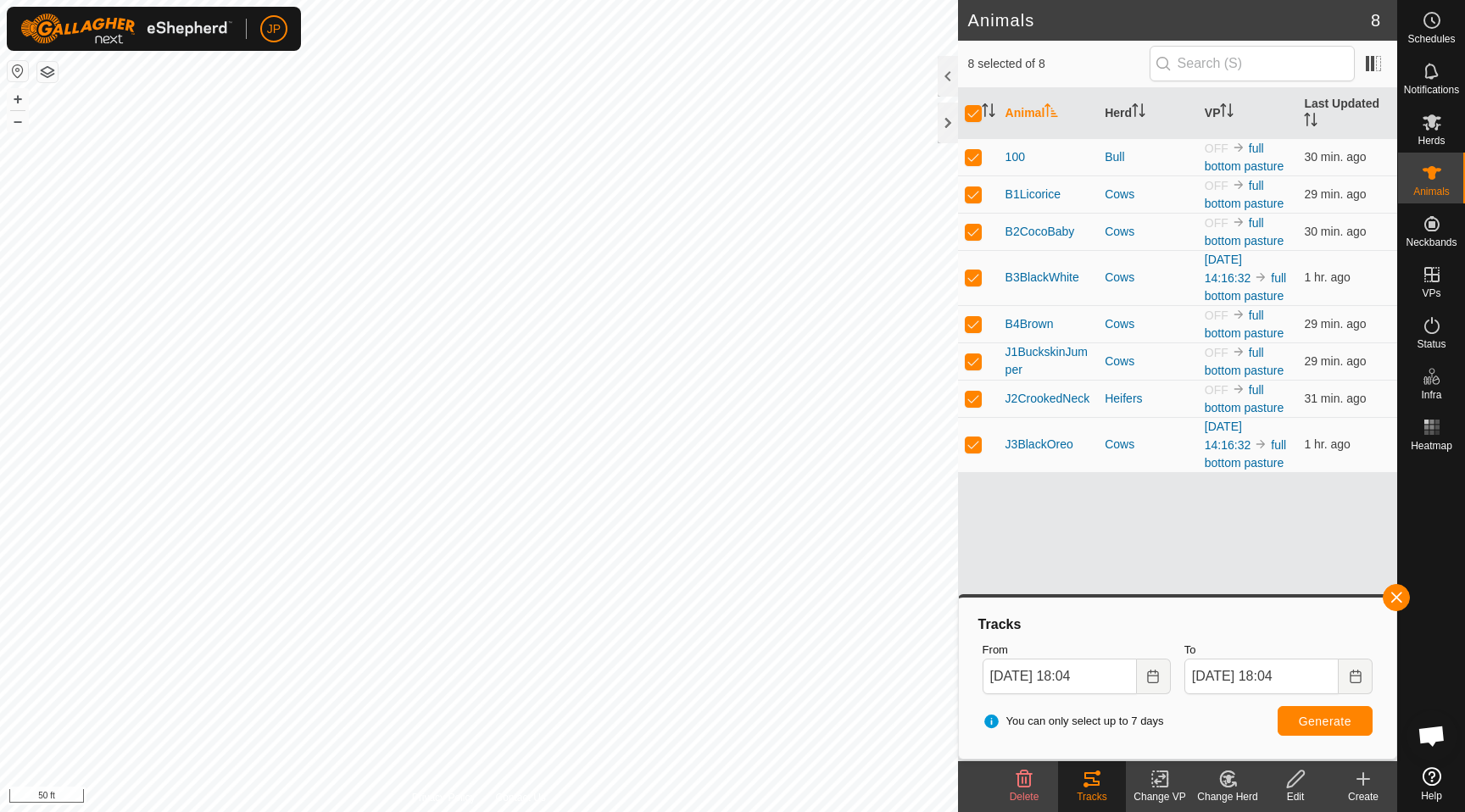
click at [1171, 785] on change-vp-svg-icon at bounding box center [1159, 779] width 68 height 20
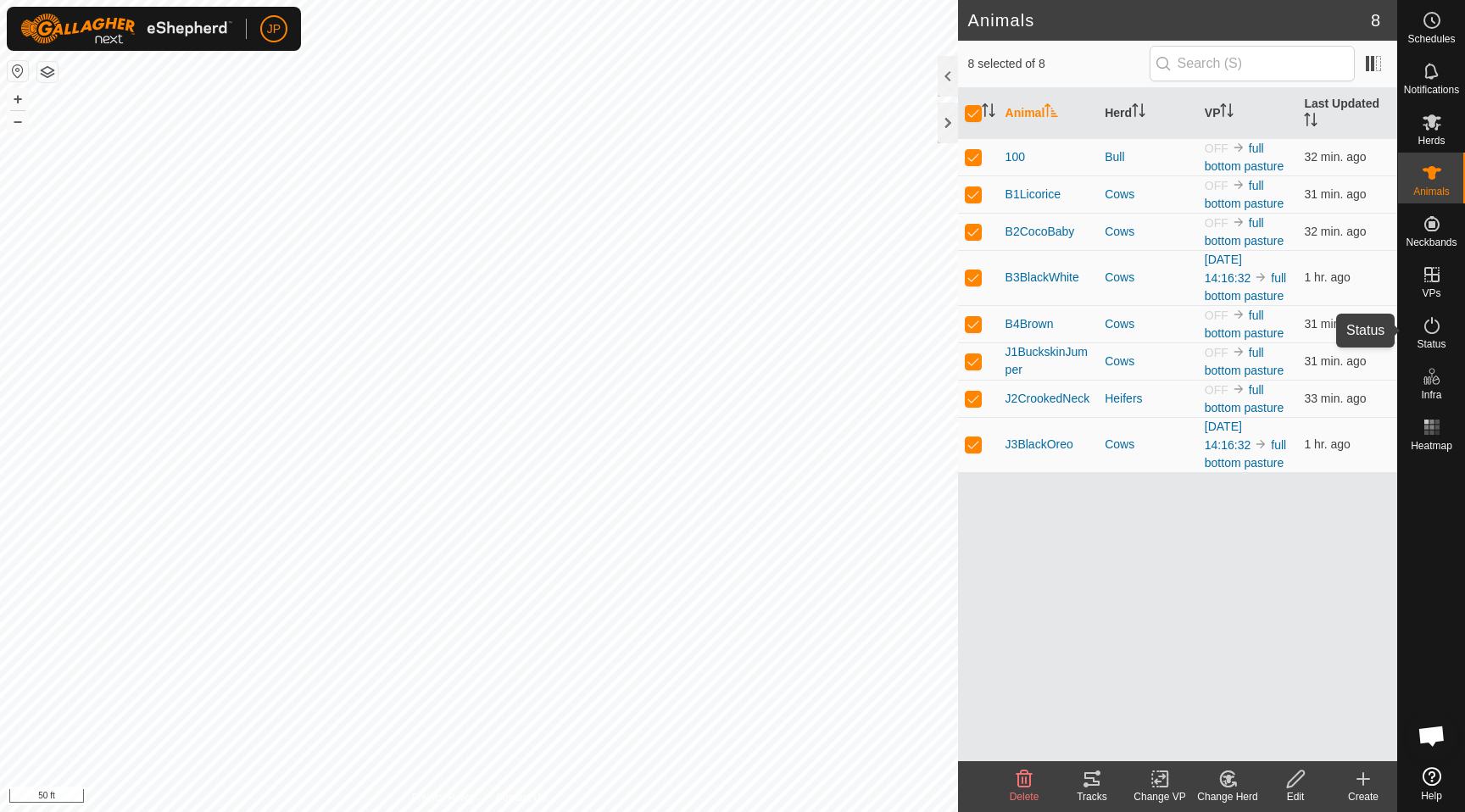
click at [1431, 334] on icon at bounding box center [1432, 325] width 20 height 20
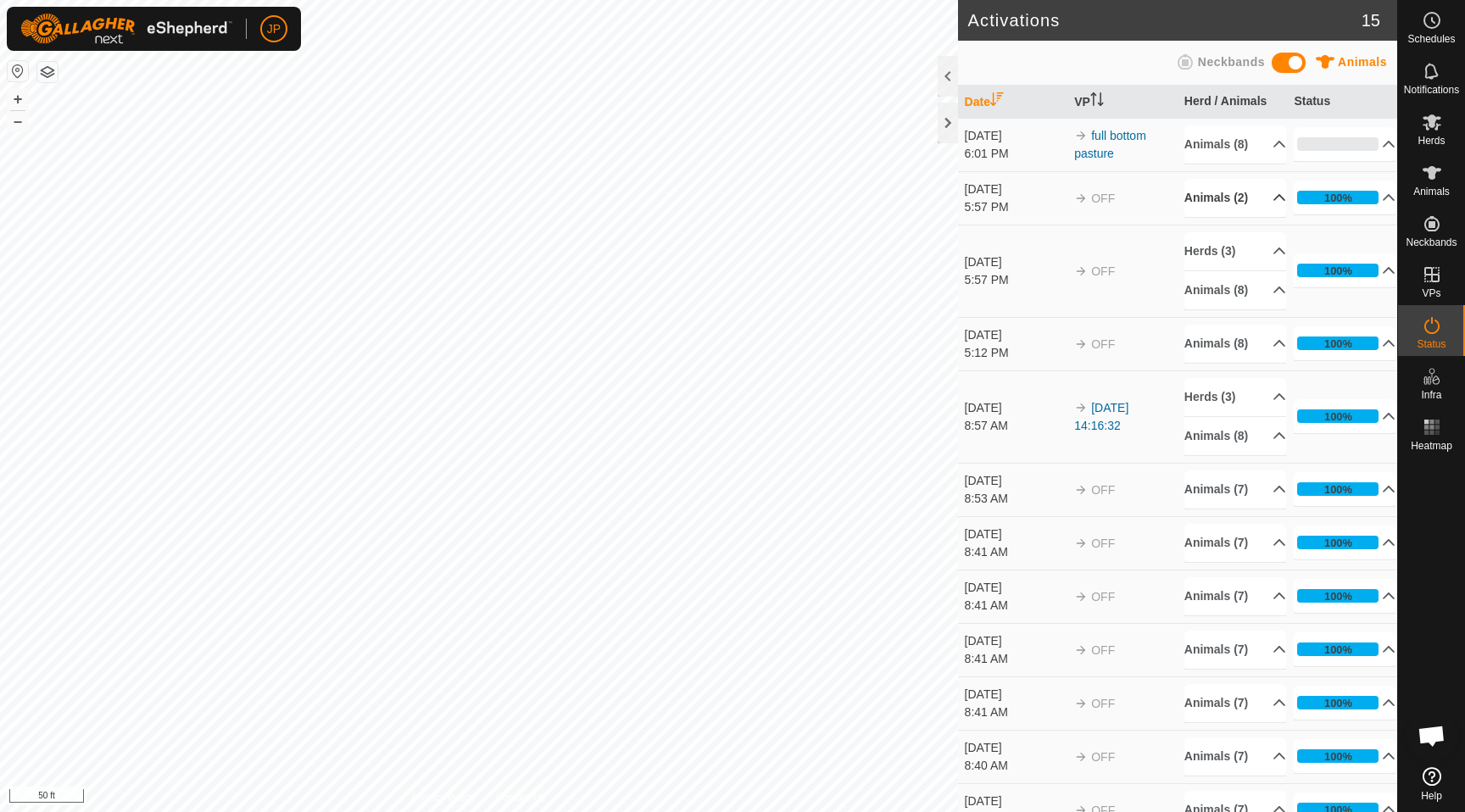
click at [1257, 201] on p-accordion-header "Animals (2)" at bounding box center [1236, 197] width 102 height 38
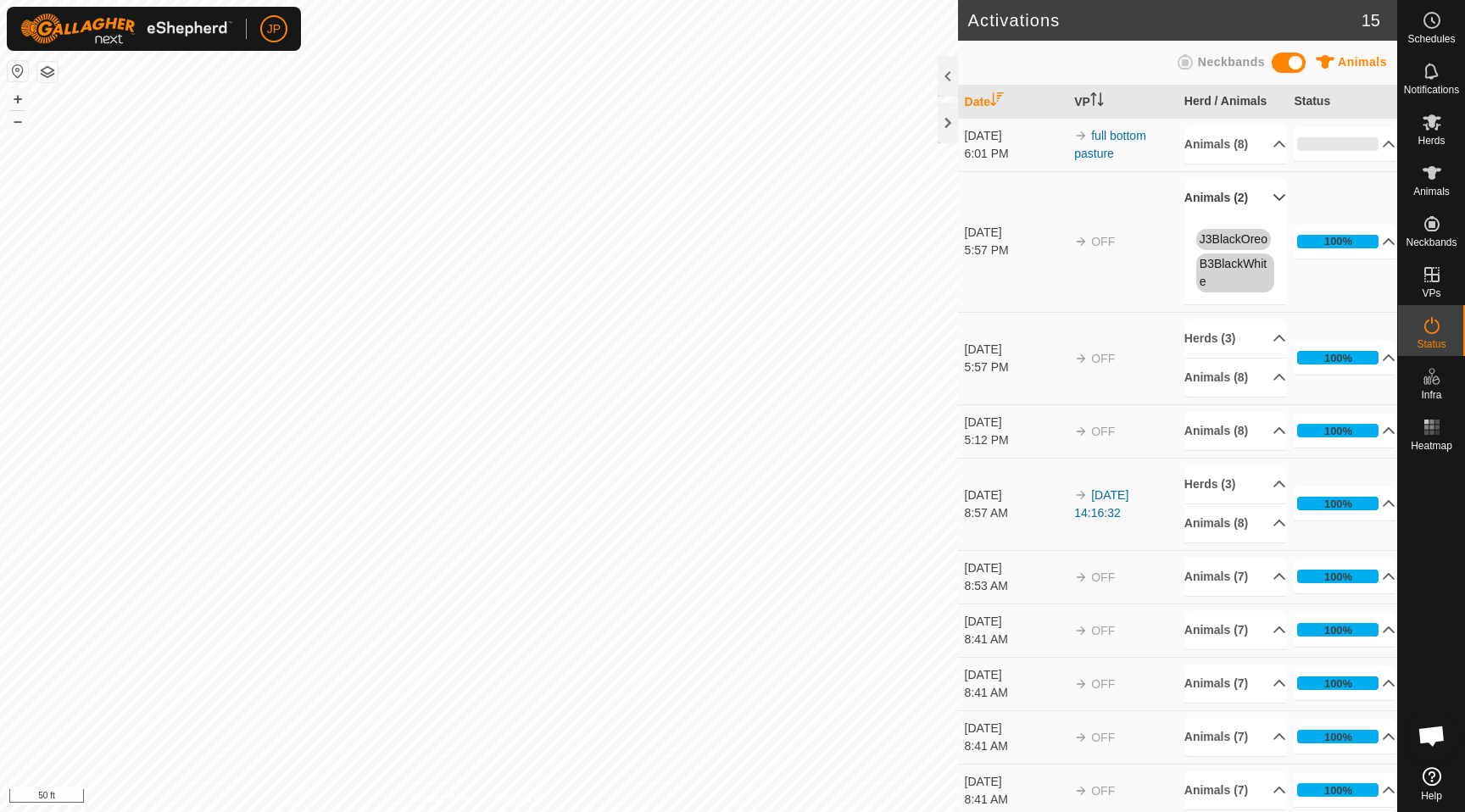
click at [1257, 201] on p-accordion-header "Animals (2)" at bounding box center [1236, 197] width 102 height 38
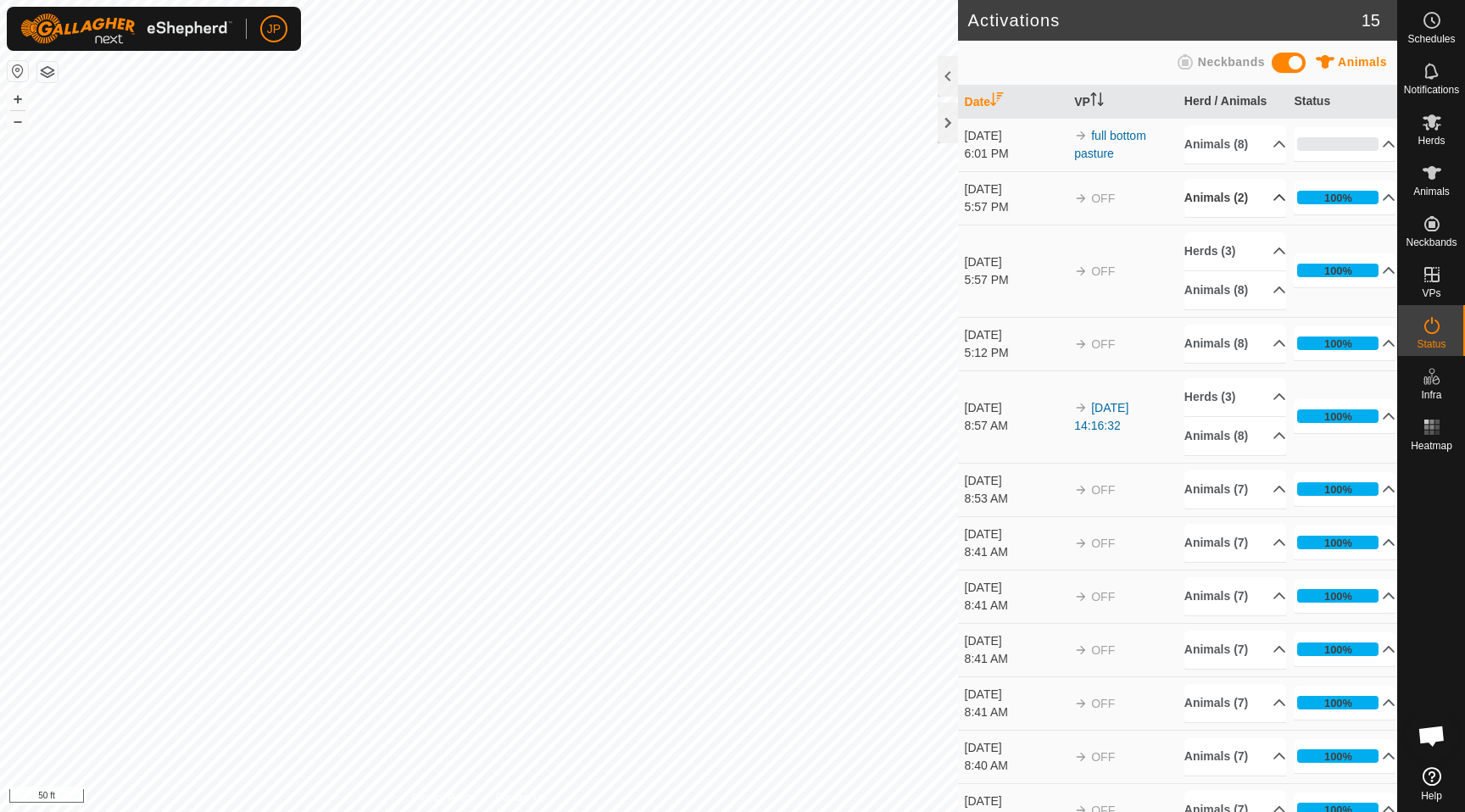
click at [1120, 124] on td "full bottom pasture" at bounding box center [1122, 144] width 110 height 54
click at [1118, 129] on link "full bottom pasture" at bounding box center [1111, 144] width 72 height 32
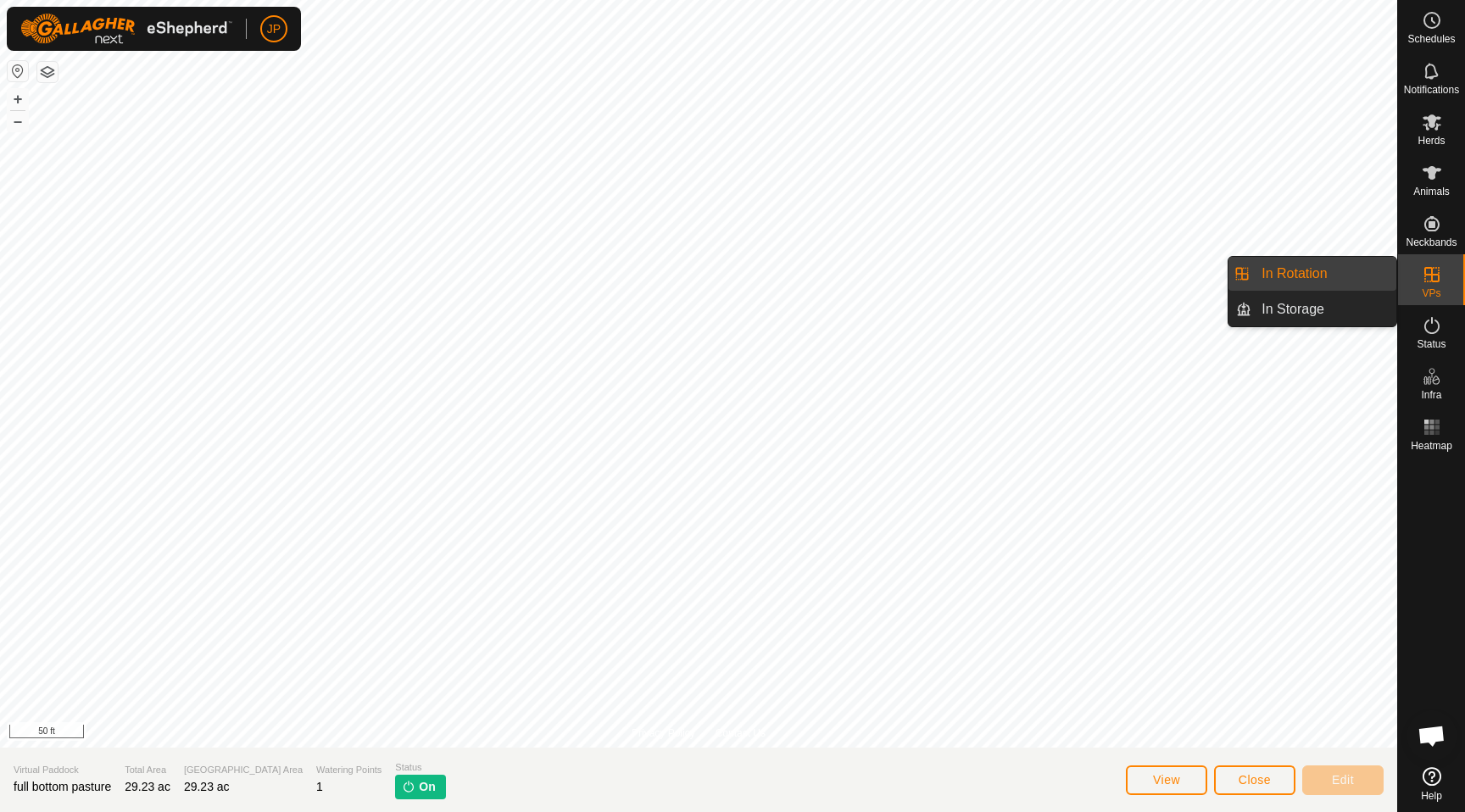
click at [1362, 265] on link "In Rotation" at bounding box center [1324, 274] width 145 height 34
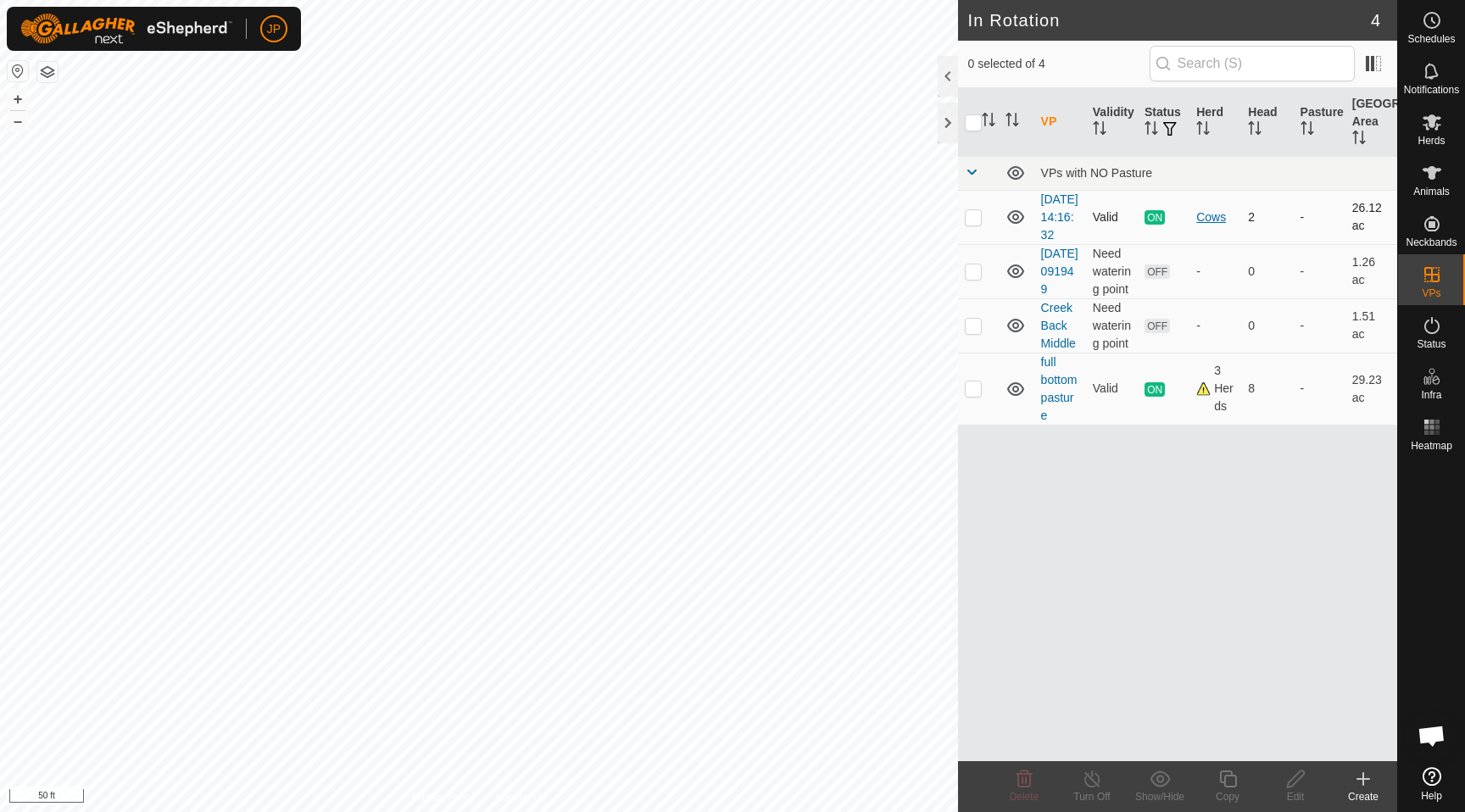
click at [1229, 223] on div "Cows" at bounding box center [1215, 218] width 38 height 18
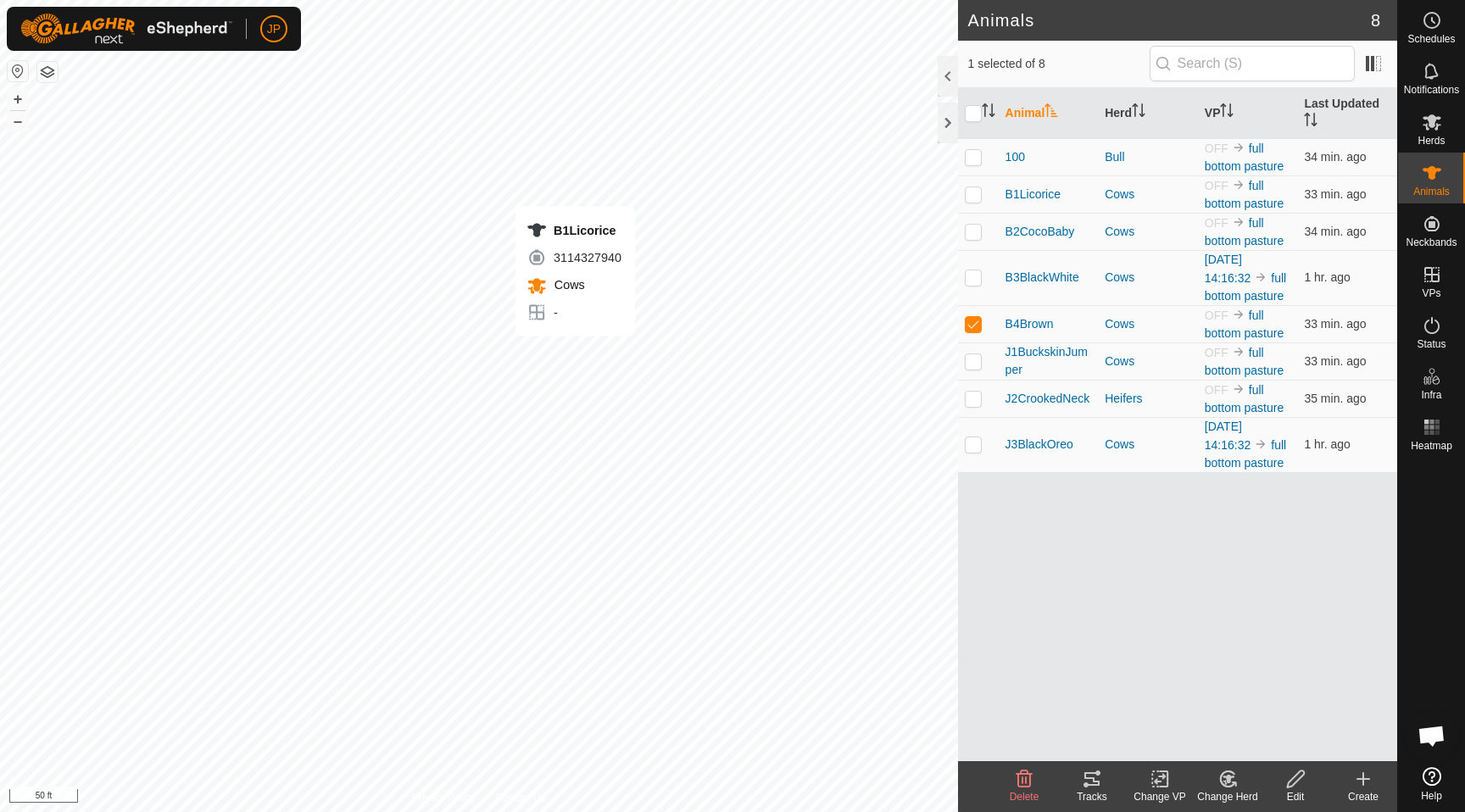
checkbox input "true"
checkbox input "false"
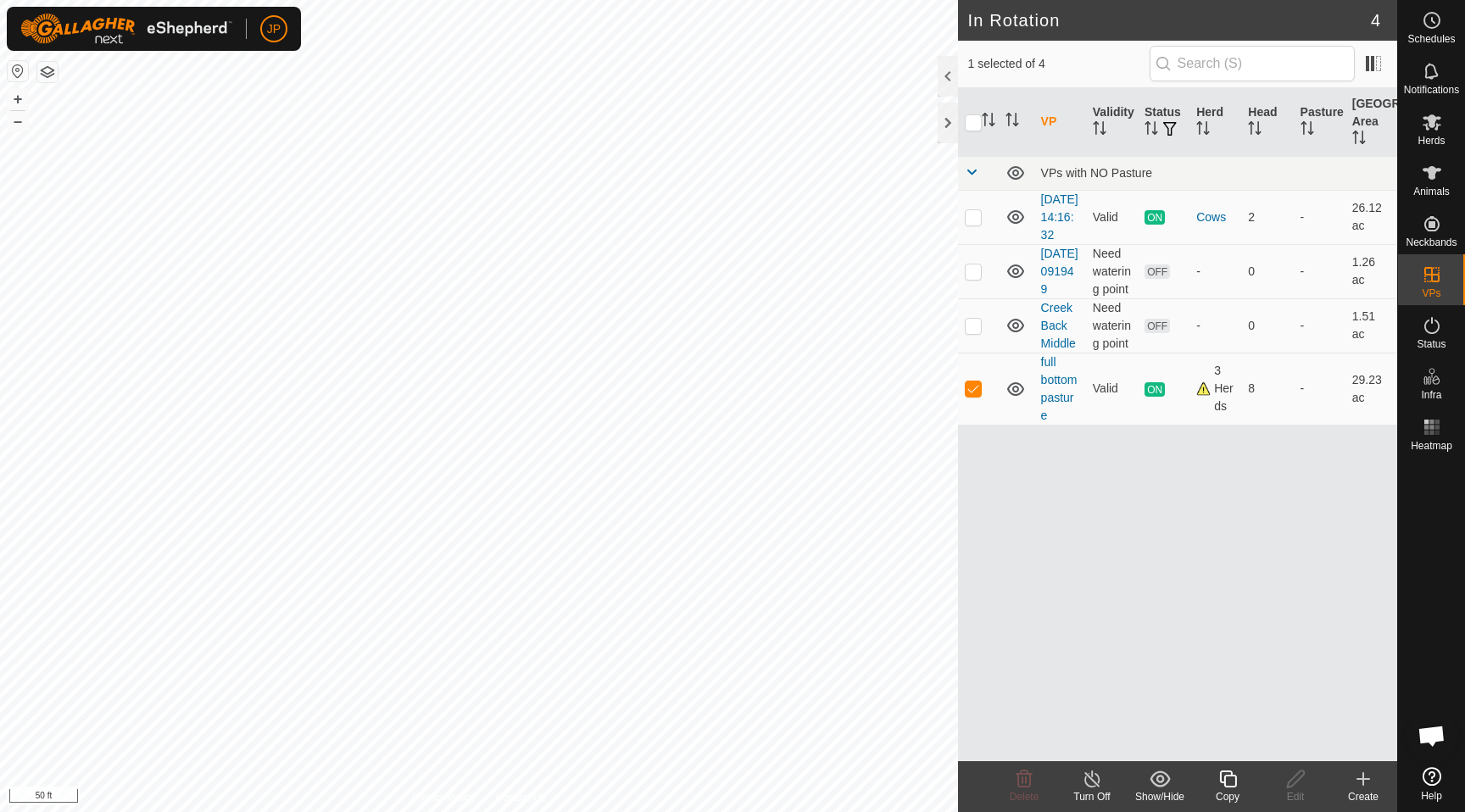
checkbox input "true"
checkbox input "false"
click at [980, 332] on p-checkbox at bounding box center [973, 325] width 17 height 13
checkbox input "true"
